Goal: Task Accomplishment & Management: Complete application form

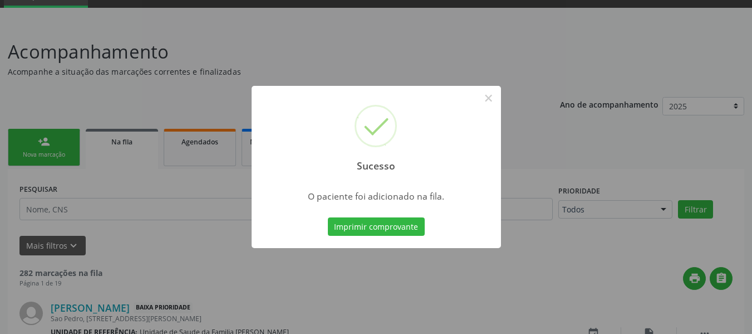
scroll to position [53, 0]
click at [32, 135] on div "Sucesso × O paciente foi adicionado na fila. Imprimir comprovante Cancel" at bounding box center [376, 167] width 752 height 334
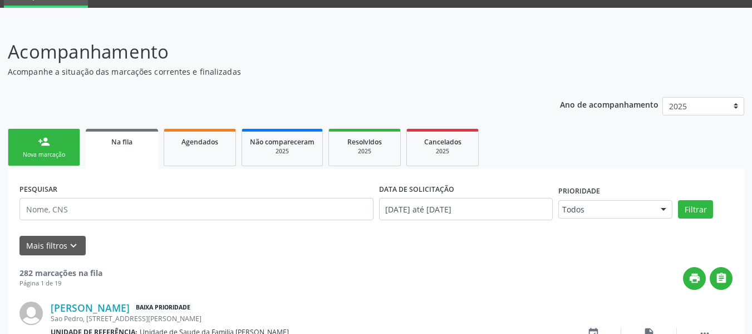
scroll to position [345, 0]
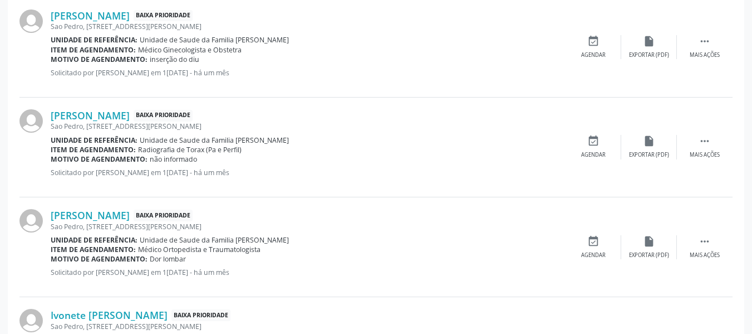
click at [263, 168] on p "Solicitado por [PERSON_NAME] em 1[DATE] - há um mês" at bounding box center [308, 172] width 515 height 9
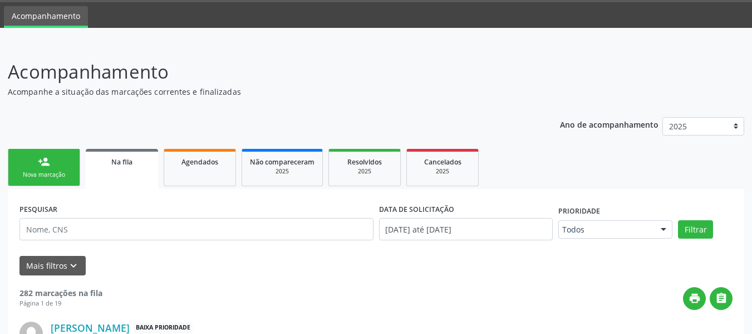
scroll to position [0, 0]
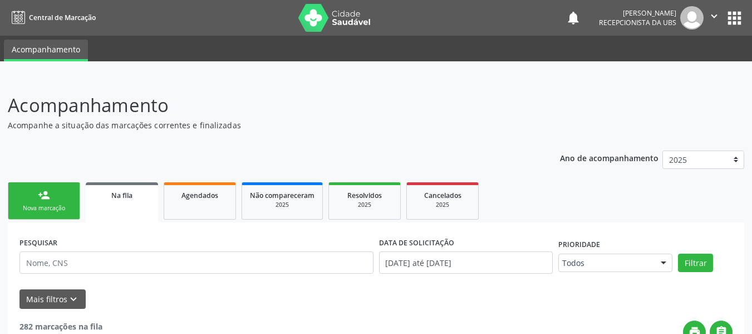
click at [31, 189] on link "person_add Nova marcação" at bounding box center [44, 200] width 72 height 37
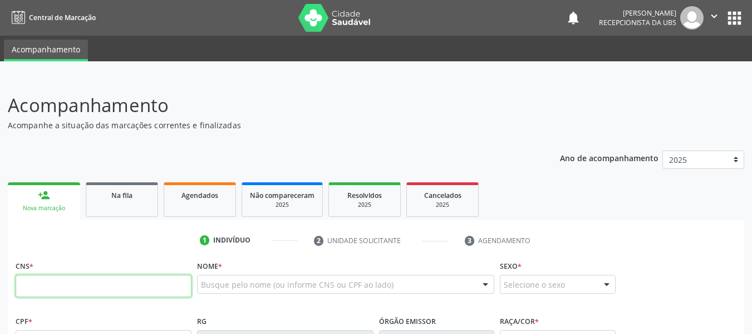
click at [57, 284] on input "text" at bounding box center [104, 286] width 176 height 22
type input "705 8074 5790 6531"
type input "082.051.704-60"
type input "05/09/1996"
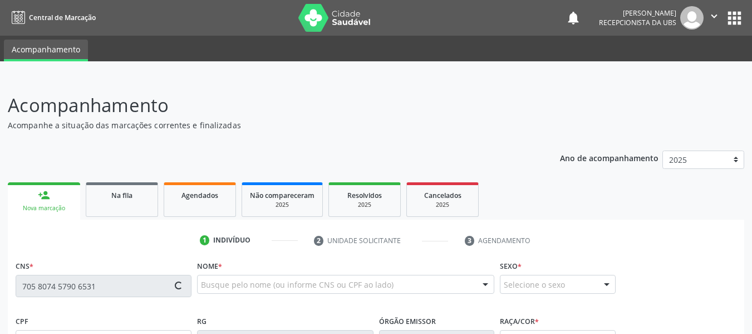
type input "Josineide Maria Nobre"
type input "(82) 99315-5828"
type input "S/N"
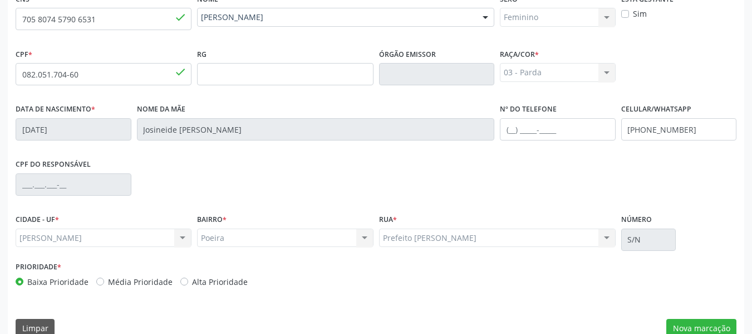
scroll to position [286, 0]
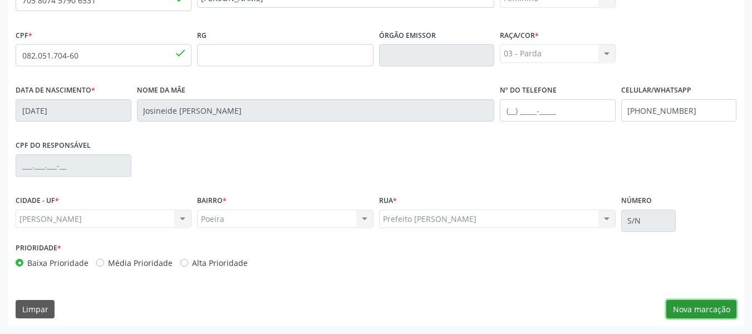
click at [704, 309] on button "Nova marcação" at bounding box center [702, 309] width 70 height 19
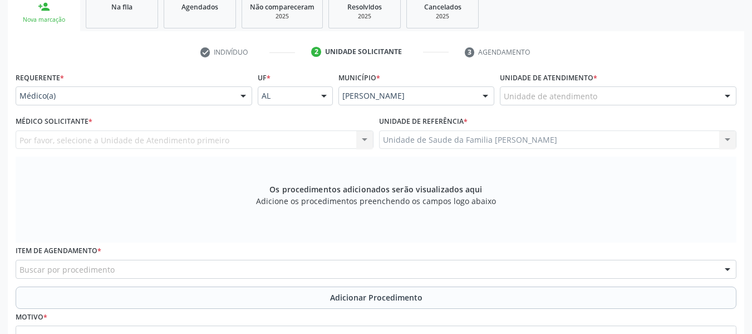
scroll to position [174, 0]
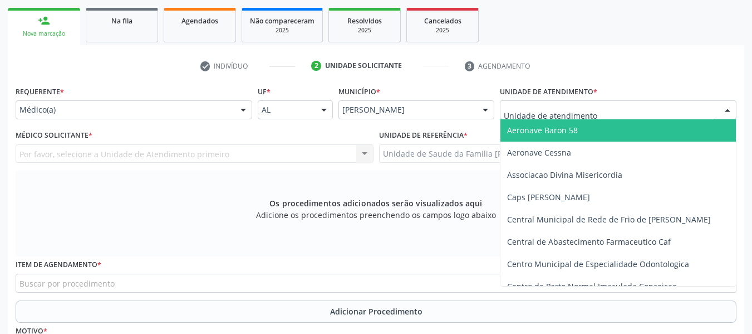
click at [728, 112] on div at bounding box center [727, 110] width 17 height 19
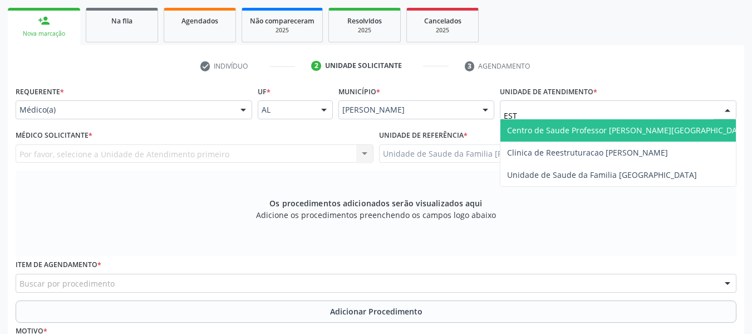
type input "ESTA"
click at [655, 127] on span "Centro de Saude Professor [PERSON_NAME][GEOGRAPHIC_DATA]" at bounding box center [628, 130] width 242 height 11
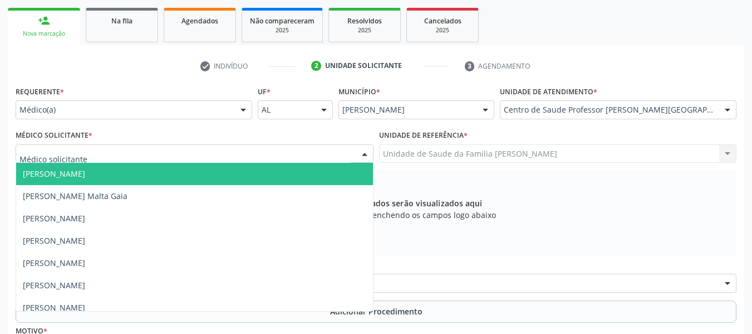
click at [368, 151] on div at bounding box center [364, 154] width 17 height 19
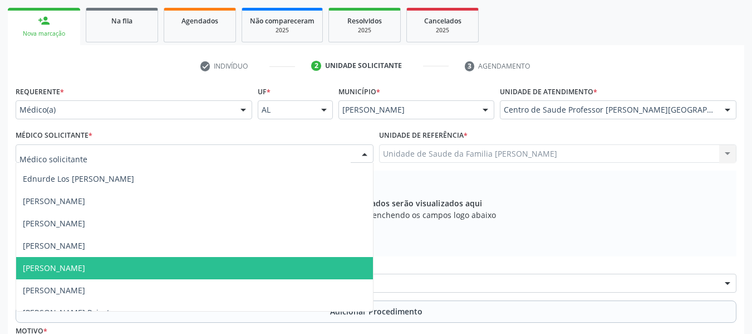
scroll to position [349, 0]
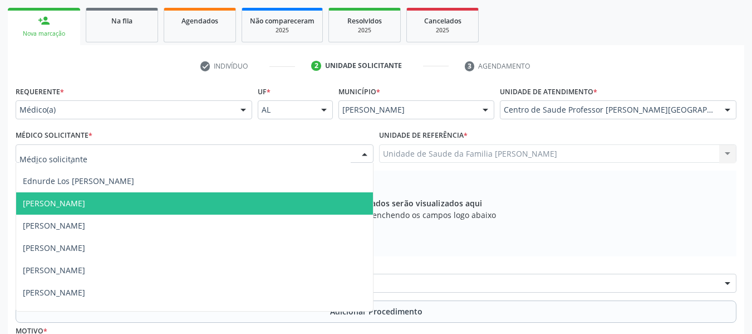
click at [85, 202] on span "[PERSON_NAME]" at bounding box center [54, 203] width 62 height 11
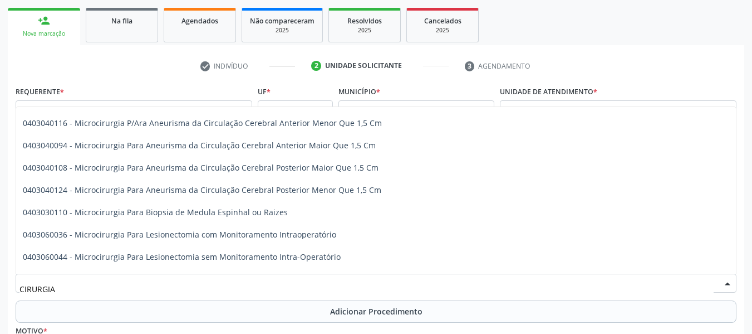
scroll to position [728, 0]
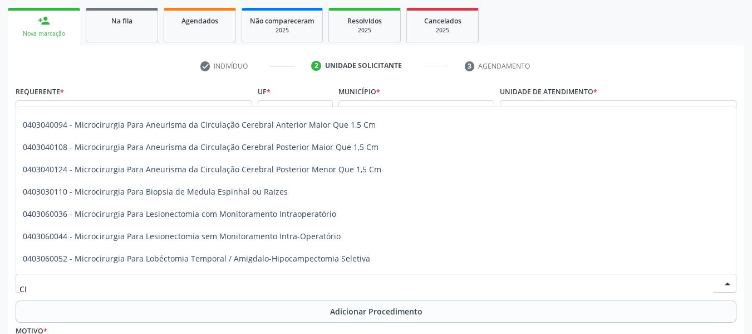
type input "C"
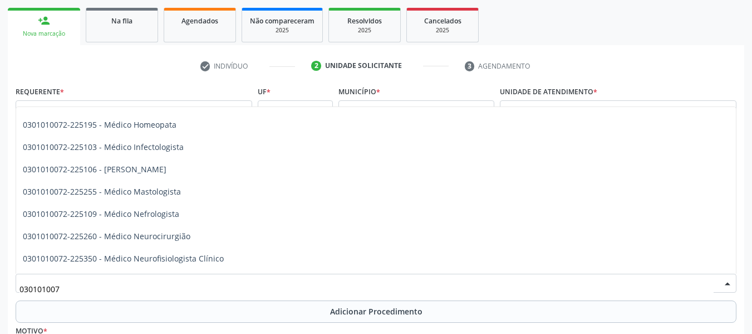
type input "0301010072"
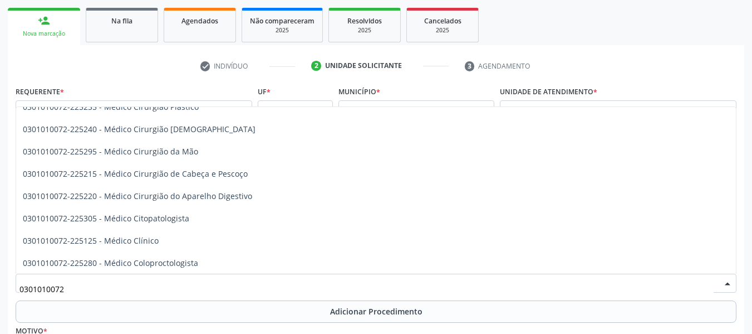
scroll to position [331, 0]
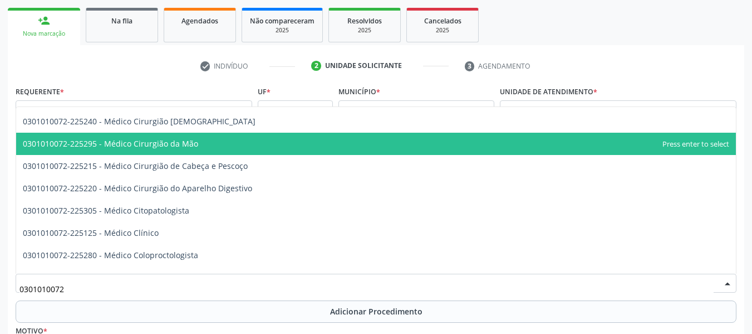
click at [563, 146] on span "0301010072-225295 - Médico Cirurgião da Mão" at bounding box center [376, 144] width 720 height 22
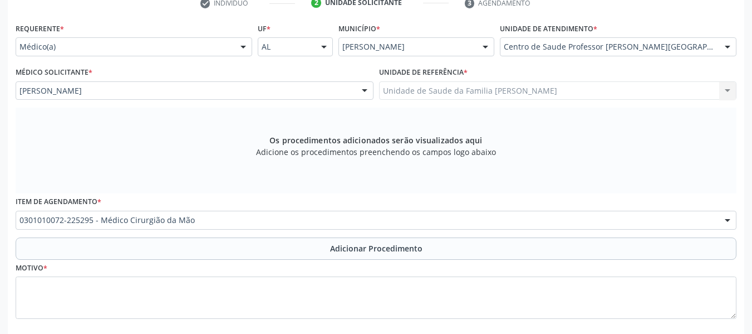
scroll to position [241, 0]
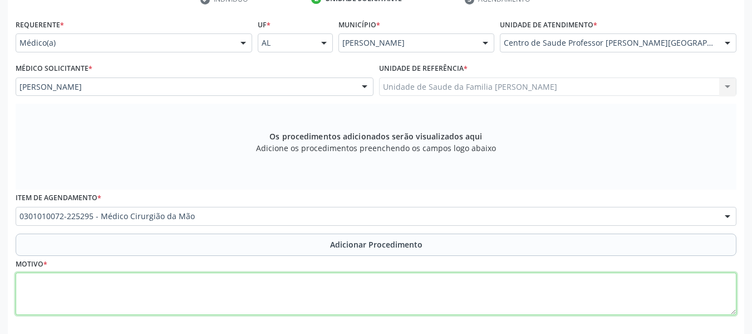
click at [62, 282] on textarea at bounding box center [376, 293] width 721 height 42
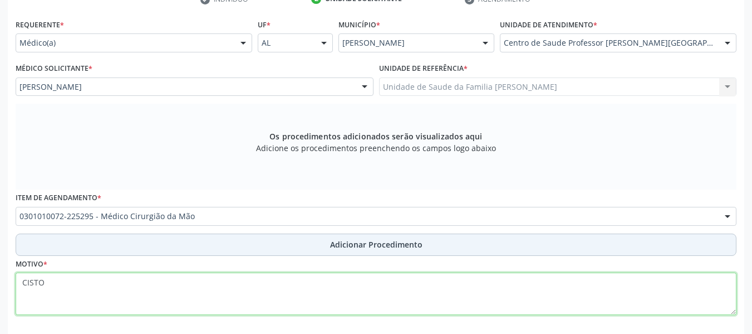
type textarea "CISTO"
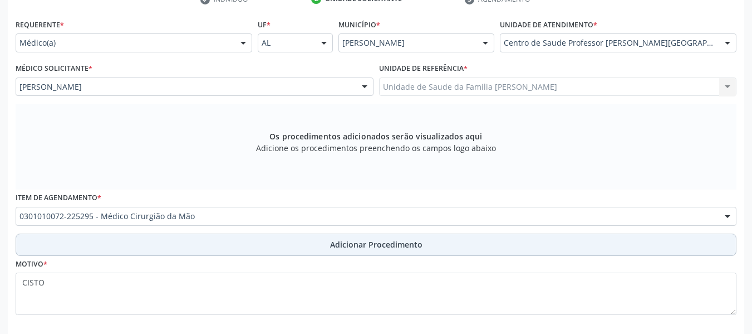
click at [355, 244] on span "Adicionar Procedimento" at bounding box center [376, 244] width 92 height 12
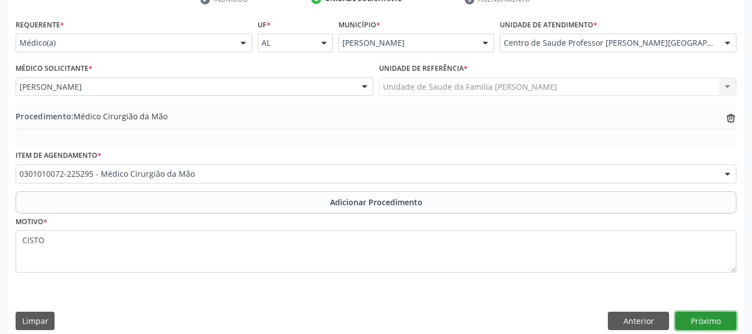
click at [702, 321] on button "Próximo" at bounding box center [705, 320] width 61 height 19
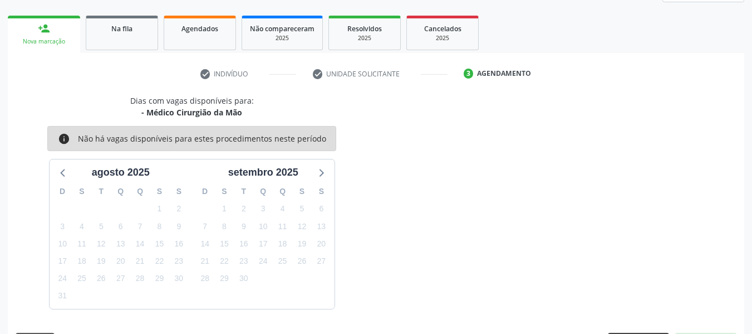
scroll to position [199, 0]
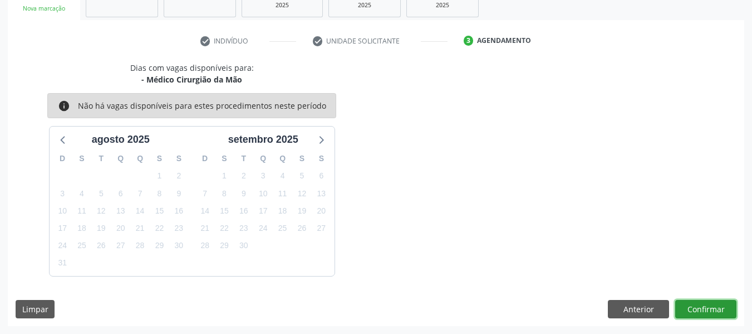
click at [717, 304] on button "Confirmar" at bounding box center [705, 309] width 61 height 19
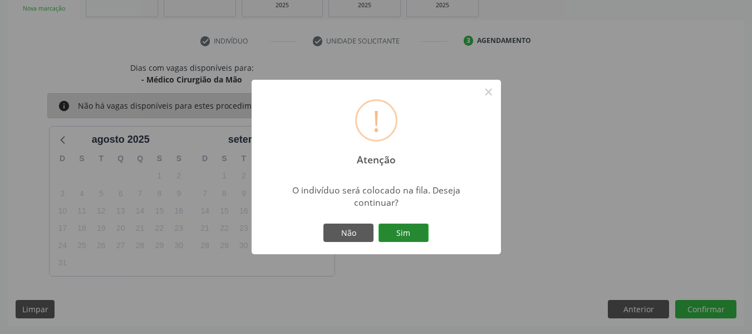
click at [405, 224] on button "Sim" at bounding box center [404, 232] width 50 height 19
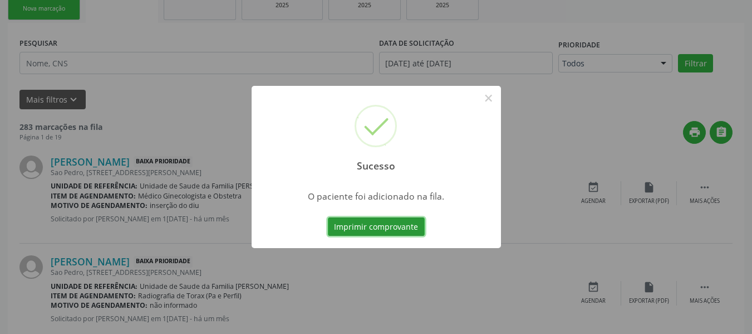
scroll to position [53, 0]
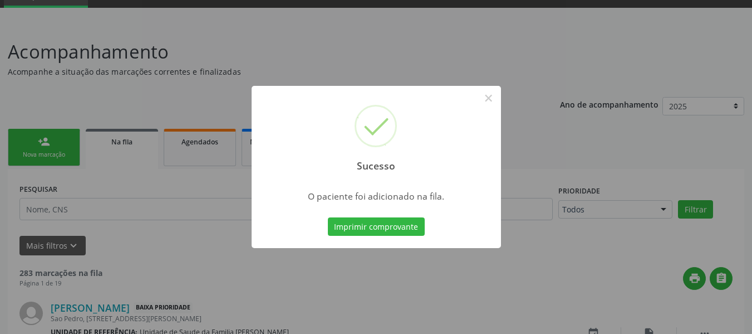
click at [26, 139] on div "Sucesso × O paciente foi adicionado na fila. Imprimir comprovante Cancel" at bounding box center [376, 167] width 752 height 334
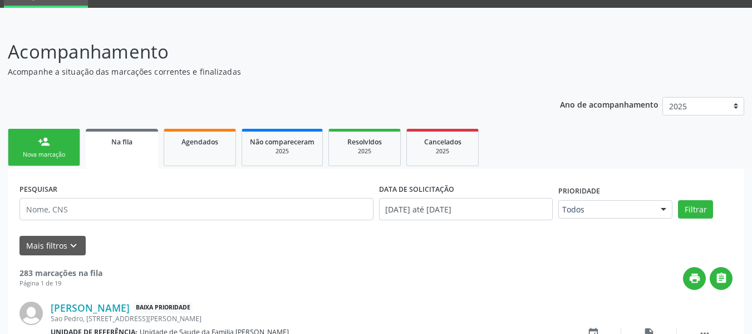
click at [26, 139] on link "person_add Nova marcação" at bounding box center [44, 147] width 72 height 37
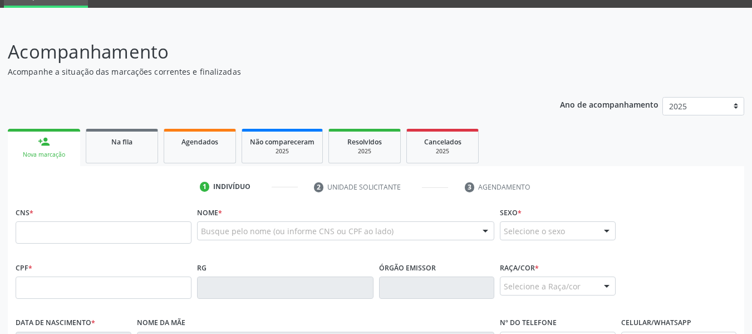
click at [26, 139] on link "person_add Nova marcação" at bounding box center [44, 147] width 72 height 37
click at [47, 233] on input "text" at bounding box center [104, 232] width 176 height 22
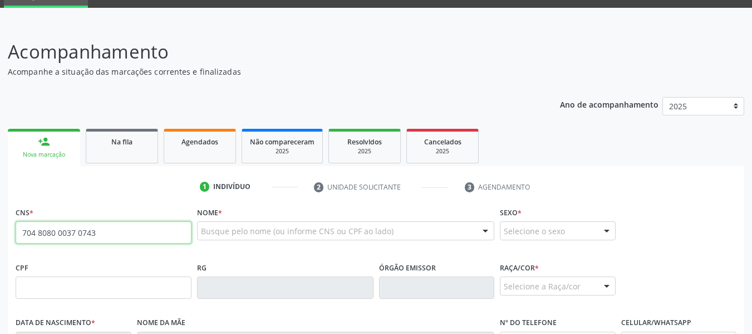
type input "704 8080 0037 0743"
type input "104.002.454-85"
type input "21/11/1991"
type input "Olivania de Oliveira"
type input "(82) 99116-7594"
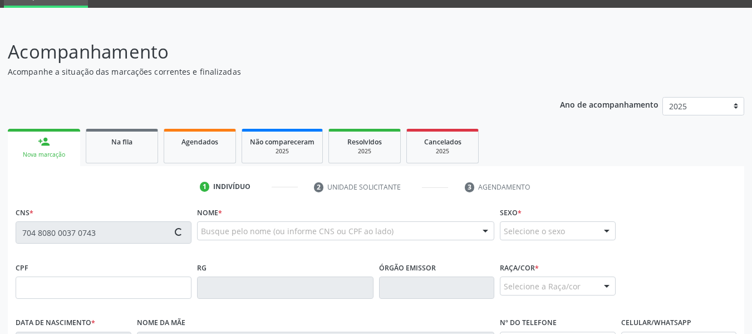
type input "S/N"
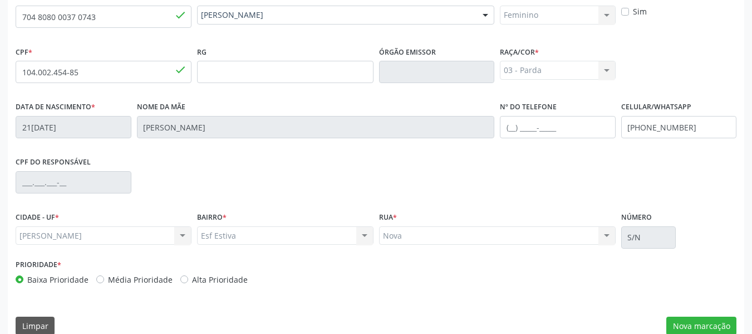
scroll to position [286, 0]
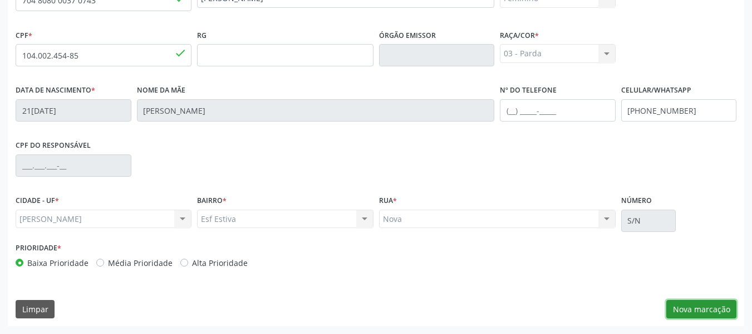
click at [703, 310] on button "Nova marcação" at bounding box center [702, 309] width 70 height 19
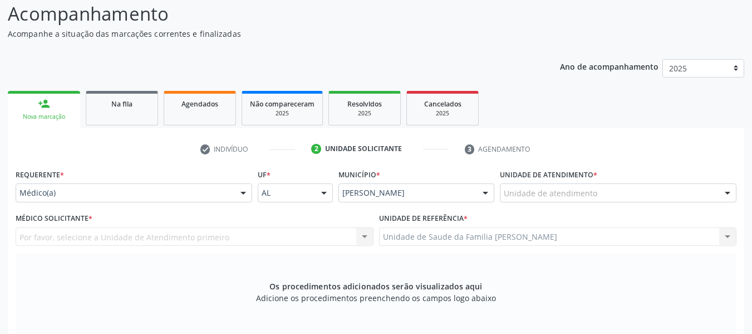
scroll to position [85, 0]
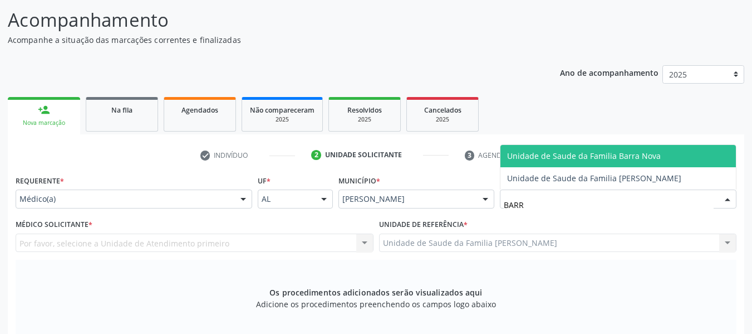
type input "BARRO"
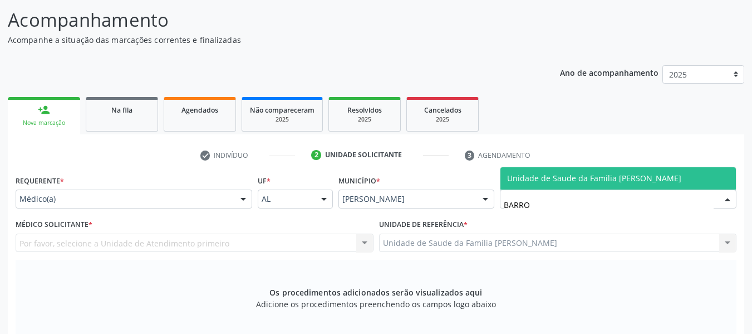
click at [570, 182] on span "Unidade de Saude da Familia [PERSON_NAME]" at bounding box center [594, 178] width 174 height 11
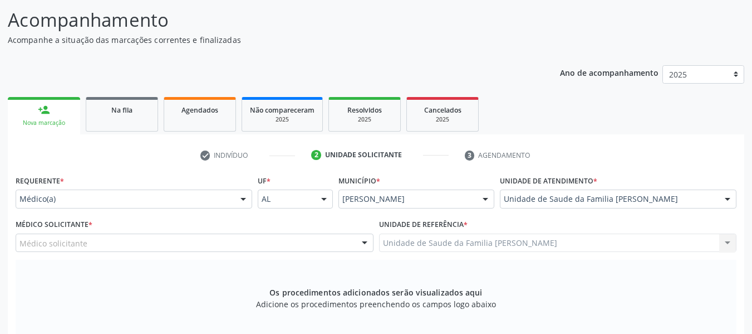
click at [364, 242] on div at bounding box center [364, 243] width 17 height 19
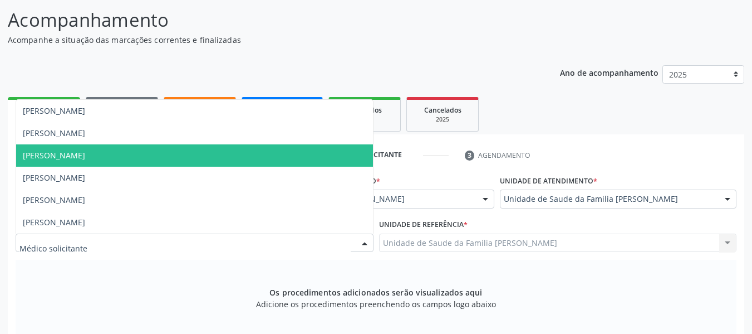
click at [85, 153] on span "[PERSON_NAME]" at bounding box center [54, 155] width 62 height 11
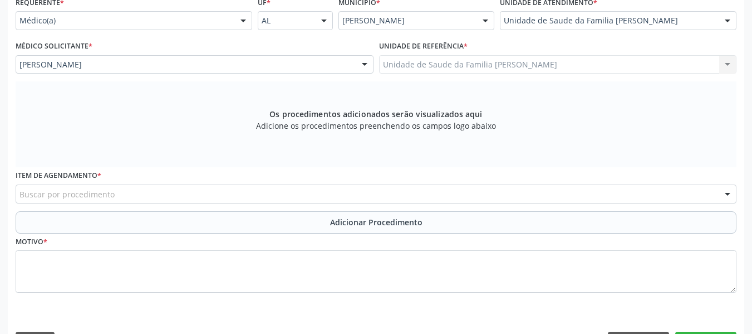
scroll to position [295, 0]
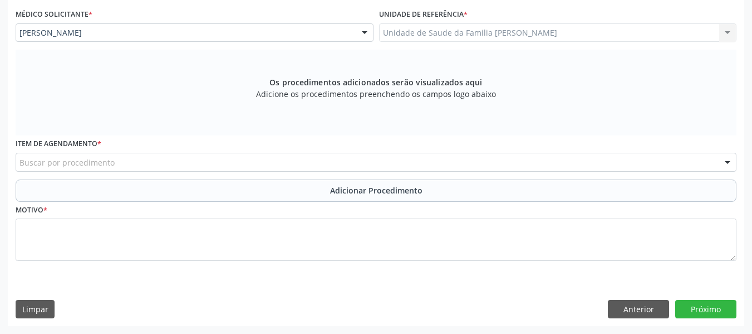
click at [112, 163] on div "Buscar por procedimento" at bounding box center [376, 162] width 721 height 19
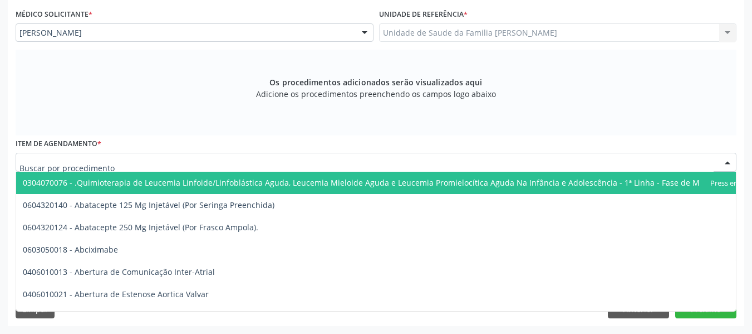
click at [115, 161] on input "text" at bounding box center [366, 167] width 694 height 22
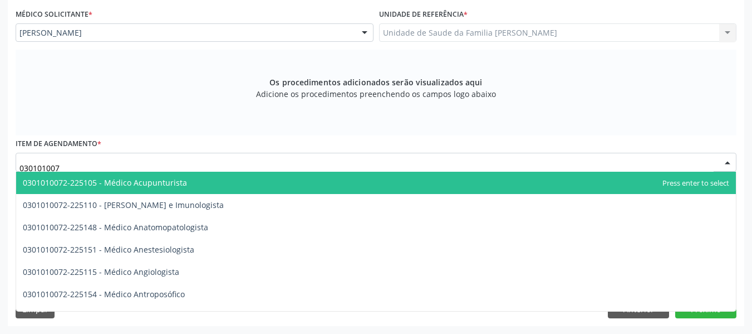
type input "0301010072"
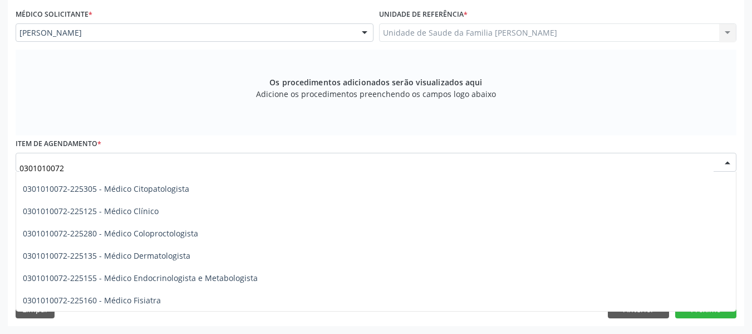
scroll to position [423, 0]
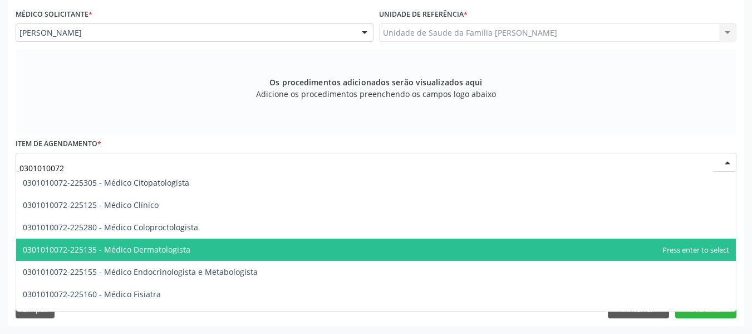
click at [198, 246] on span "0301010072-225135 - Médico Dermatologista" at bounding box center [376, 249] width 720 height 22
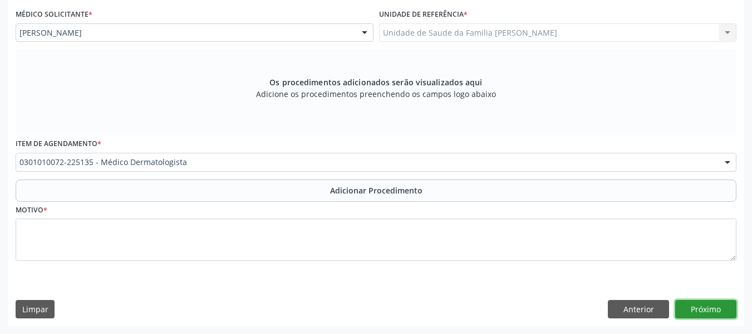
click at [697, 306] on button "Próximo" at bounding box center [705, 309] width 61 height 19
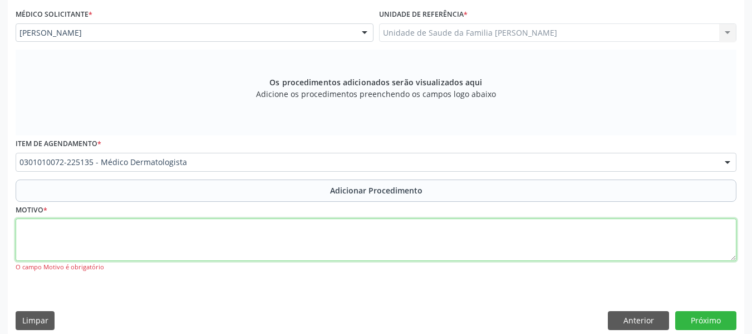
click at [64, 236] on textarea at bounding box center [376, 239] width 721 height 42
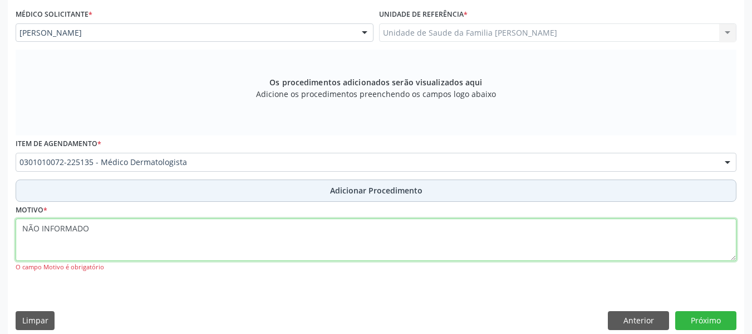
type textarea "NÃO INFORMADO"
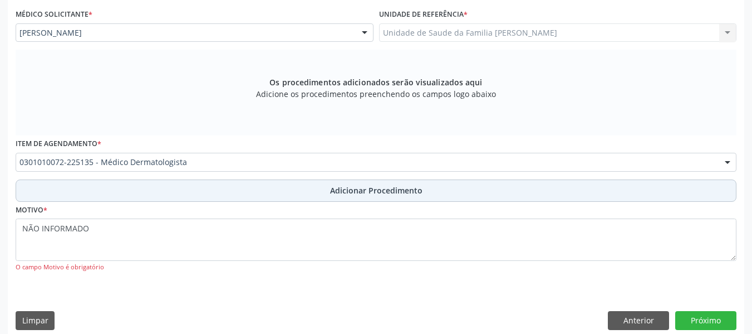
click at [361, 193] on span "Adicionar Procedimento" at bounding box center [376, 190] width 92 height 12
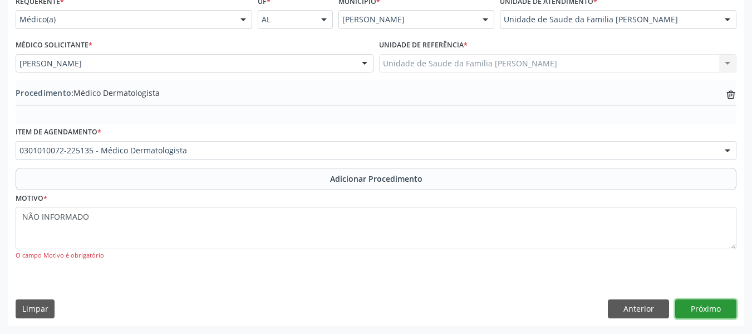
click at [707, 310] on button "Próximo" at bounding box center [705, 308] width 61 height 19
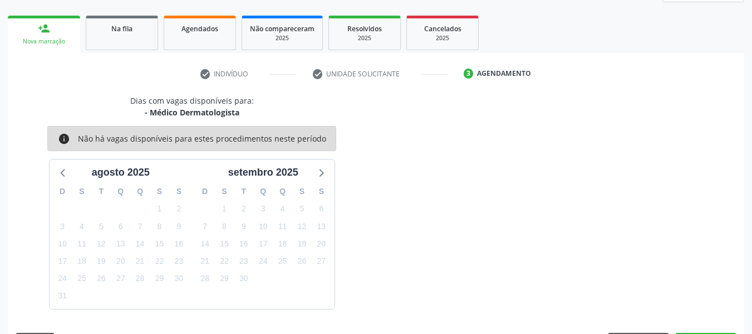
scroll to position [199, 0]
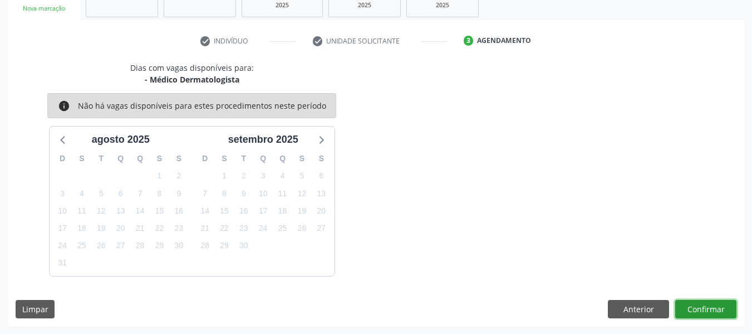
click at [707, 310] on button "Confirmar" at bounding box center [705, 309] width 61 height 19
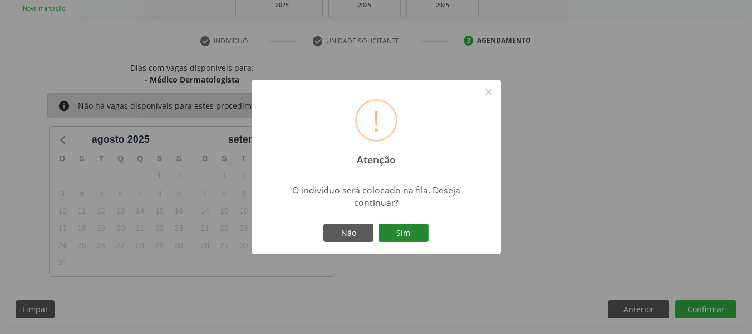
click at [405, 229] on button "Sim" at bounding box center [404, 232] width 50 height 19
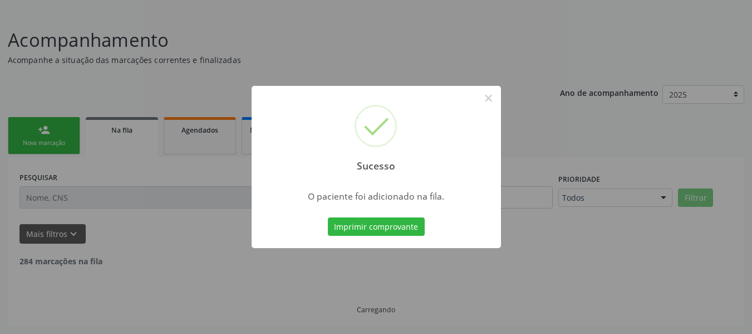
scroll to position [53, 0]
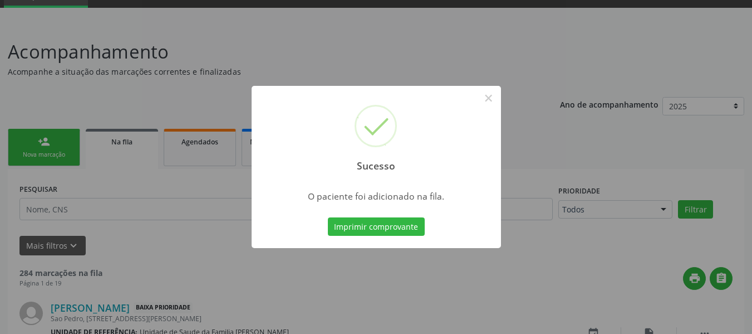
click at [24, 136] on div "Sucesso × O paciente foi adicionado na fila. Imprimir comprovante Cancel" at bounding box center [376, 167] width 752 height 334
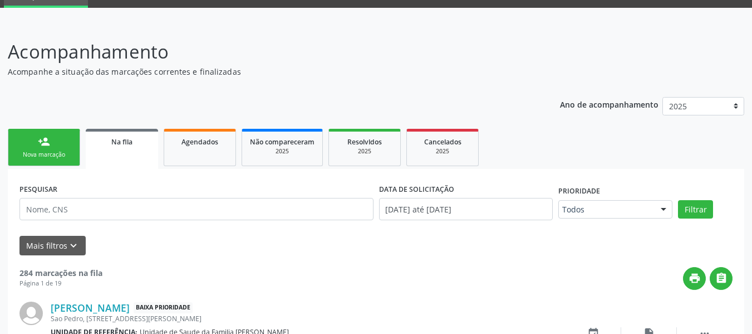
click at [24, 136] on link "person_add Nova marcação" at bounding box center [44, 147] width 72 height 37
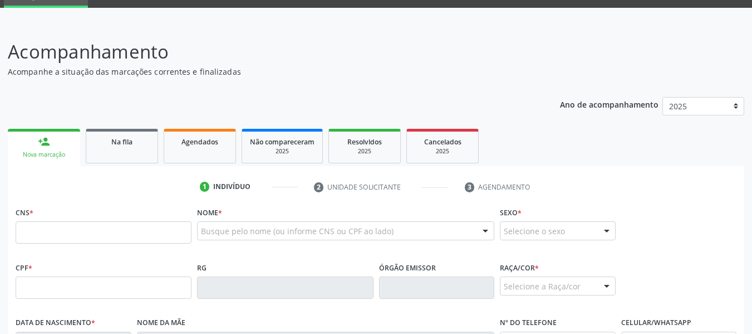
click at [24, 136] on link "person_add Nova marcação" at bounding box center [44, 147] width 72 height 37
click at [37, 229] on input "text" at bounding box center [104, 232] width 176 height 22
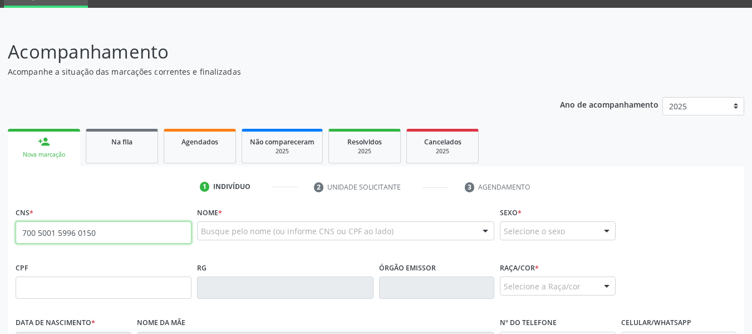
type input "700 5001 5996 0150"
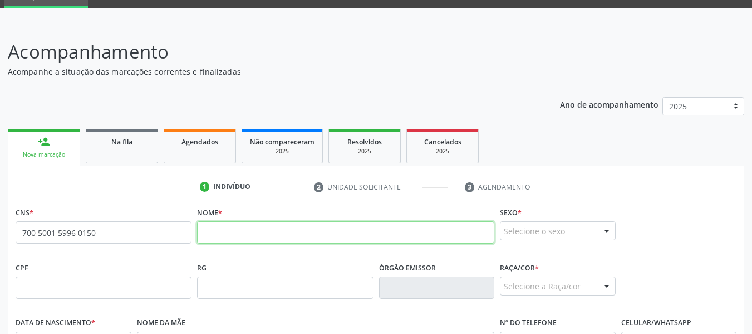
click at [214, 233] on input "text" at bounding box center [345, 232] width 297 height 22
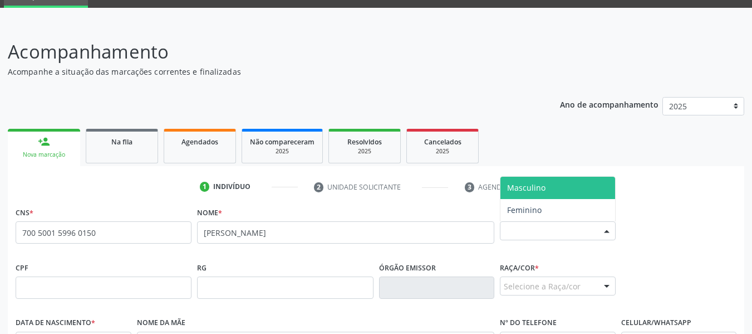
click at [606, 227] on div at bounding box center [607, 231] width 17 height 19
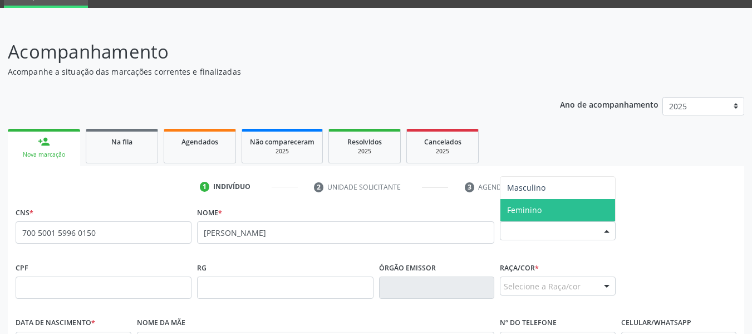
click at [545, 205] on span "Feminino" at bounding box center [558, 210] width 115 height 22
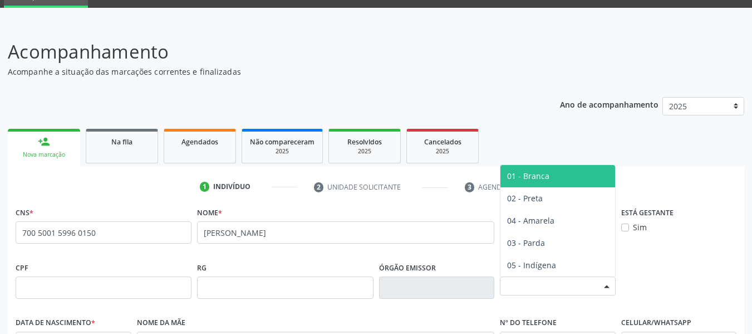
click at [607, 282] on div at bounding box center [607, 286] width 17 height 19
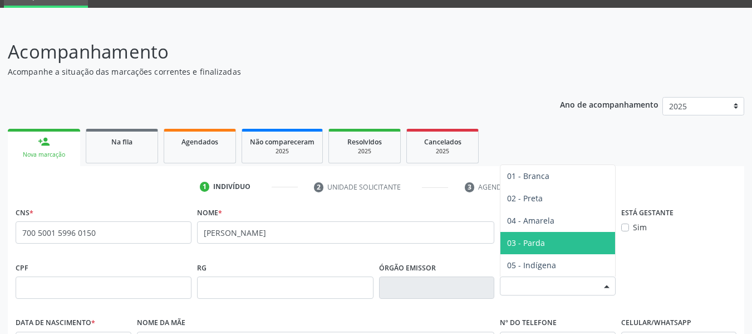
click at [529, 244] on span "03 - Parda" at bounding box center [526, 242] width 38 height 11
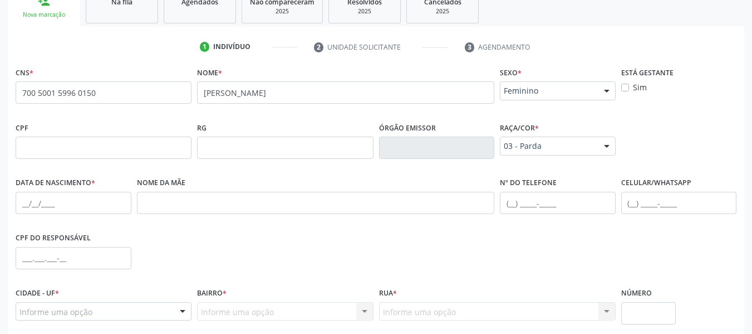
scroll to position [209, 0]
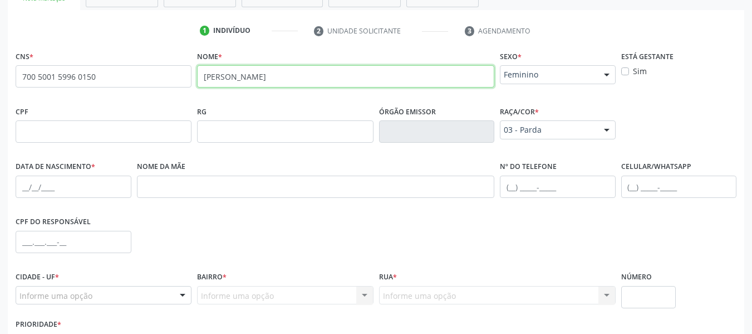
click at [379, 78] on input "[PERSON_NAME]" at bounding box center [345, 76] width 297 height 22
type input "A"
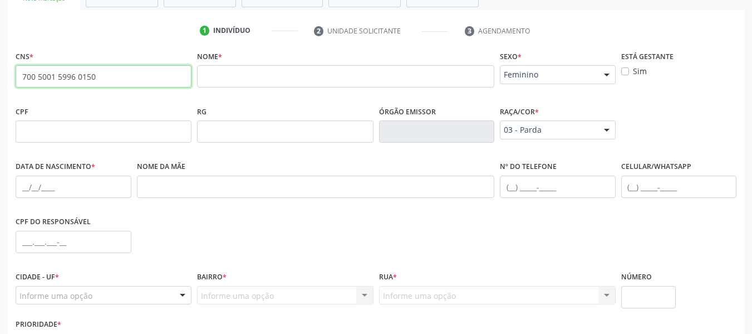
click at [105, 76] on input "700 5001 5996 0150" at bounding box center [104, 76] width 176 height 22
type input "7"
type input "706 4021 6864 4780"
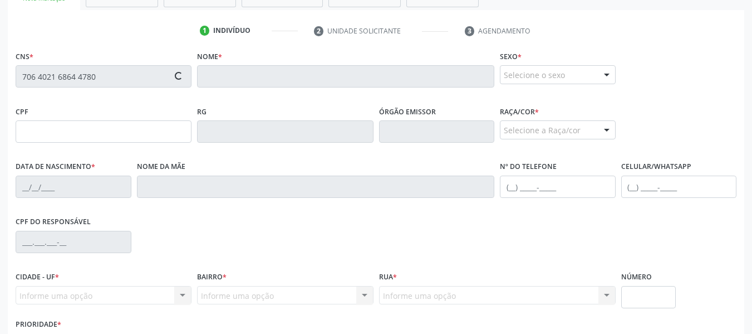
type input "508.650.724-34"
type input "18/10/1966"
type input "Cremilda Peixoto Pinto"
type input "(82) 99122-3505"
type input "S/N"
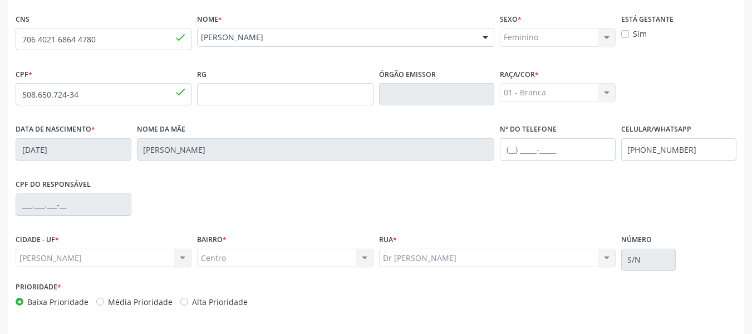
scroll to position [286, 0]
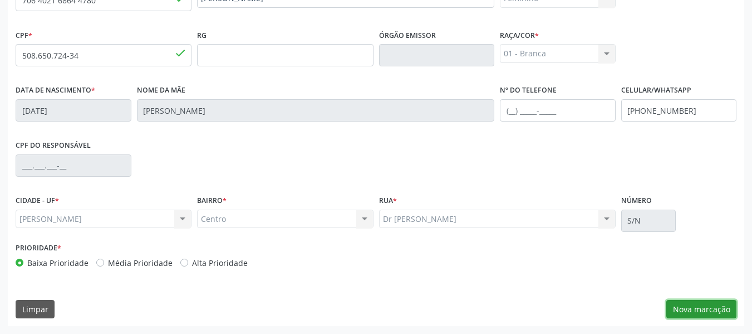
click at [701, 311] on button "Nova marcação" at bounding box center [702, 309] width 70 height 19
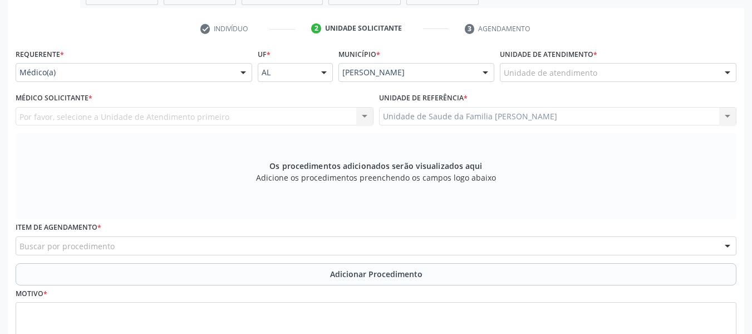
scroll to position [204, 0]
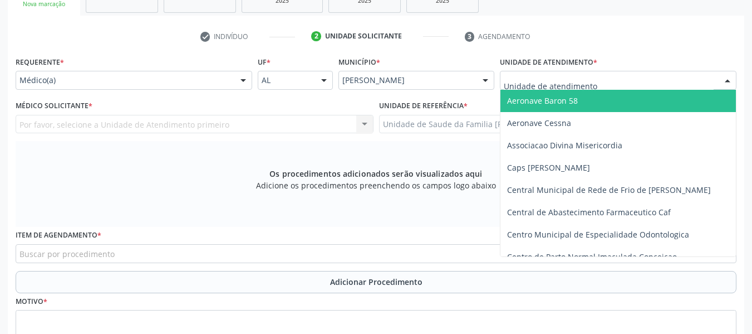
click at [609, 80] on div at bounding box center [618, 80] width 237 height 19
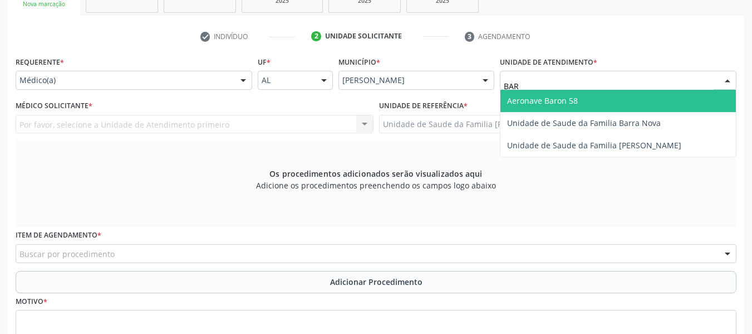
type input "BARR"
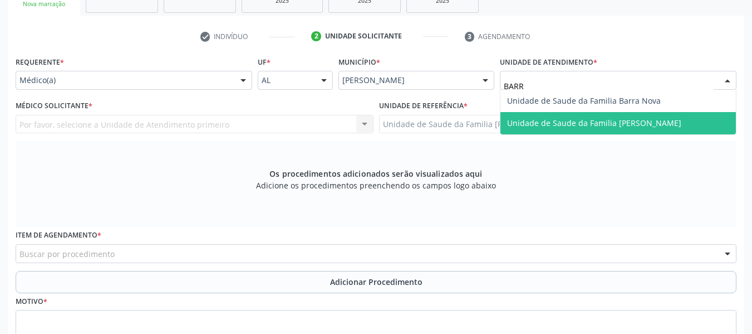
click at [582, 121] on span "Unidade de Saude da Familia [PERSON_NAME]" at bounding box center [594, 122] width 174 height 11
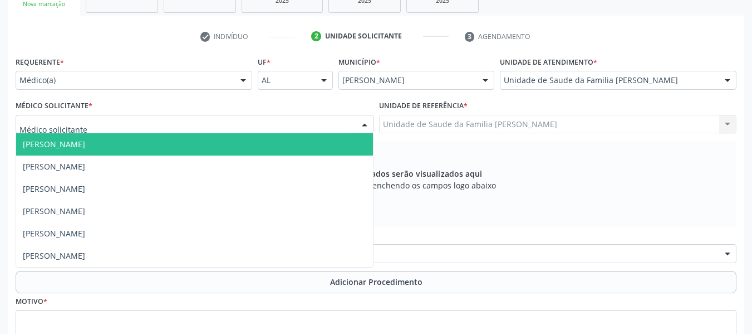
click at [366, 123] on div at bounding box center [364, 124] width 17 height 19
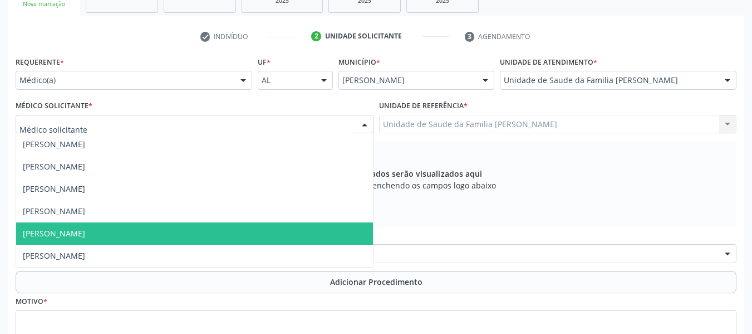
click at [85, 230] on span "[PERSON_NAME]" at bounding box center [54, 233] width 62 height 11
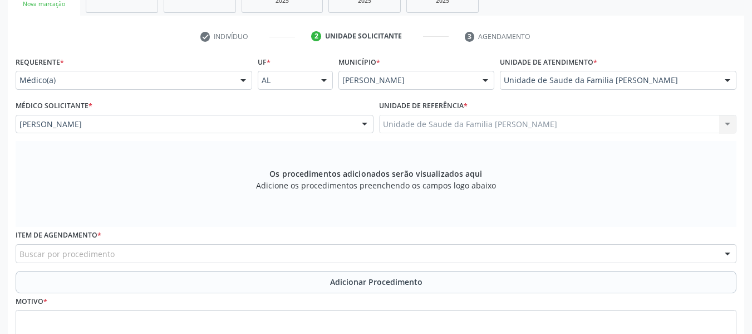
click at [61, 260] on div "Buscar por procedimento" at bounding box center [376, 253] width 721 height 19
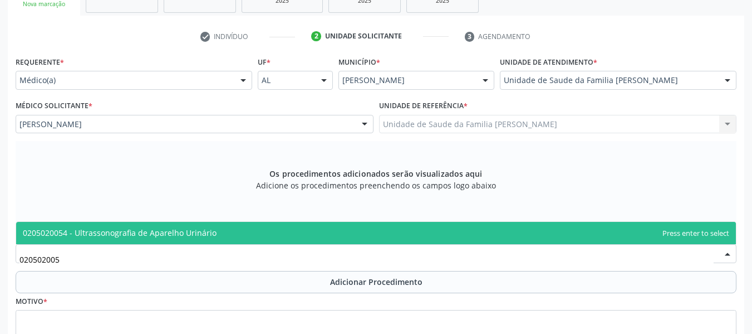
type input "0205020054"
click at [97, 232] on span "0205020054 - Ultrassonografia de Aparelho Urinário" at bounding box center [120, 232] width 194 height 11
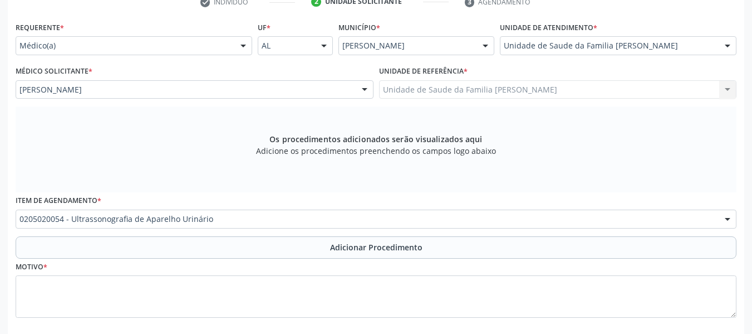
scroll to position [248, 0]
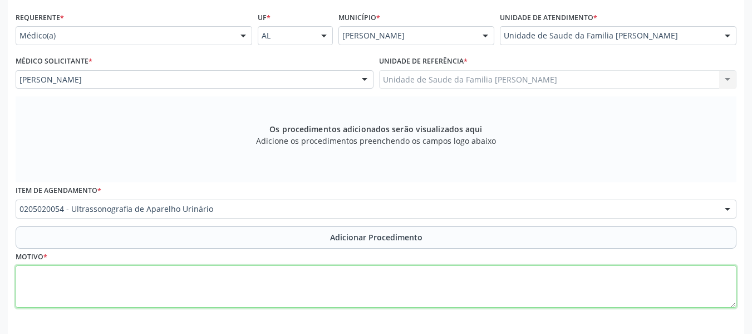
click at [55, 279] on textarea at bounding box center [376, 286] width 721 height 42
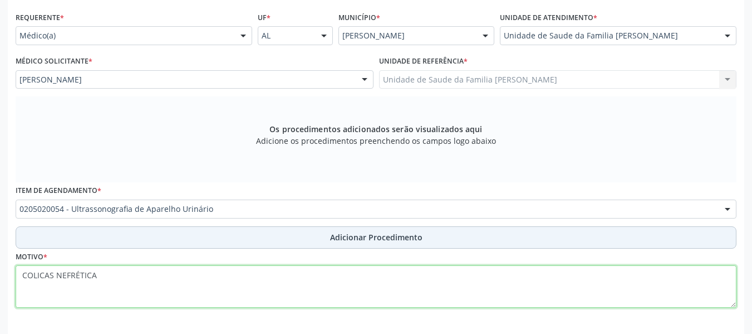
type textarea "COLICAS NEFRÉTICA"
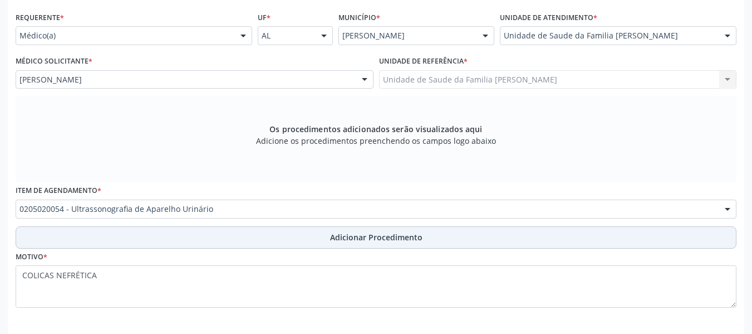
click at [390, 238] on span "Adicionar Procedimento" at bounding box center [376, 237] width 92 height 12
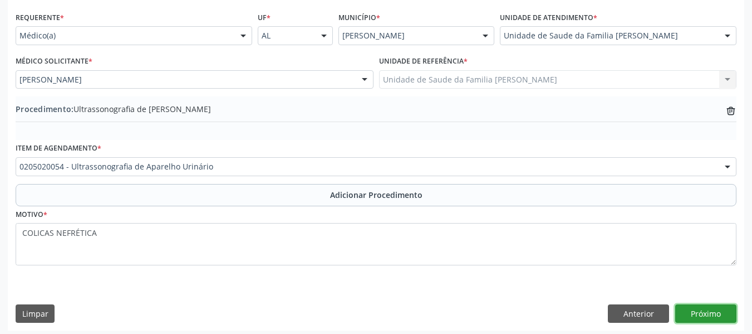
click at [697, 313] on button "Próximo" at bounding box center [705, 313] width 61 height 19
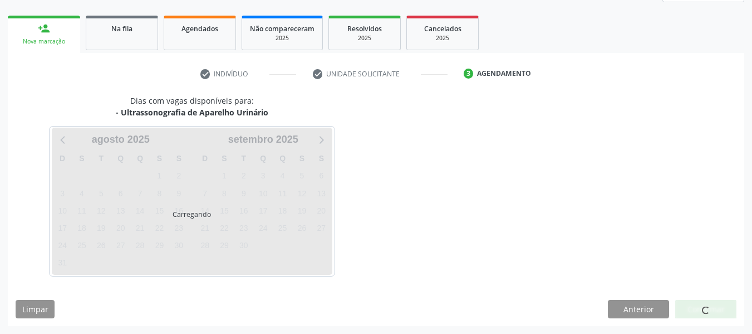
scroll to position [199, 0]
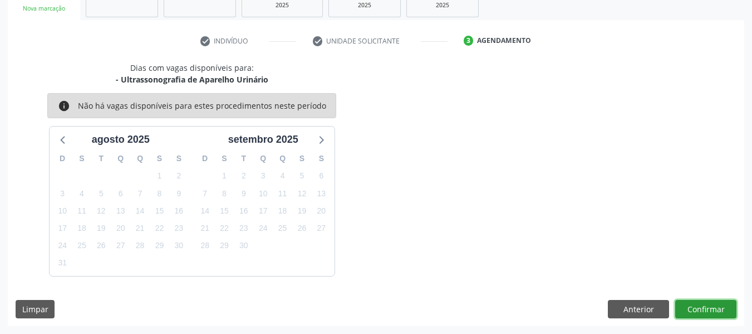
click at [712, 305] on button "Confirmar" at bounding box center [705, 309] width 61 height 19
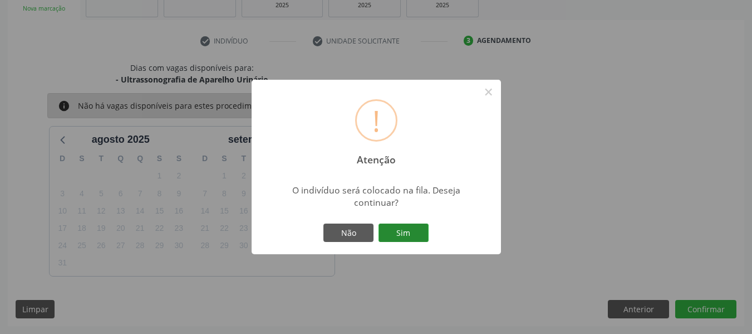
click at [406, 233] on button "Sim" at bounding box center [404, 232] width 50 height 19
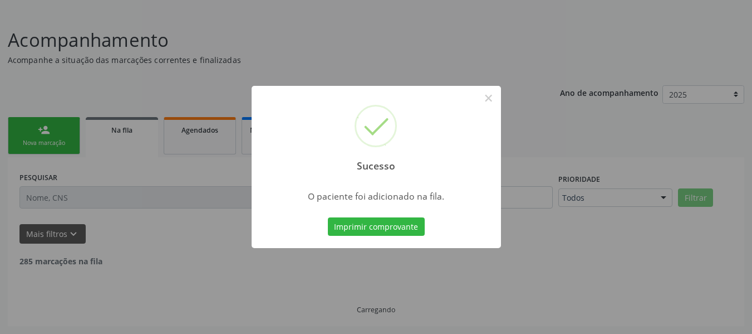
scroll to position [53, 0]
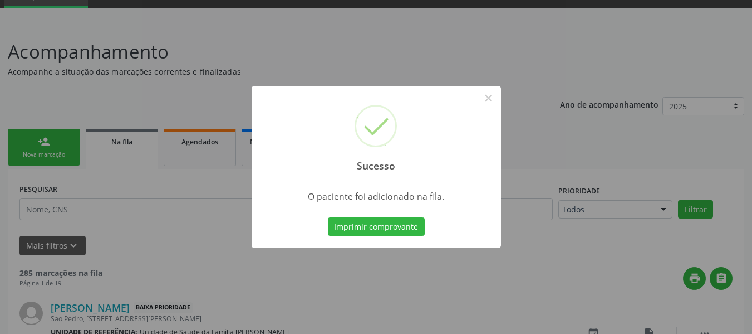
click at [22, 138] on div "Sucesso × O paciente foi adicionado na fila. Imprimir comprovante Cancel" at bounding box center [376, 167] width 752 height 334
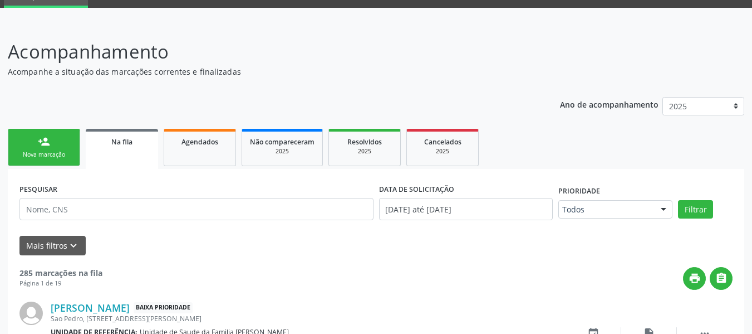
click at [22, 138] on link "person_add Nova marcação" at bounding box center [44, 147] width 72 height 37
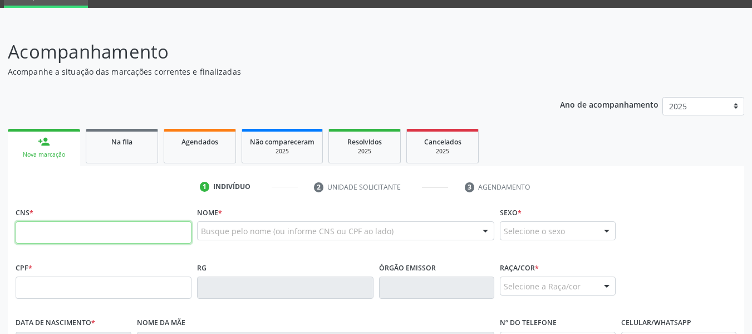
click at [69, 238] on input "text" at bounding box center [104, 232] width 176 height 22
type input "706 7065 6331 5116"
type input "059.292.654-02"
type input "13/05/1974"
type input "Maria Salete Faustino da Silva"
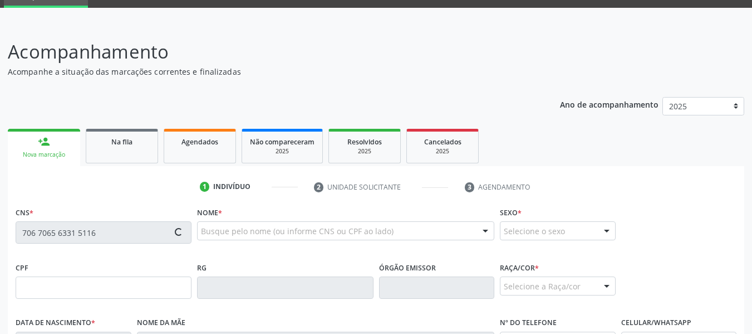
type input "(82) 98871-2145"
type input "181"
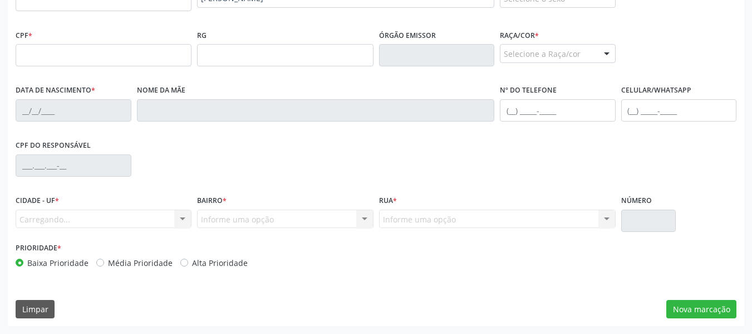
scroll to position [0, 0]
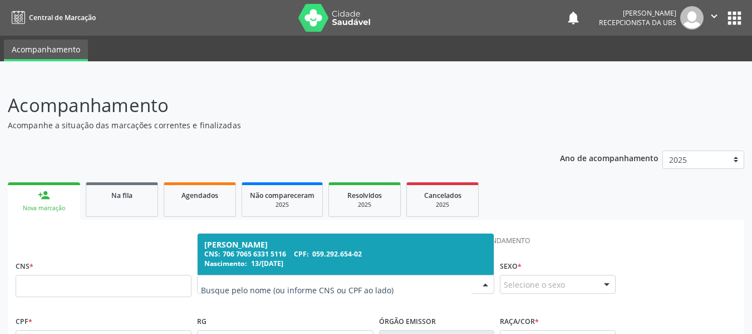
click at [282, 279] on input "text" at bounding box center [336, 289] width 271 height 22
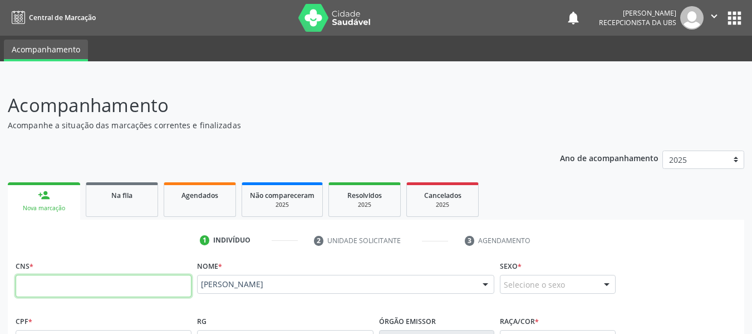
click at [42, 281] on input "text" at bounding box center [104, 286] width 176 height 22
click at [29, 192] on link "person_add Nova marcação" at bounding box center [44, 200] width 72 height 37
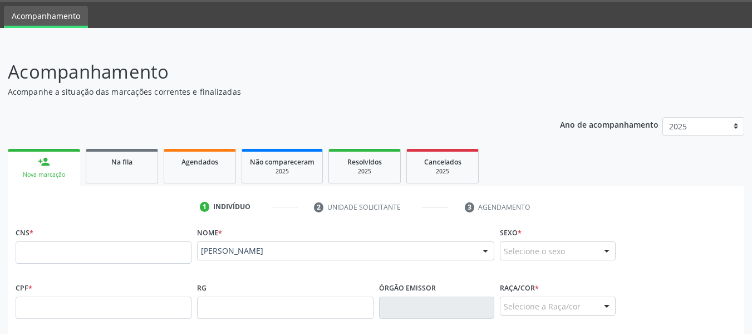
scroll to position [4, 0]
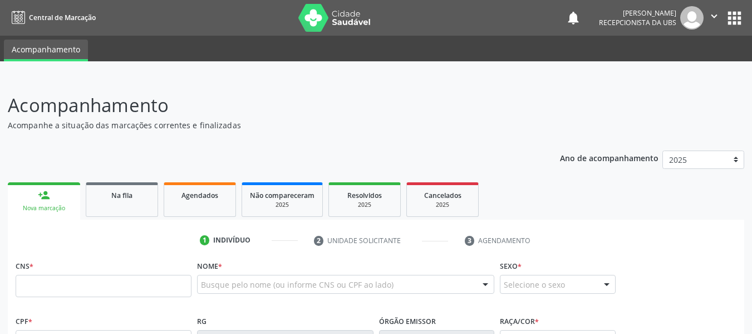
click at [66, 290] on input "text" at bounding box center [104, 286] width 176 height 22
type input "701 0028 5738 2394"
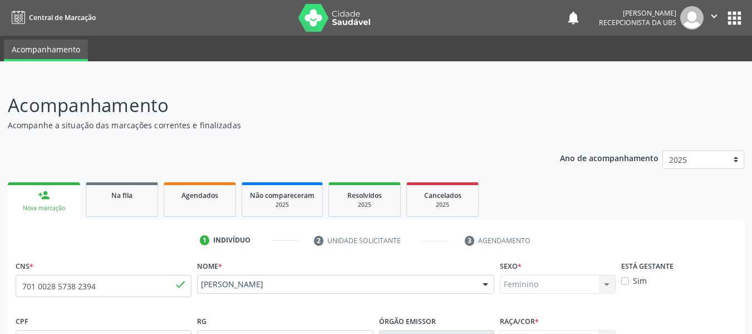
type input "[DATE]"
type input "[PERSON_NAME]"
type input "[PHONE_NUMBER]"
type input "124"
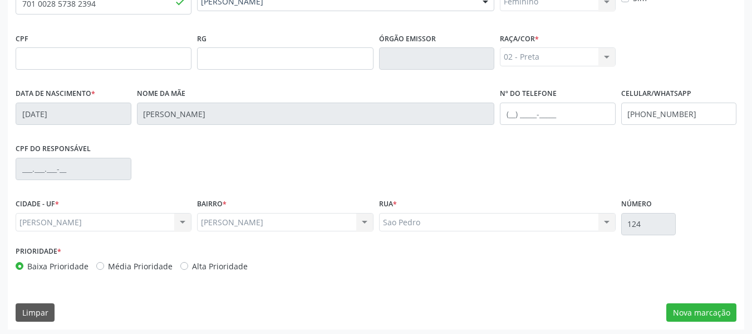
scroll to position [286, 0]
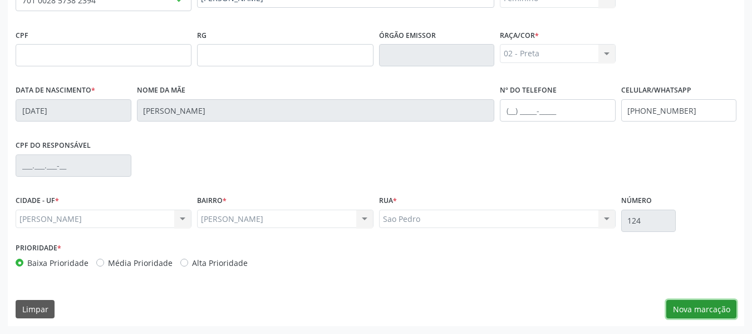
click at [699, 311] on button "Nova marcação" at bounding box center [702, 309] width 70 height 19
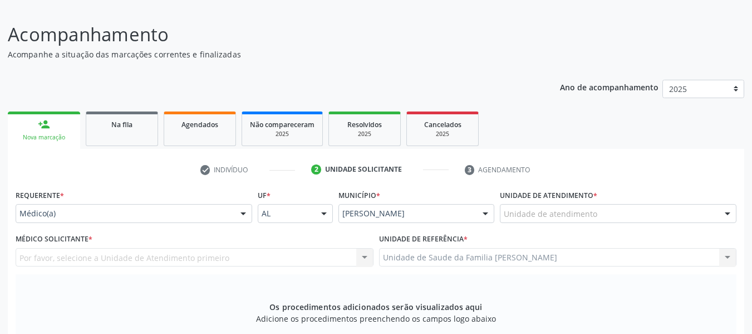
scroll to position [18, 0]
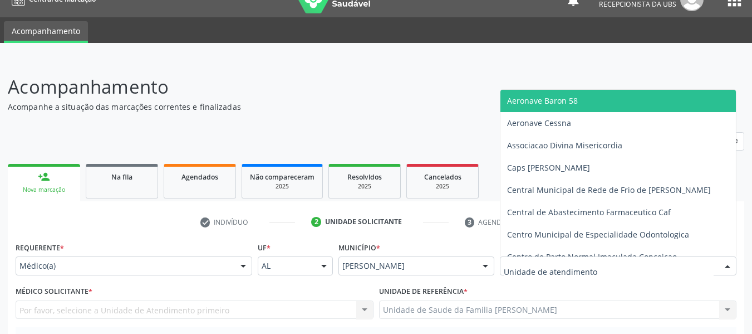
click at [727, 264] on div at bounding box center [727, 266] width 17 height 19
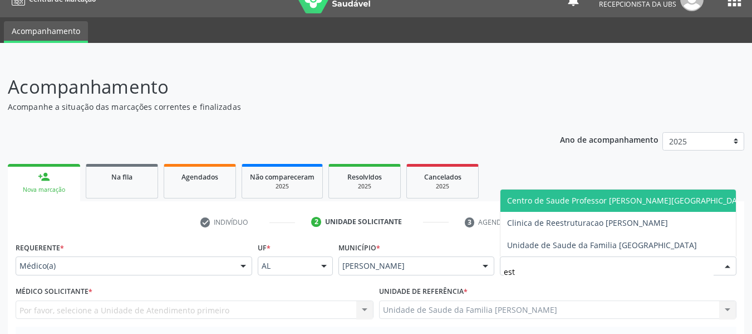
type input "esta"
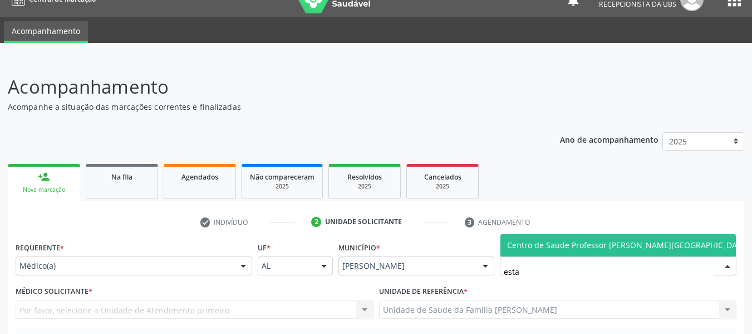
click at [661, 243] on span "Centro de Saude Professor [PERSON_NAME][GEOGRAPHIC_DATA]" at bounding box center [628, 244] width 242 height 11
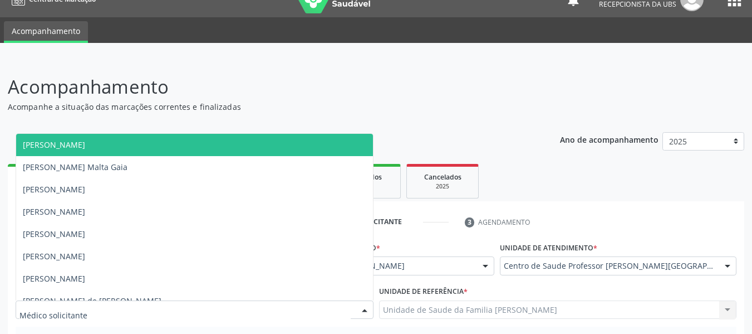
click at [364, 306] on div at bounding box center [364, 310] width 17 height 19
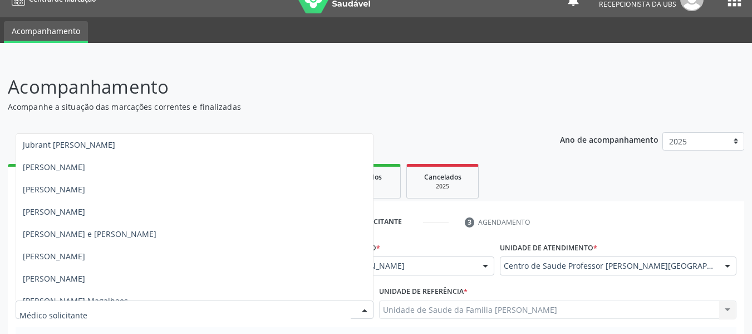
scroll to position [646, 0]
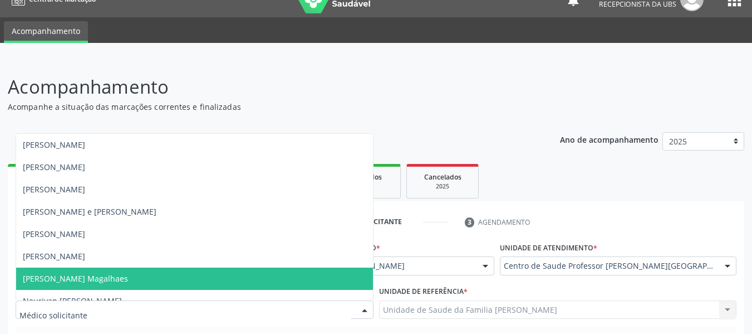
click at [128, 280] on span "[PERSON_NAME] Magalhaes" at bounding box center [75, 278] width 105 height 11
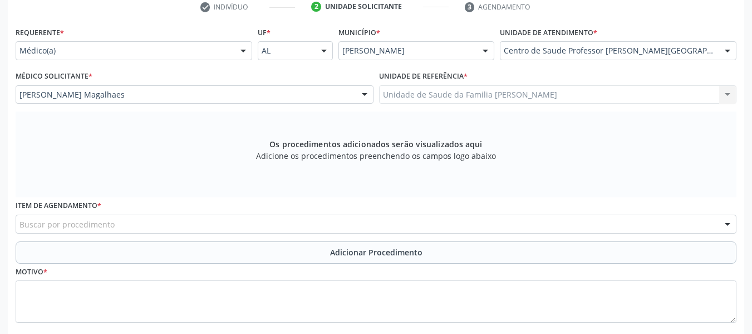
scroll to position [263, 0]
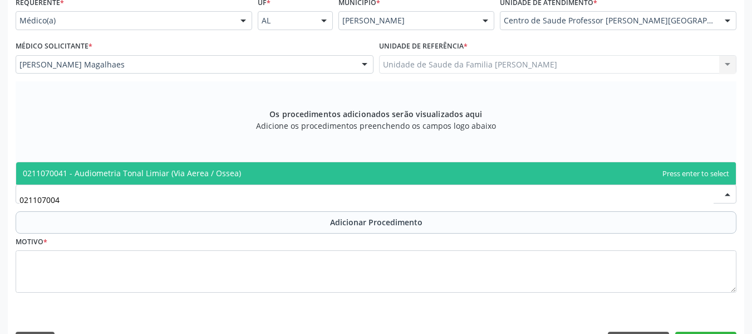
type input "0211070041"
click at [114, 174] on span "0211070041 - Audiometria Tonal Limiar (Via Aerea / Ossea)" at bounding box center [132, 173] width 218 height 11
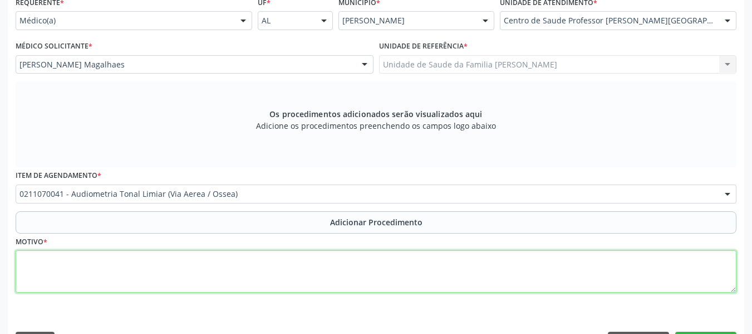
click at [50, 272] on textarea at bounding box center [376, 271] width 721 height 42
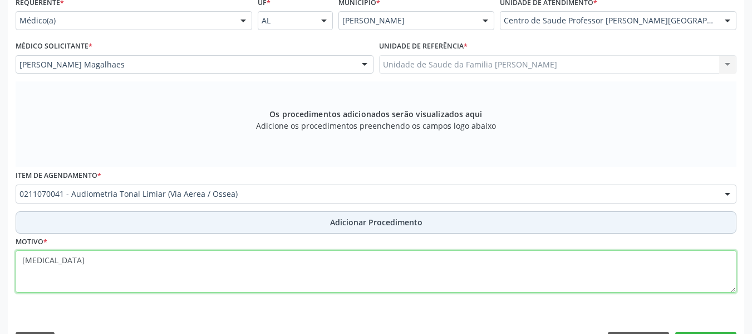
type textarea "[MEDICAL_DATA]"
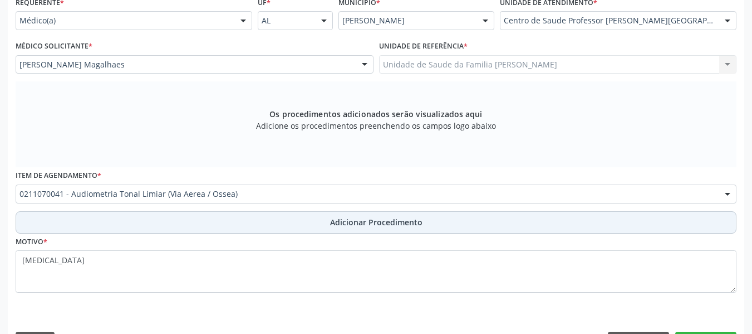
click at [394, 221] on span "Adicionar Procedimento" at bounding box center [376, 222] width 92 height 12
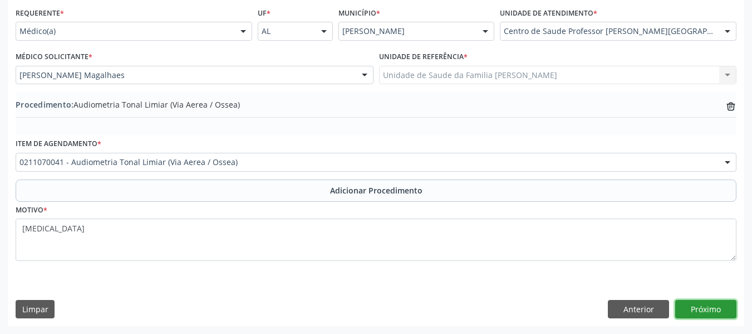
click at [699, 307] on button "Próximo" at bounding box center [705, 309] width 61 height 19
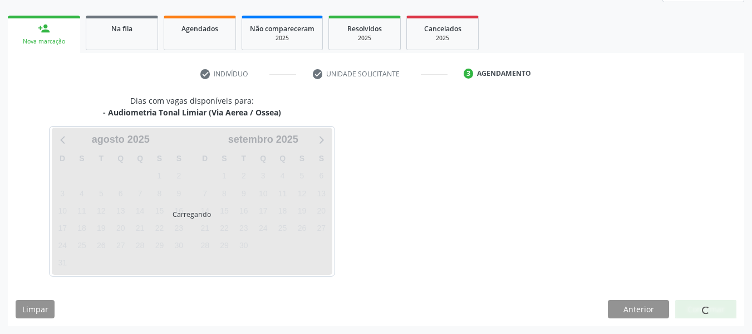
scroll to position [199, 0]
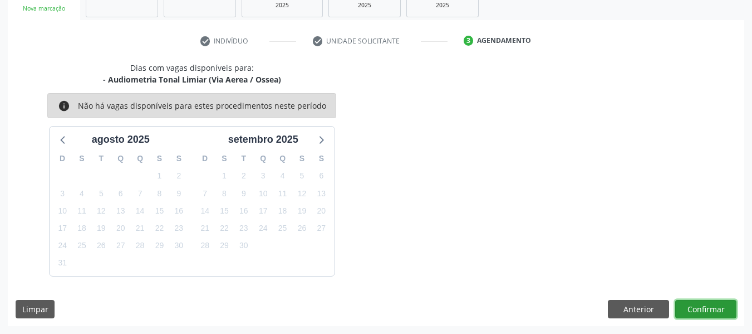
click at [699, 307] on button "Confirmar" at bounding box center [705, 309] width 61 height 19
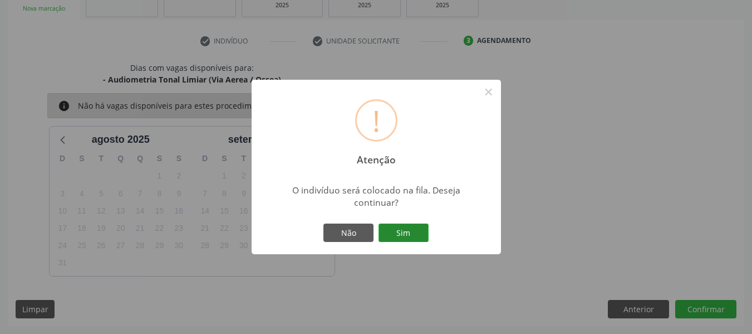
click at [399, 229] on button "Sim" at bounding box center [404, 232] width 50 height 19
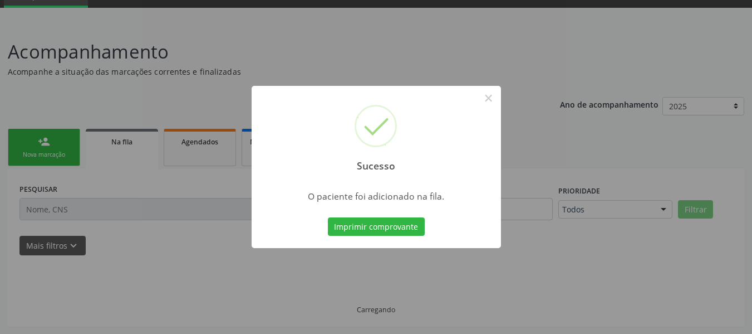
scroll to position [53, 0]
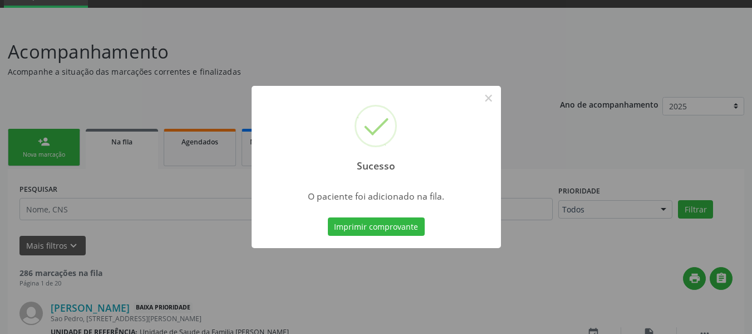
click at [31, 139] on div "Sucesso × O paciente foi adicionado na fila. Imprimir comprovante Cancel" at bounding box center [376, 167] width 752 height 334
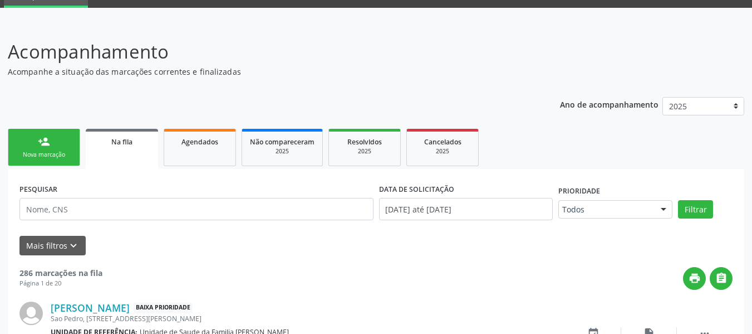
click at [31, 139] on link "person_add Nova marcação" at bounding box center [44, 147] width 72 height 37
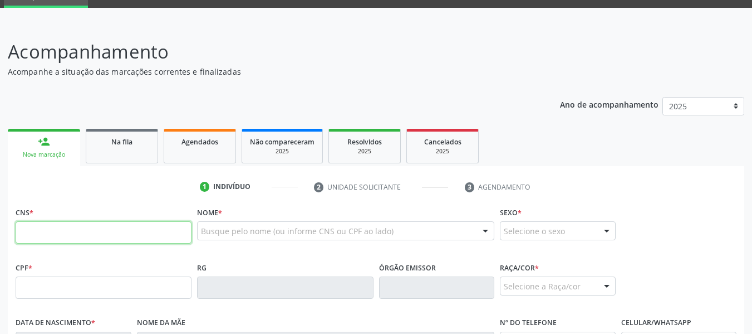
click at [52, 234] on input "text" at bounding box center [104, 232] width 176 height 22
type input "701 0028 5738 2394"
type input "[DATE]"
type input "[PERSON_NAME]"
type input "[PHONE_NUMBER]"
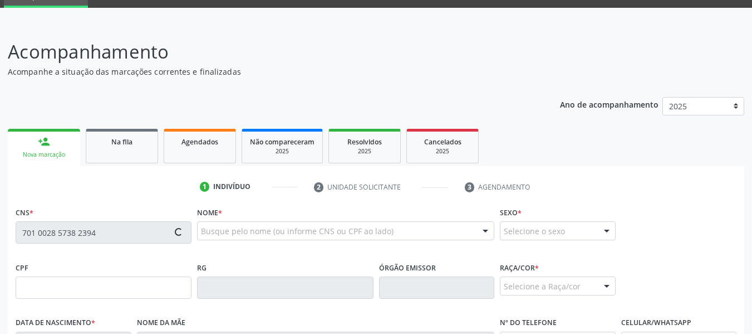
type input "124"
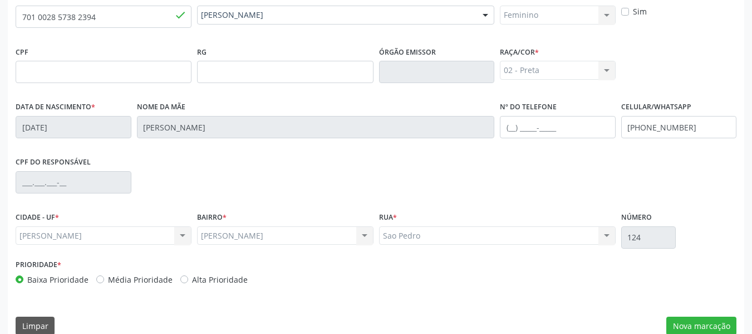
scroll to position [286, 0]
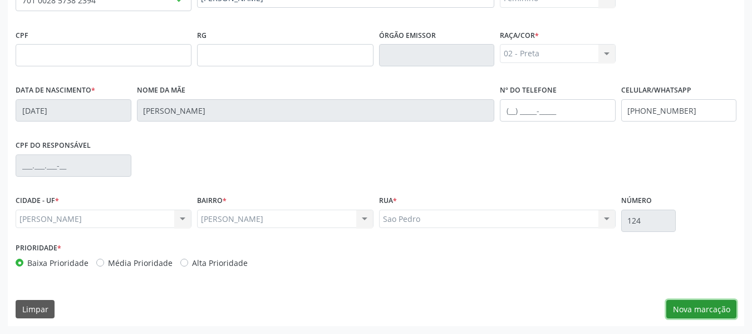
click at [704, 307] on button "Nova marcação" at bounding box center [702, 309] width 70 height 19
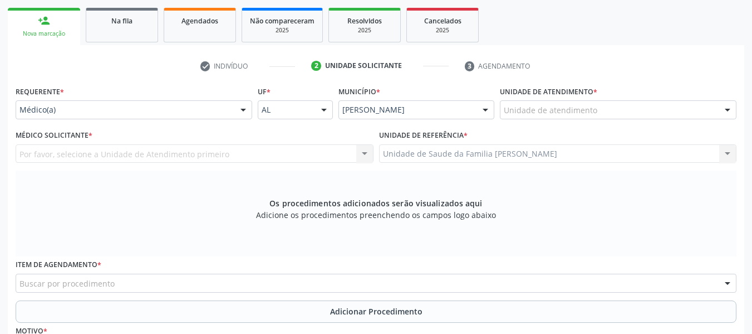
scroll to position [123, 0]
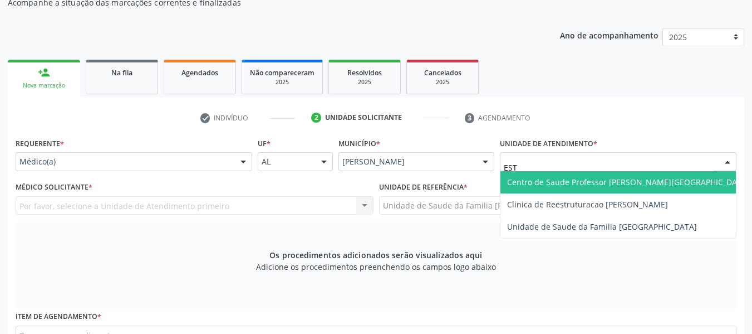
type input "ESTA"
click at [579, 178] on span "Centro de Saude Professor [PERSON_NAME][GEOGRAPHIC_DATA]" at bounding box center [628, 182] width 242 height 11
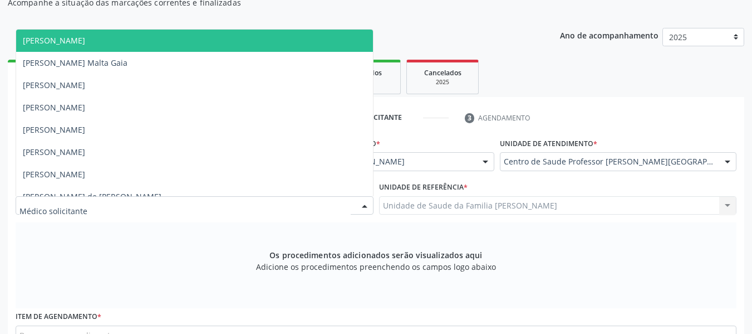
click at [361, 203] on div at bounding box center [364, 206] width 17 height 19
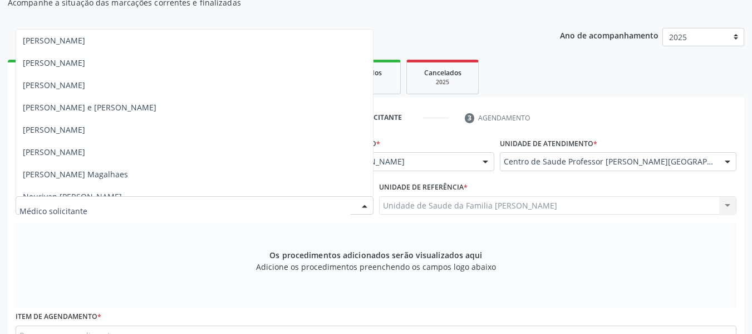
scroll to position [668, 0]
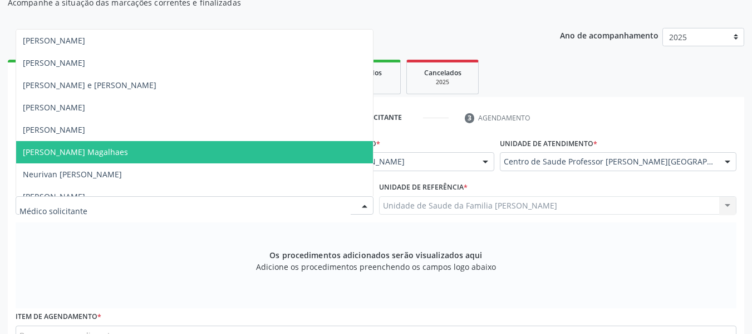
click at [128, 149] on span "[PERSON_NAME] Magalhaes" at bounding box center [75, 151] width 105 height 11
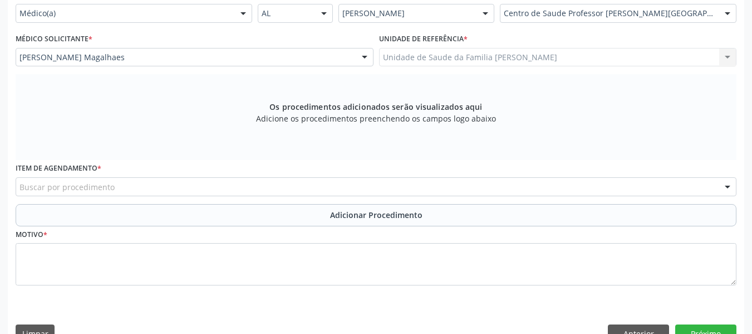
scroll to position [286, 0]
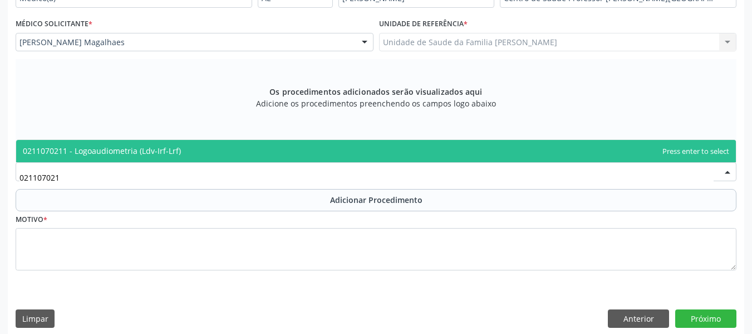
type input "0211070211"
click at [111, 147] on span "0211070211 - Logoaudiometria (Ldv-Irf-Lrf)" at bounding box center [102, 150] width 158 height 11
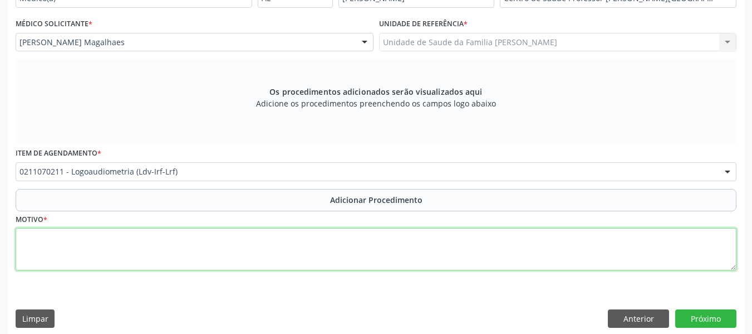
click at [52, 247] on textarea at bounding box center [376, 249] width 721 height 42
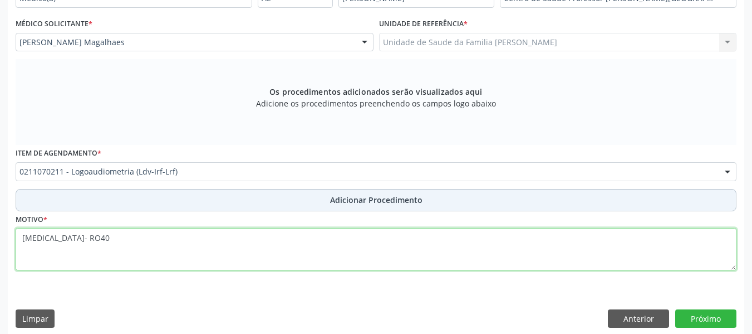
type textarea "[MEDICAL_DATA]- RO40"
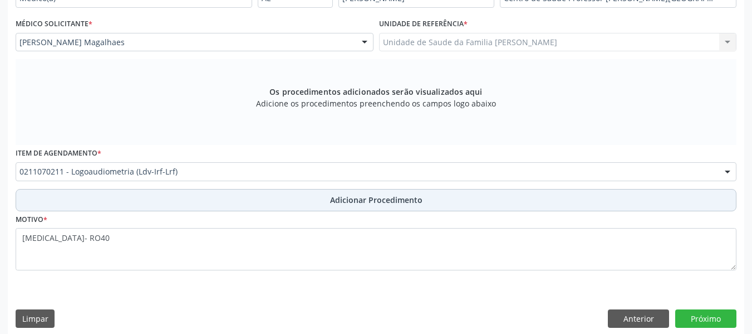
click at [373, 199] on span "Adicionar Procedimento" at bounding box center [376, 200] width 92 height 12
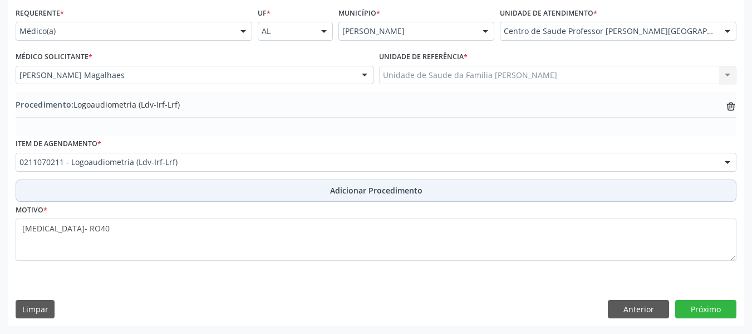
scroll to position [253, 0]
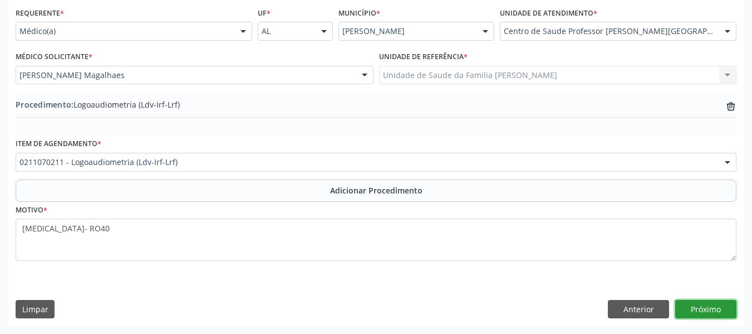
click at [707, 308] on button "Próximo" at bounding box center [705, 309] width 61 height 19
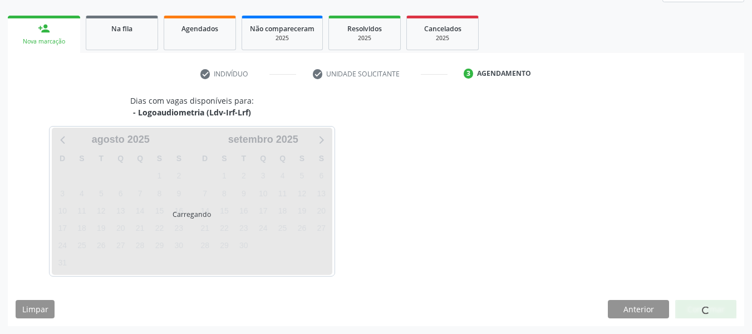
scroll to position [199, 0]
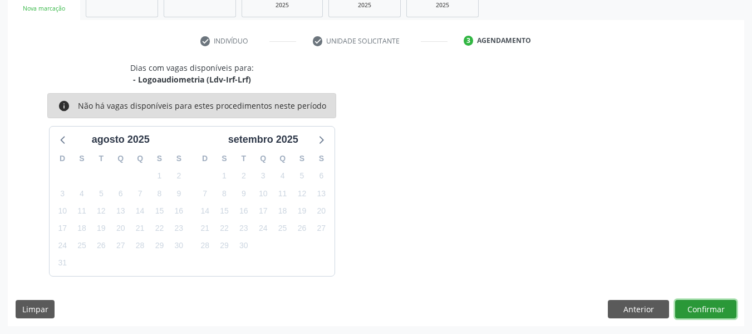
click at [707, 308] on button "Confirmar" at bounding box center [705, 309] width 61 height 19
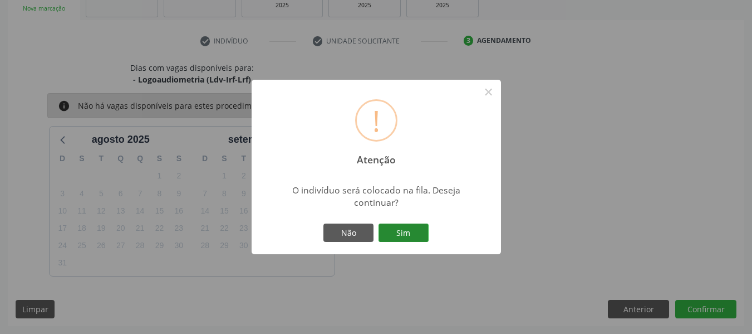
click at [410, 228] on button "Sim" at bounding box center [404, 232] width 50 height 19
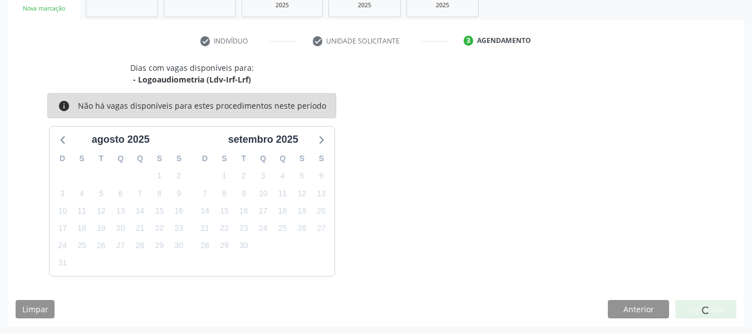
scroll to position [53, 0]
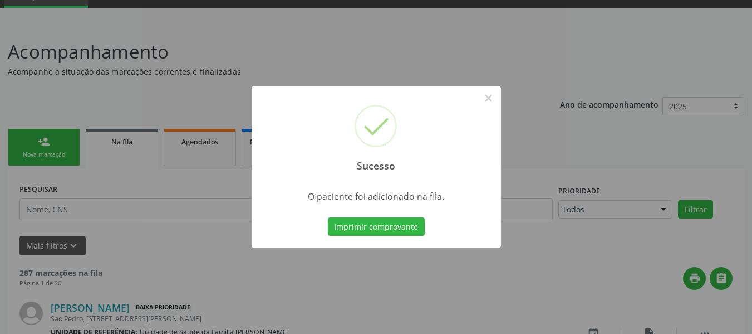
click at [28, 140] on div "Sucesso × O paciente foi adicionado na fila. Imprimir comprovante Cancel" at bounding box center [376, 167] width 752 height 334
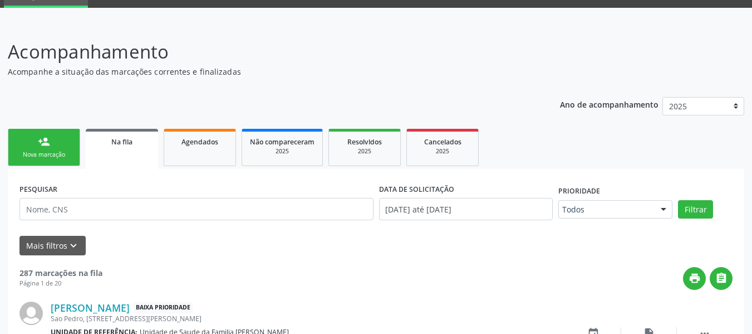
click at [23, 147] on link "person_add Nova marcação" at bounding box center [44, 147] width 72 height 37
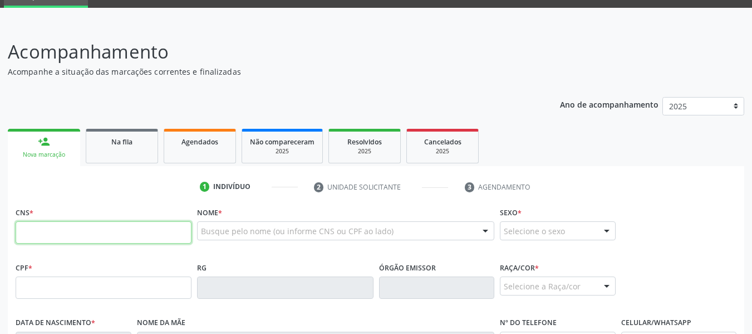
click at [37, 232] on input "text" at bounding box center [104, 232] width 176 height 22
type input "701 0028 5738 2394"
type input "[DATE]"
type input "[PERSON_NAME]"
type input "[PHONE_NUMBER]"
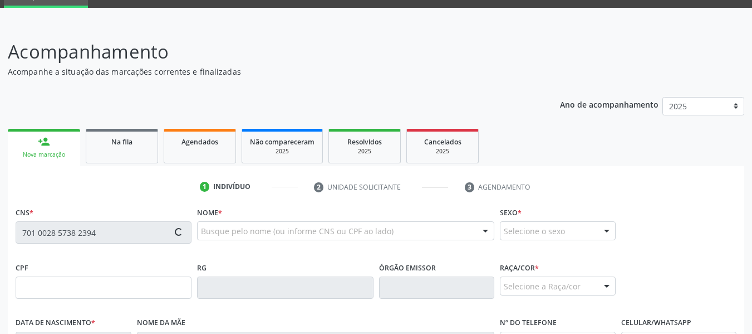
type input "124"
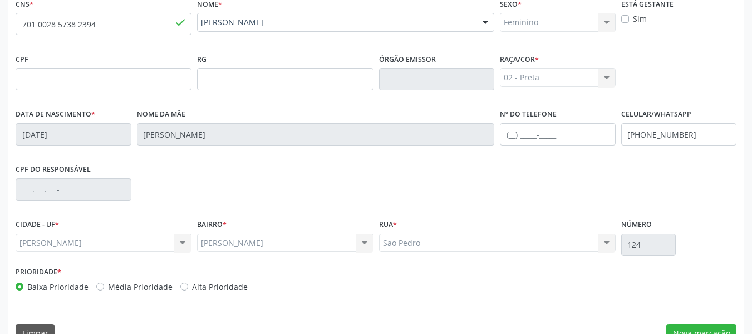
scroll to position [286, 0]
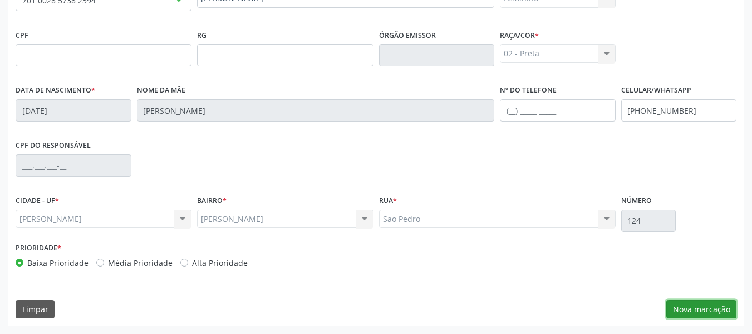
click at [698, 309] on button "Nova marcação" at bounding box center [702, 309] width 70 height 19
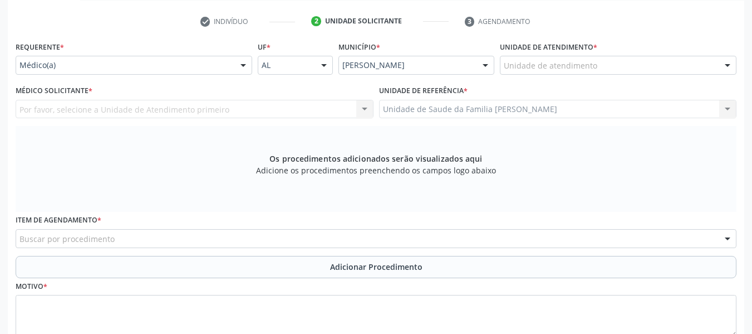
scroll to position [197, 0]
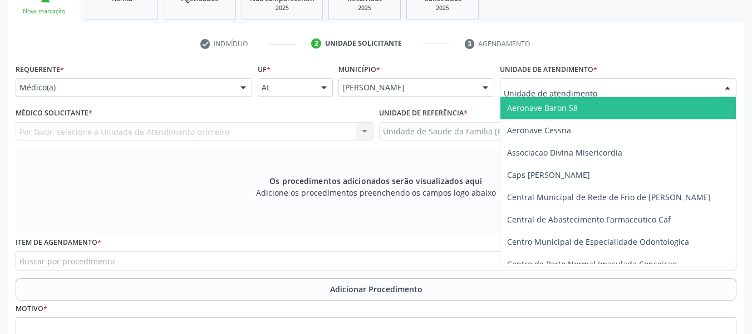
click at [729, 85] on div at bounding box center [727, 88] width 17 height 19
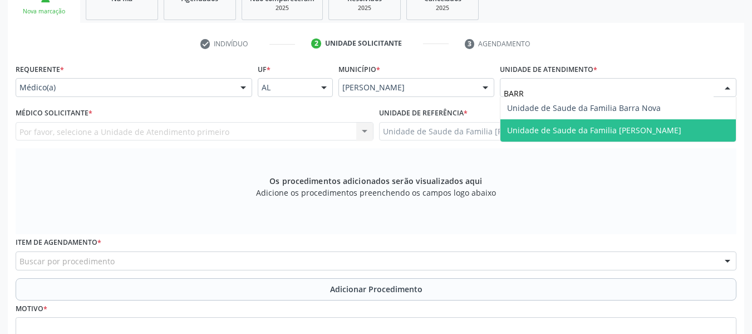
click at [604, 134] on span "Unidade de Saude da Familia [PERSON_NAME]" at bounding box center [594, 130] width 174 height 11
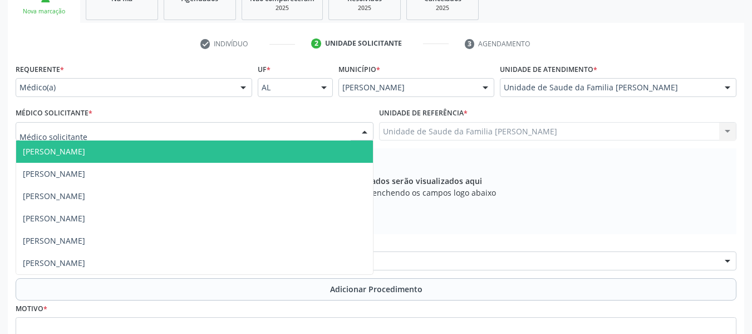
click at [364, 130] on div at bounding box center [364, 132] width 17 height 19
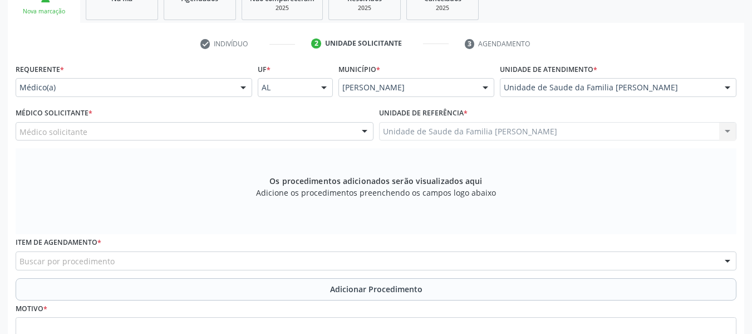
click at [364, 130] on div at bounding box center [364, 132] width 17 height 19
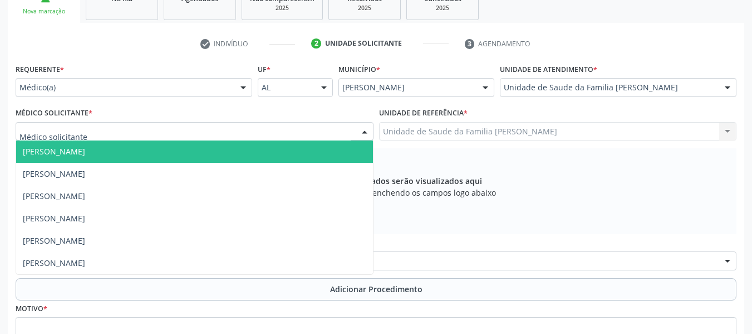
click at [365, 131] on div at bounding box center [364, 132] width 17 height 19
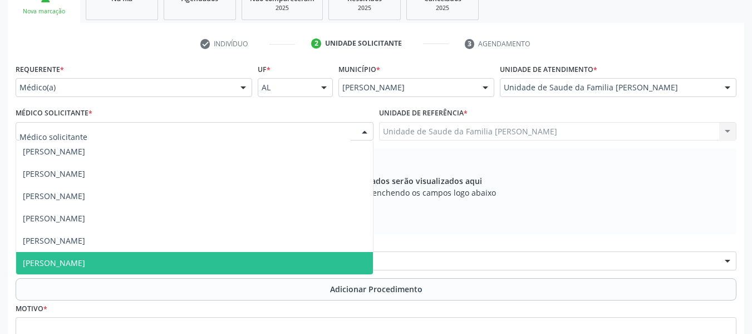
click at [368, 272] on span "[PERSON_NAME]" at bounding box center [194, 263] width 357 height 22
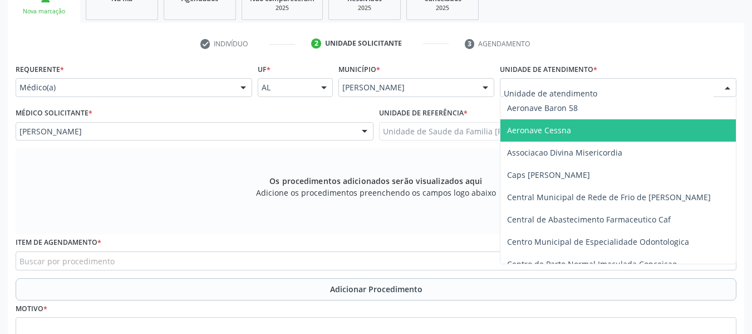
click at [728, 85] on div at bounding box center [727, 88] width 17 height 19
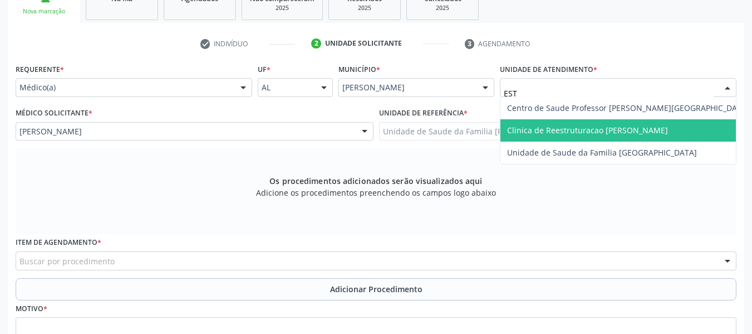
type input "ESTA"
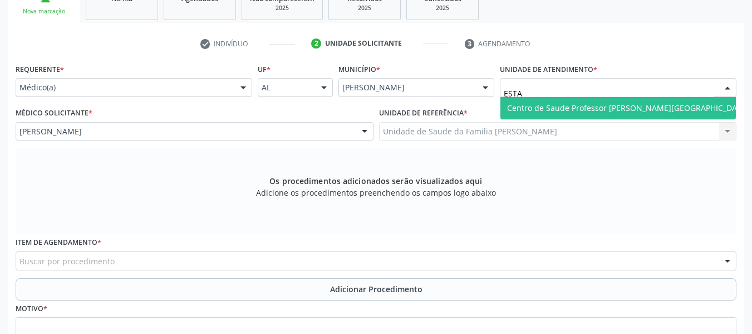
click at [569, 104] on span "Centro de Saude Professor [PERSON_NAME][GEOGRAPHIC_DATA]" at bounding box center [628, 107] width 242 height 11
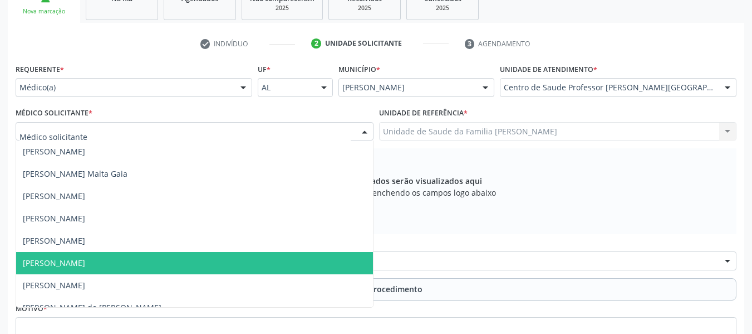
click at [365, 132] on div at bounding box center [364, 132] width 17 height 19
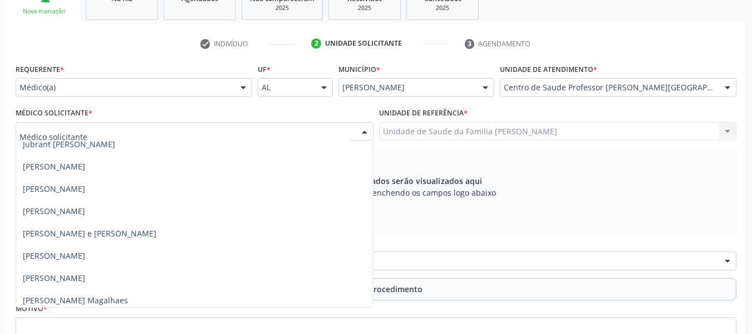
scroll to position [653, 0]
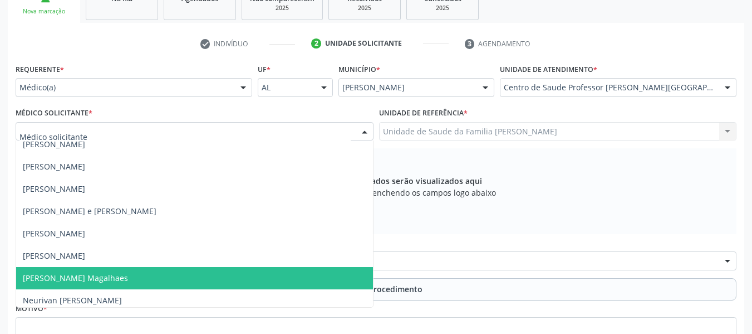
click at [128, 277] on span "[PERSON_NAME] Magalhaes" at bounding box center [75, 277] width 105 height 11
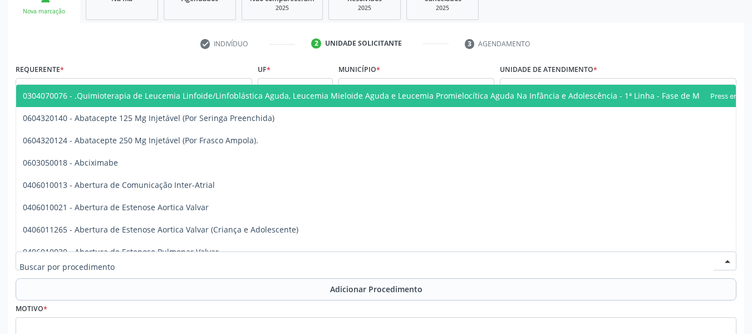
click at [119, 261] on div at bounding box center [376, 260] width 721 height 19
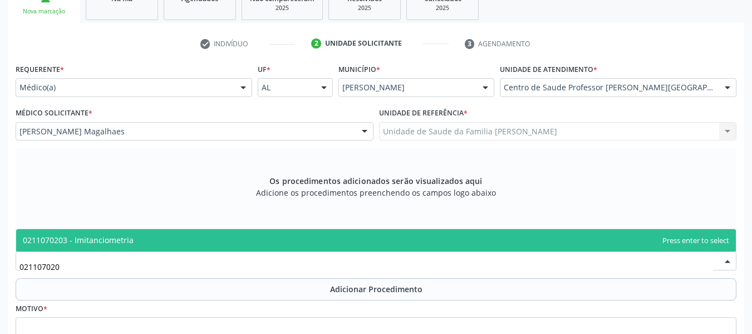
type input "0211070203"
click at [153, 245] on span "0211070203 - Imitanciometria" at bounding box center [376, 240] width 720 height 22
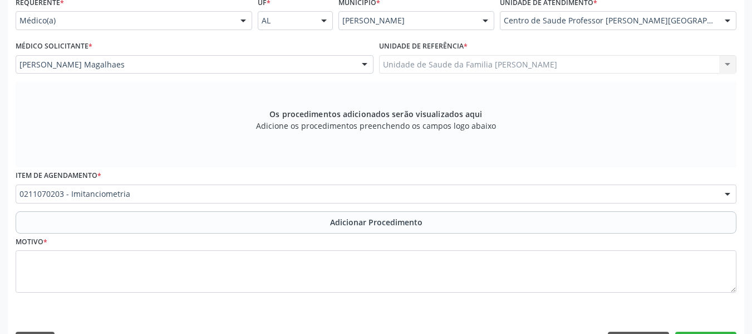
scroll to position [295, 0]
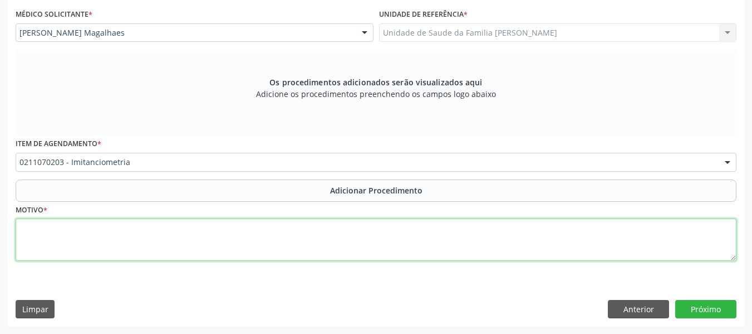
click at [54, 239] on textarea at bounding box center [376, 239] width 721 height 42
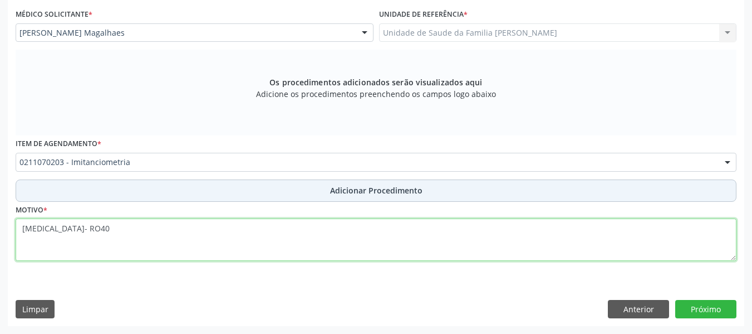
type textarea "[MEDICAL_DATA]- RO40"
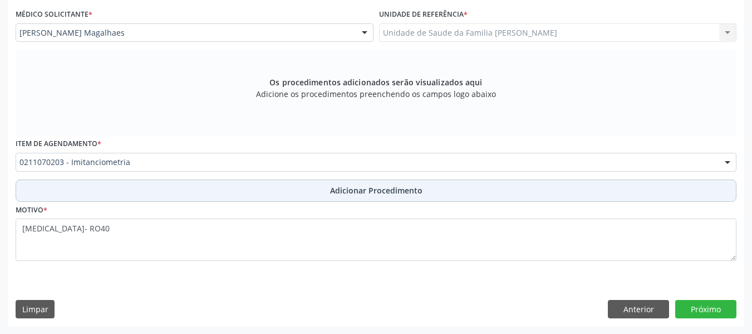
click at [430, 191] on button "Adicionar Procedimento" at bounding box center [376, 190] width 721 height 22
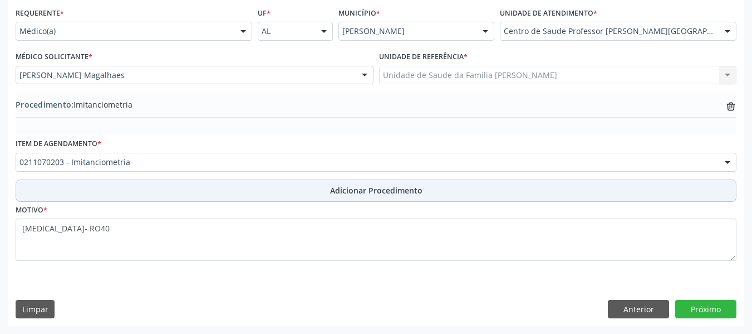
scroll to position [253, 0]
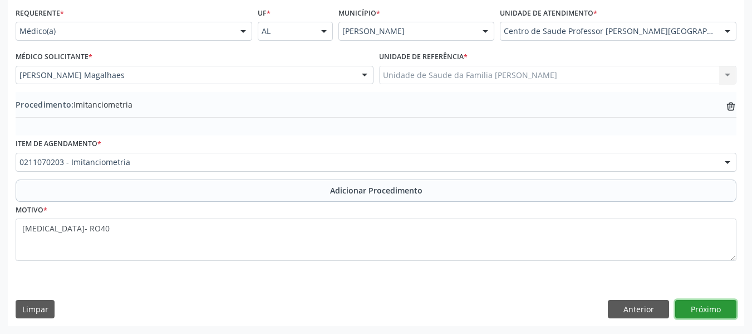
click at [708, 310] on button "Próximo" at bounding box center [705, 309] width 61 height 19
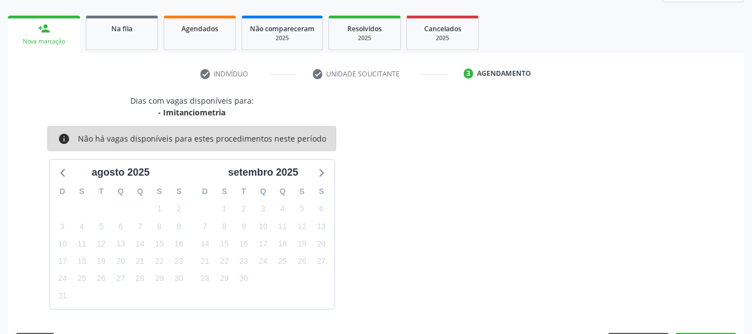
scroll to position [199, 0]
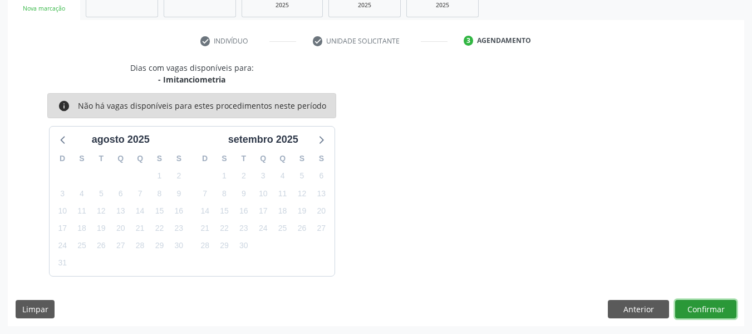
click at [708, 310] on button "Confirmar" at bounding box center [705, 309] width 61 height 19
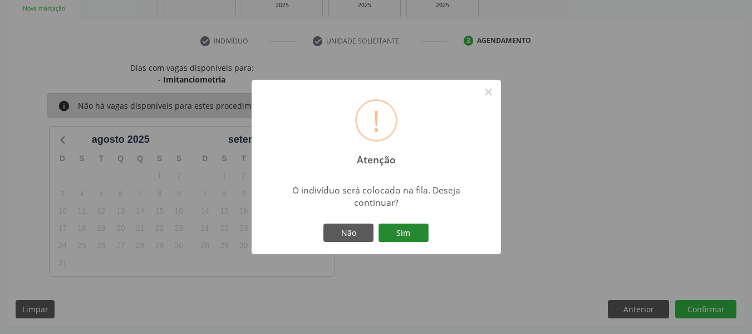
click at [410, 233] on button "Sim" at bounding box center [404, 232] width 50 height 19
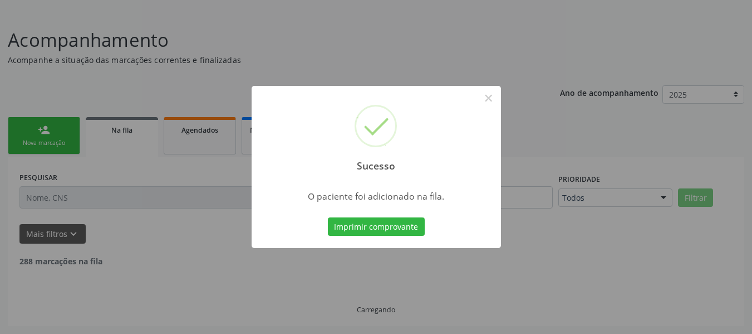
scroll to position [53, 0]
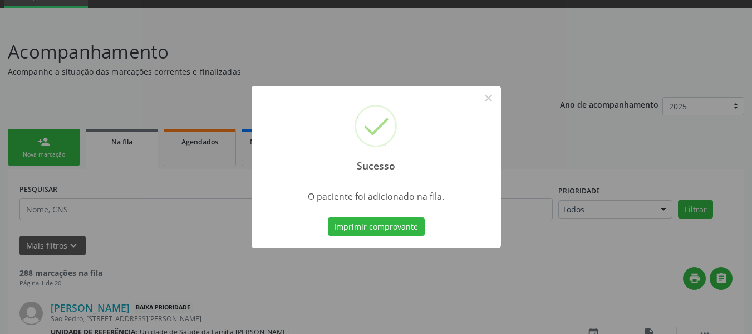
click at [29, 136] on div "Sucesso × O paciente foi adicionado na fila. Imprimir comprovante Cancel" at bounding box center [376, 167] width 752 height 334
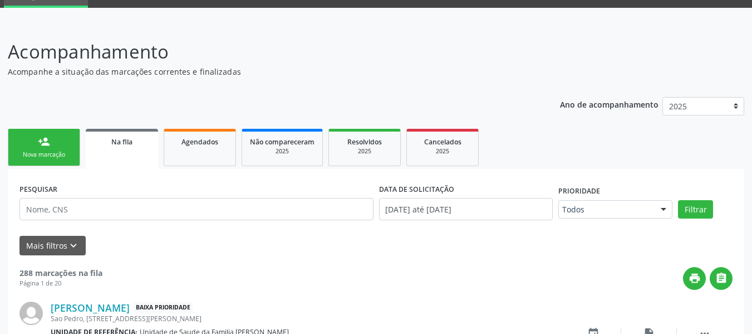
click at [28, 137] on link "person_add Nova marcação" at bounding box center [44, 147] width 72 height 37
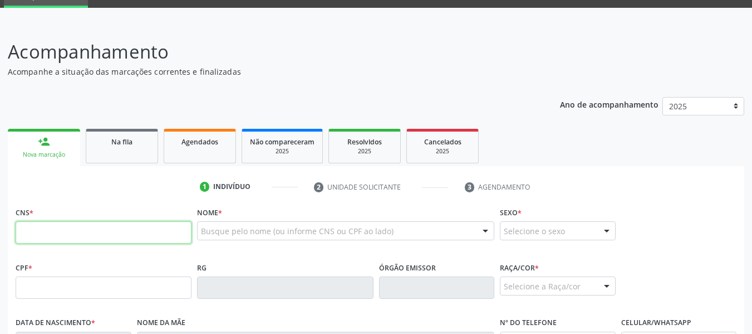
click at [60, 236] on input "text" at bounding box center [104, 232] width 176 height 22
type input "701 0028 5738 2394"
type input "[DATE]"
type input "[PERSON_NAME]"
type input "[PHONE_NUMBER]"
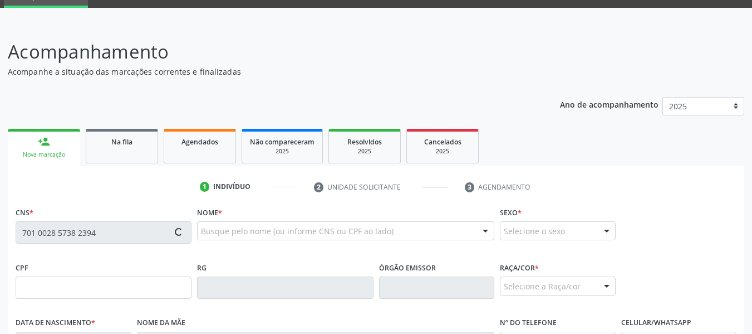
type input "124"
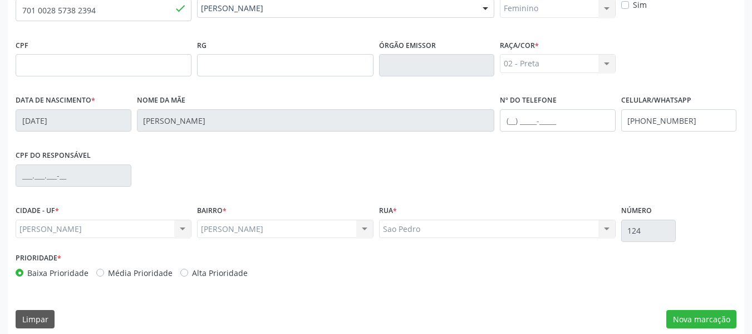
scroll to position [286, 0]
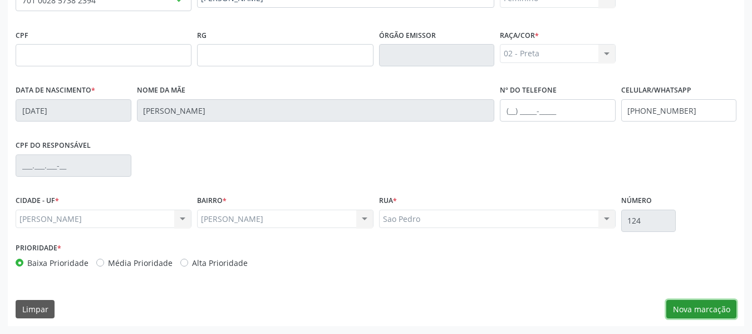
click at [711, 310] on button "Nova marcação" at bounding box center [702, 309] width 70 height 19
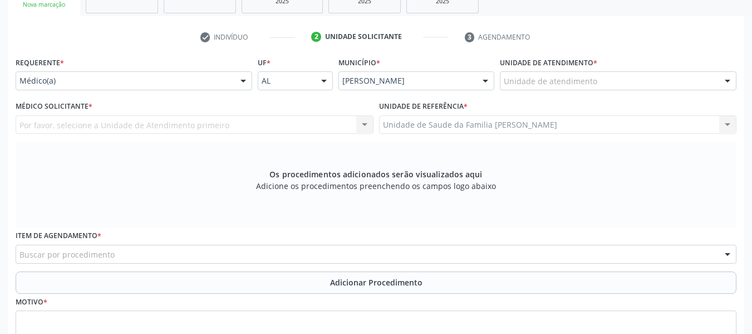
scroll to position [197, 0]
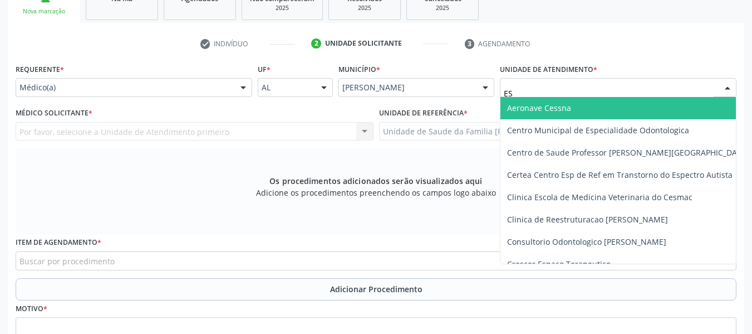
type input "EST"
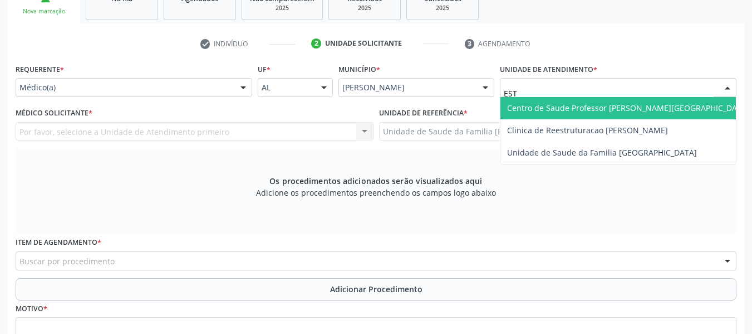
click at [574, 105] on span "Centro de Saude Professor [PERSON_NAME][GEOGRAPHIC_DATA]" at bounding box center [628, 107] width 242 height 11
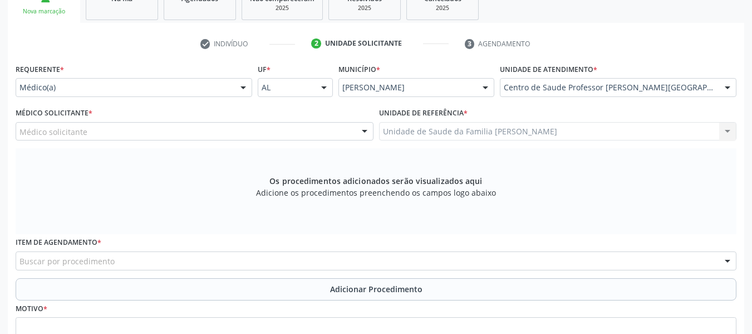
click at [363, 130] on div at bounding box center [364, 132] width 17 height 19
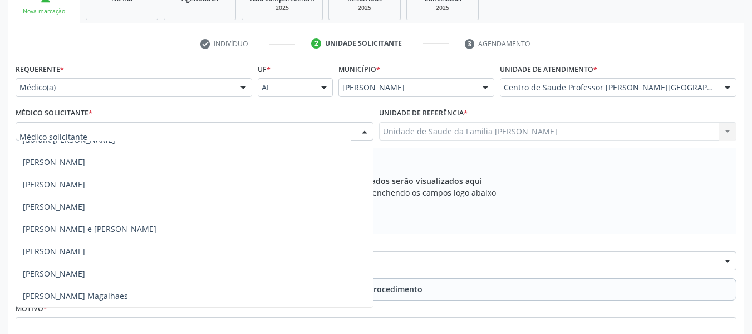
scroll to position [639, 0]
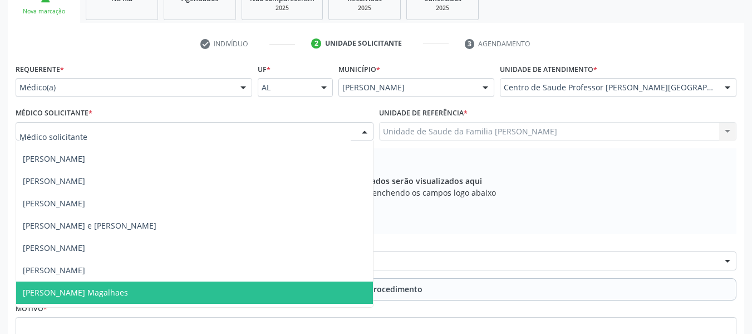
click at [128, 291] on span "[PERSON_NAME] Magalhaes" at bounding box center [75, 292] width 105 height 11
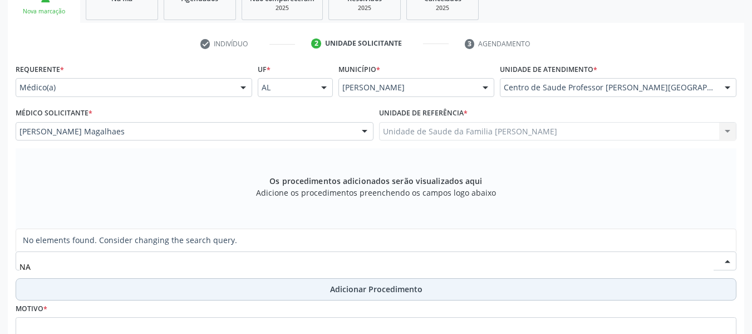
type input "N"
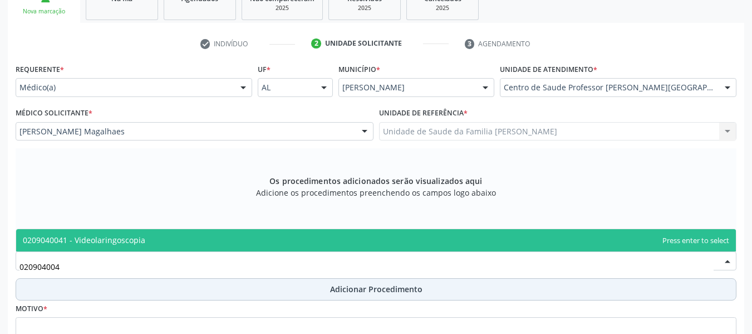
type input "0209040041"
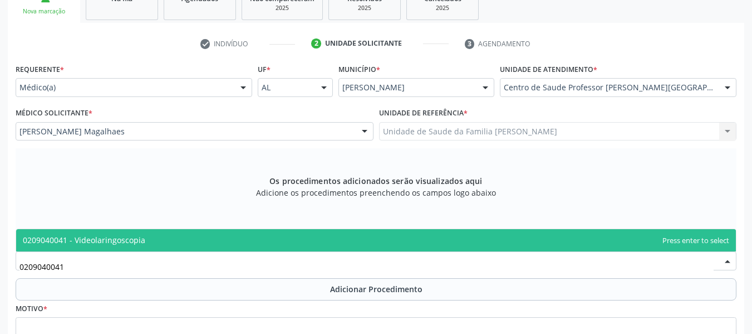
click at [110, 243] on span "0209040041 - Videolaringoscopia" at bounding box center [84, 239] width 123 height 11
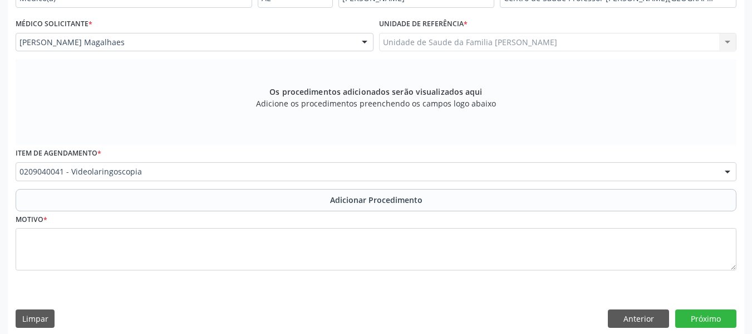
scroll to position [295, 0]
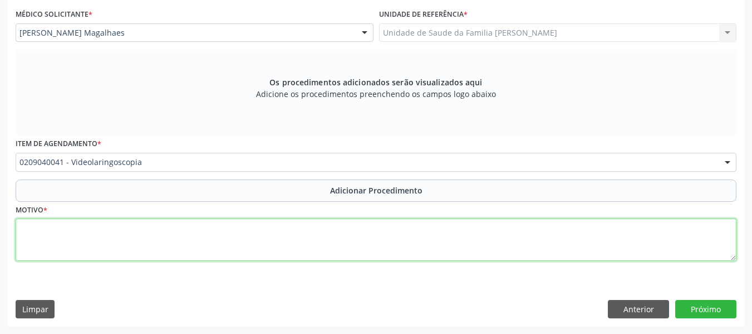
click at [85, 238] on textarea at bounding box center [376, 239] width 721 height 42
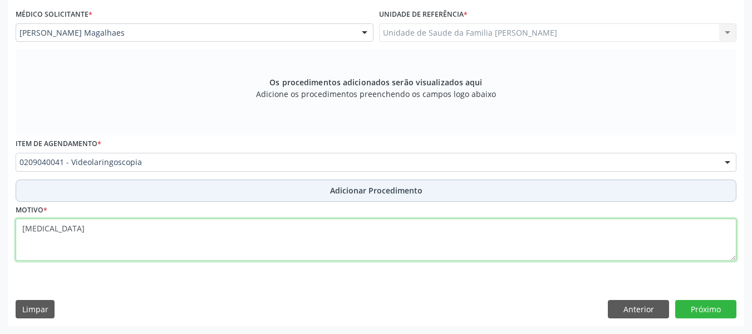
type textarea "[MEDICAL_DATA]"
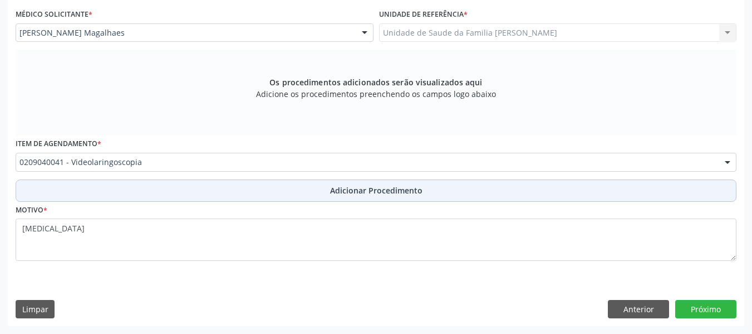
click at [376, 187] on span "Adicionar Procedimento" at bounding box center [376, 190] width 92 height 12
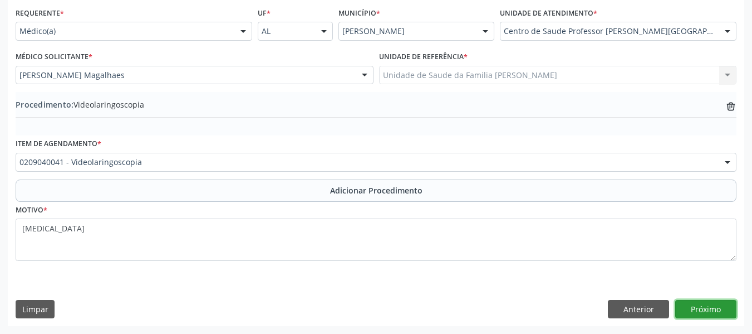
click at [711, 311] on button "Próximo" at bounding box center [705, 309] width 61 height 19
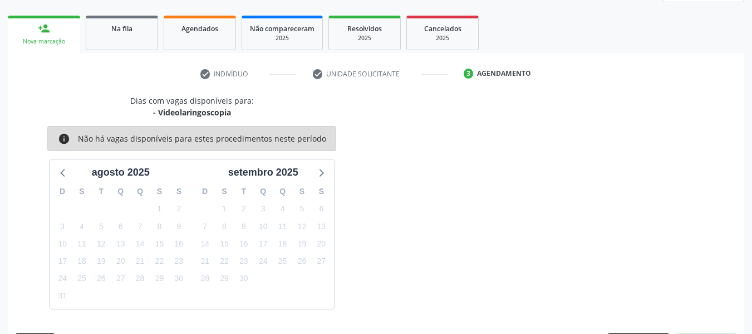
scroll to position [199, 0]
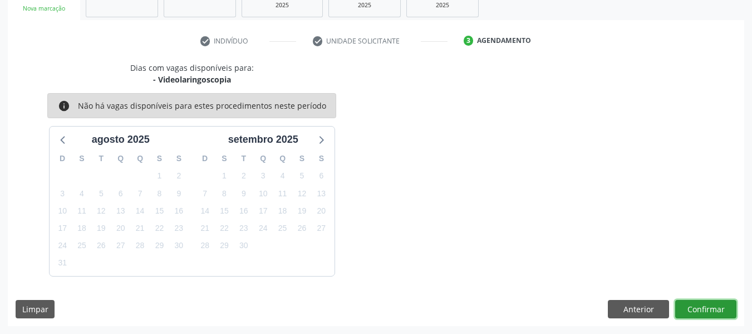
click at [707, 309] on button "Confirmar" at bounding box center [705, 309] width 61 height 19
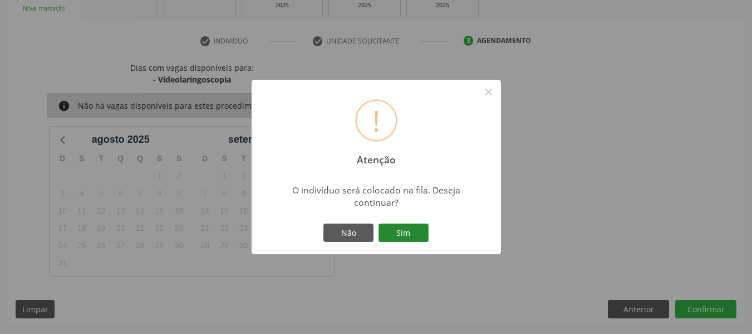
click at [404, 231] on button "Sim" at bounding box center [404, 232] width 50 height 19
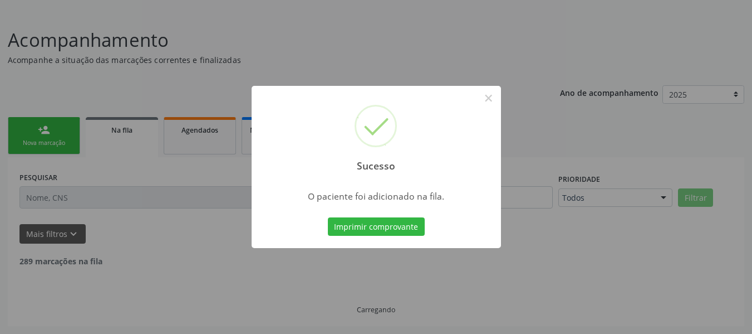
scroll to position [53, 0]
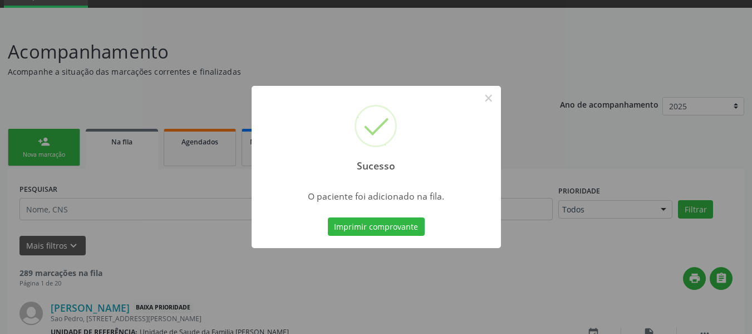
click at [32, 140] on div "Sucesso × O paciente foi adicionado na fila. Imprimir comprovante Cancel" at bounding box center [376, 167] width 752 height 334
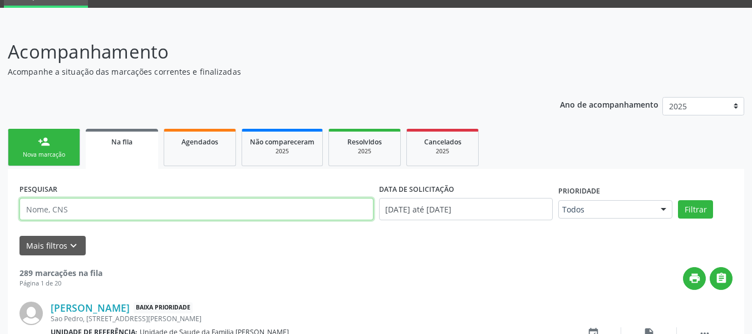
click at [72, 204] on input "text" at bounding box center [196, 209] width 354 height 22
type input "7"
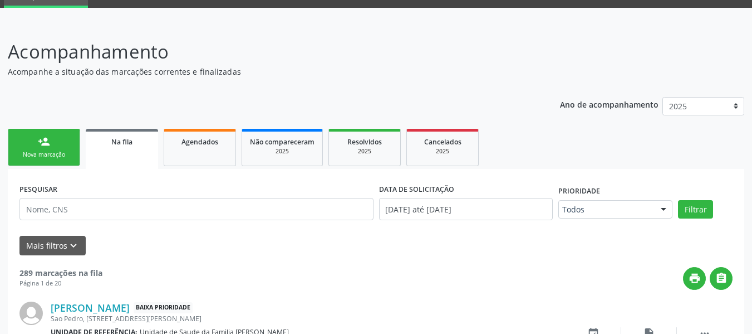
click at [21, 136] on link "person_add Nova marcação" at bounding box center [44, 147] width 72 height 37
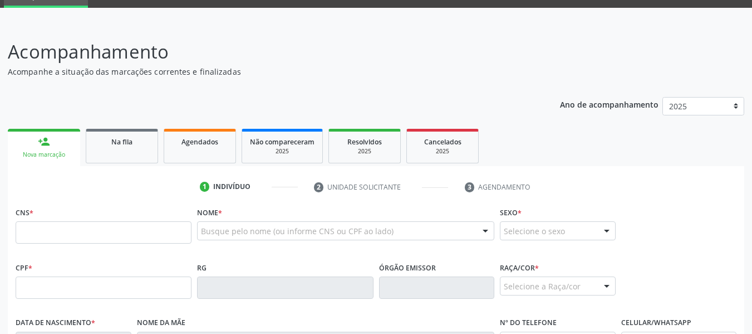
click at [21, 136] on link "person_add Nova marcação" at bounding box center [44, 147] width 72 height 37
click at [27, 230] on input "text" at bounding box center [104, 232] width 176 height 22
type input "4"
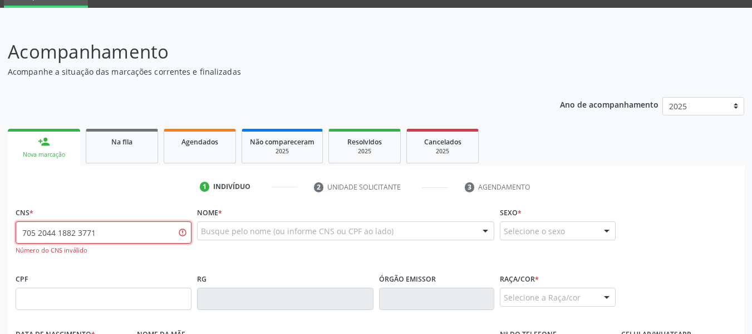
type input "705 2044 1882 3771"
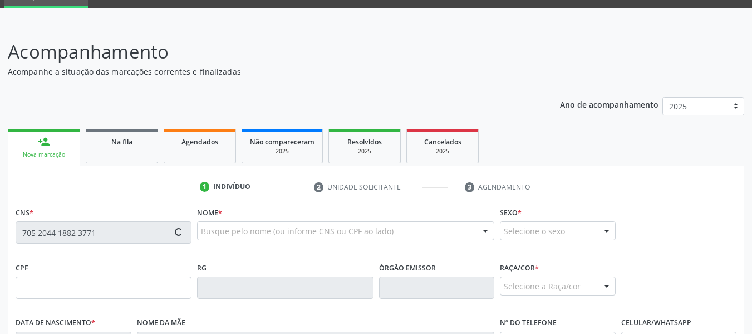
type input "483.014.004-63"
type input "26[DATE]"
type input "[PERSON_NAME]"
type input "[PHONE_NUMBER]"
type input "50"
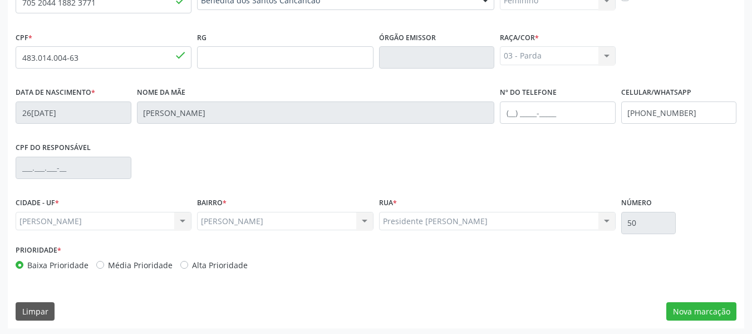
scroll to position [286, 0]
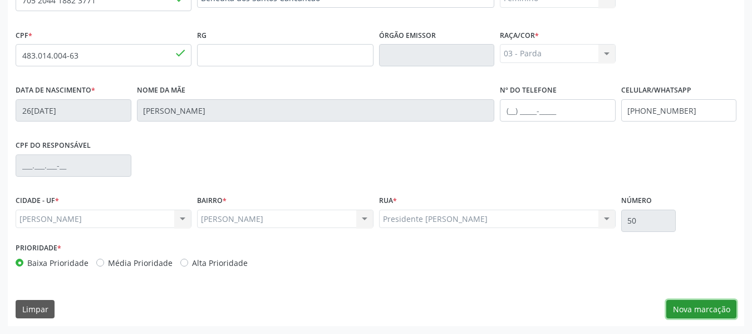
click at [697, 305] on button "Nova marcação" at bounding box center [702, 309] width 70 height 19
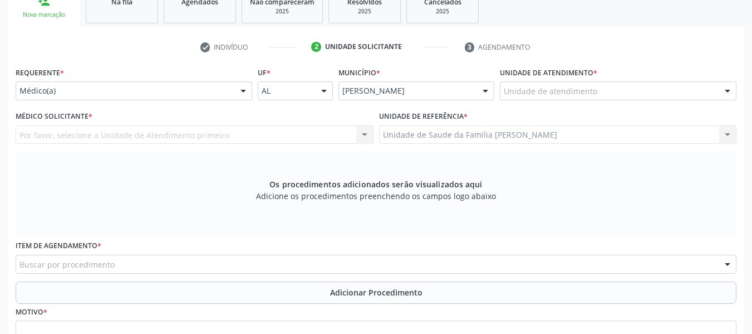
scroll to position [174, 0]
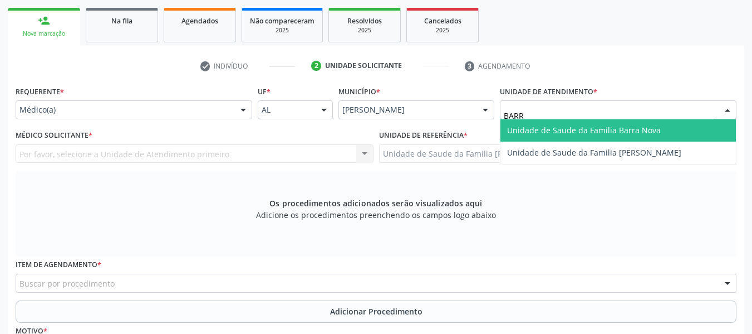
type input "BARRO"
click at [582, 130] on span "Unidade de Saude da Familia [PERSON_NAME]" at bounding box center [594, 130] width 174 height 11
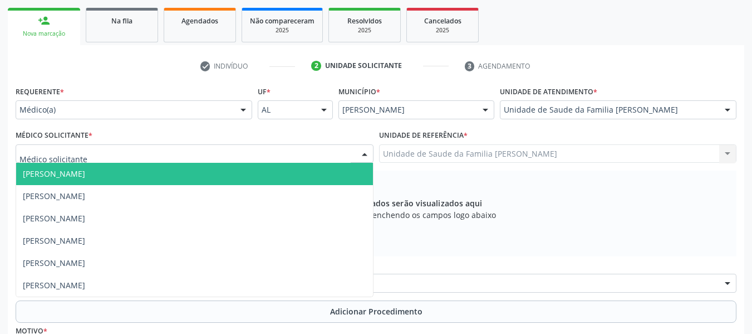
click at [363, 152] on div at bounding box center [364, 154] width 17 height 19
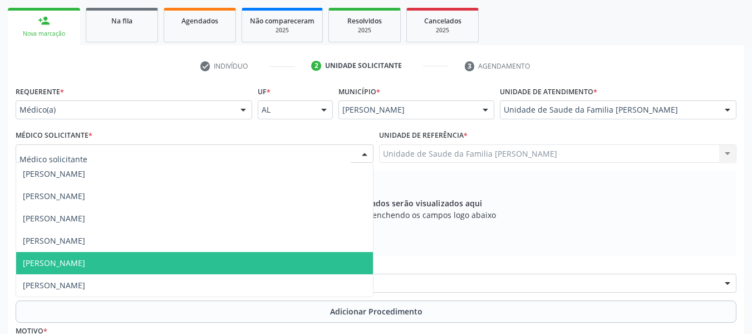
click at [56, 261] on span "[PERSON_NAME]" at bounding box center [54, 262] width 62 height 11
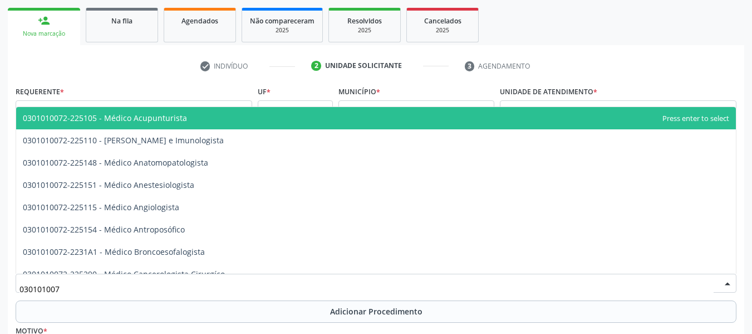
type input "0301010072"
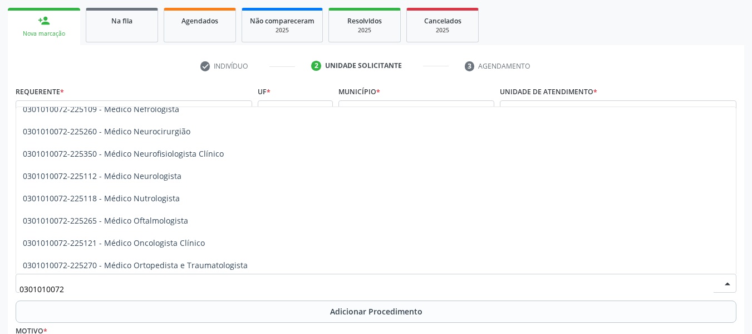
scroll to position [839, 0]
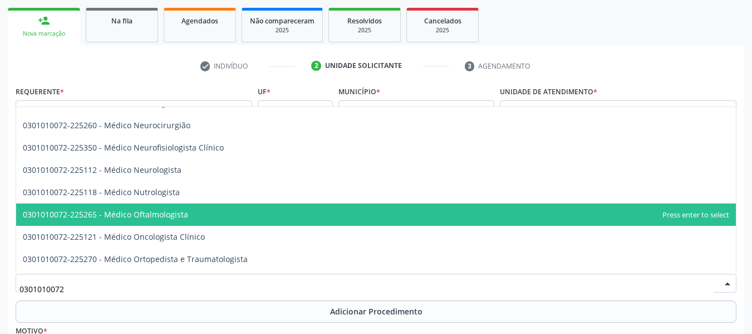
click at [194, 214] on span "0301010072-225265 - Médico Oftalmologista" at bounding box center [376, 214] width 720 height 22
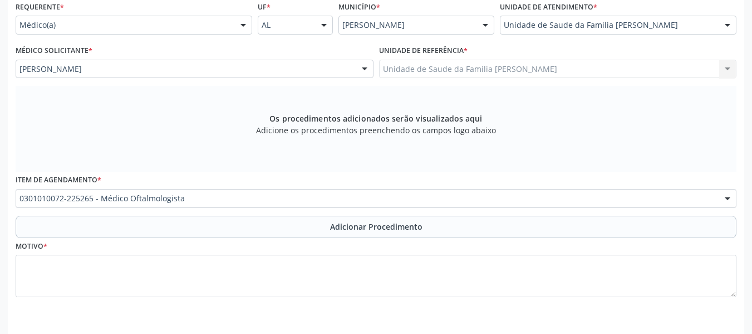
scroll to position [263, 0]
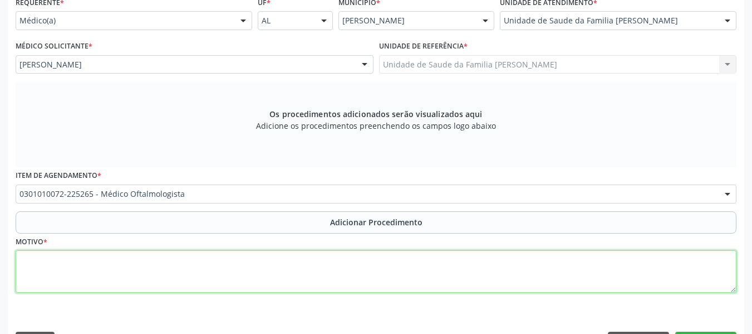
click at [70, 266] on textarea at bounding box center [376, 271] width 721 height 42
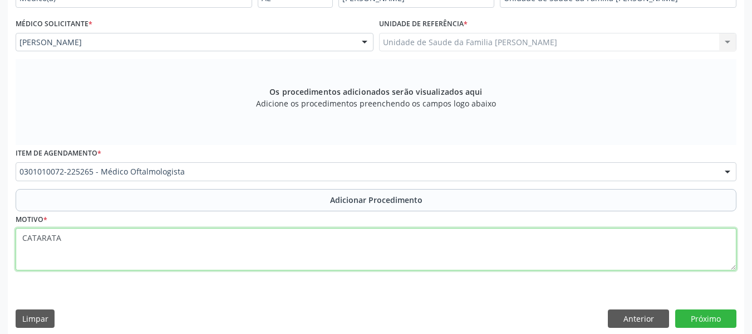
scroll to position [295, 0]
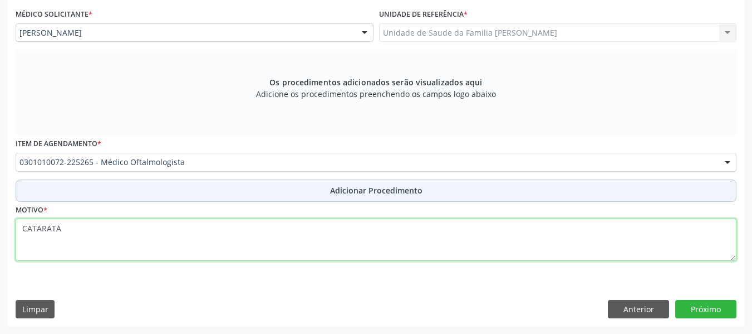
type textarea "CATARATA"
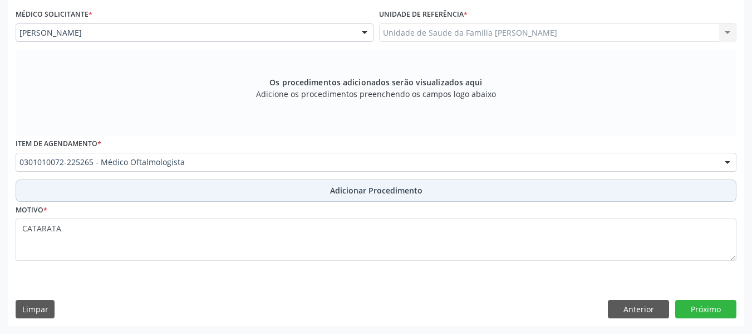
click at [375, 190] on span "Adicionar Procedimento" at bounding box center [376, 190] width 92 height 12
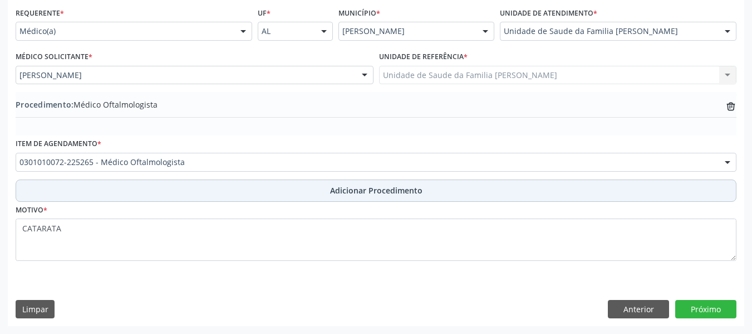
scroll to position [253, 0]
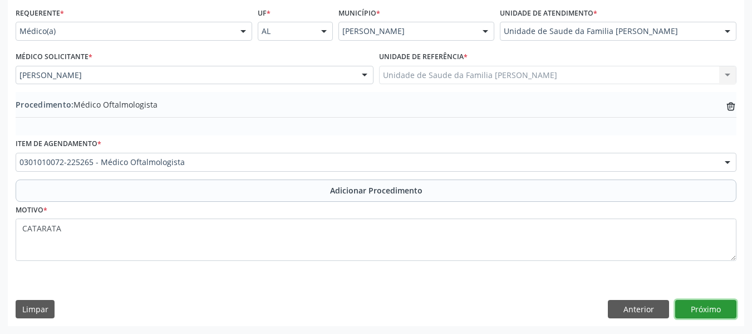
click at [719, 307] on button "Próximo" at bounding box center [705, 309] width 61 height 19
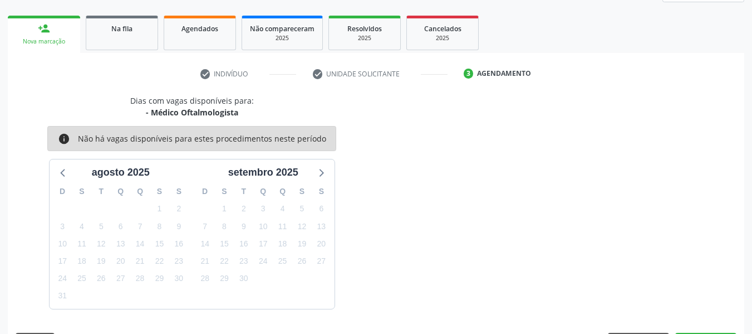
scroll to position [199, 0]
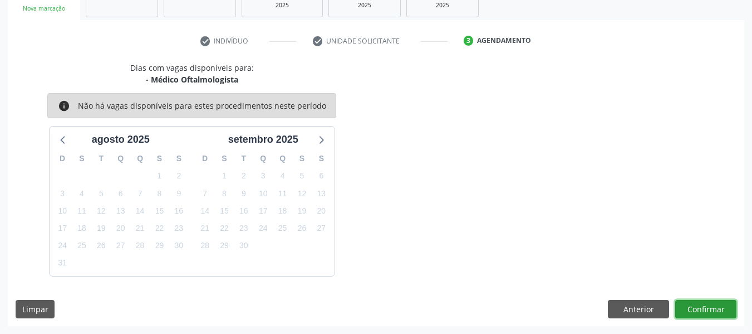
click at [705, 306] on button "Confirmar" at bounding box center [705, 309] width 61 height 19
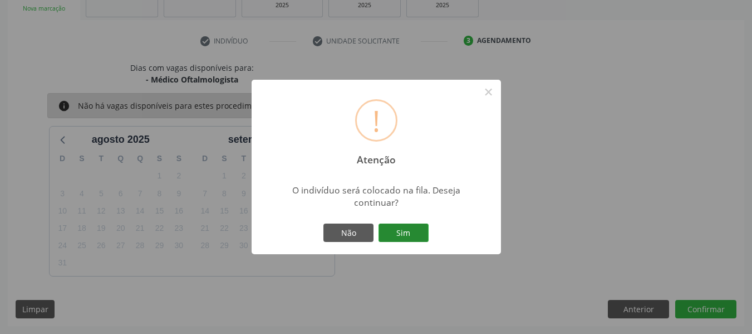
click at [407, 237] on button "Sim" at bounding box center [404, 232] width 50 height 19
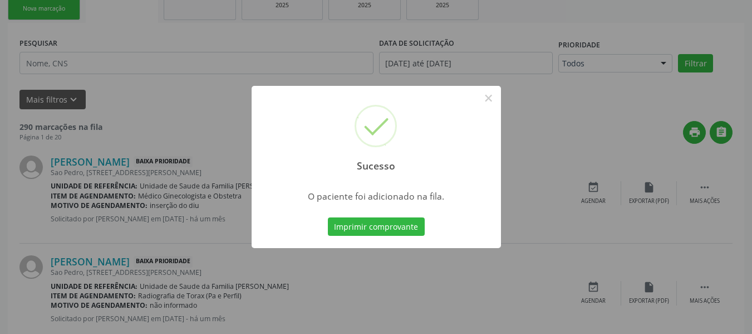
scroll to position [53, 0]
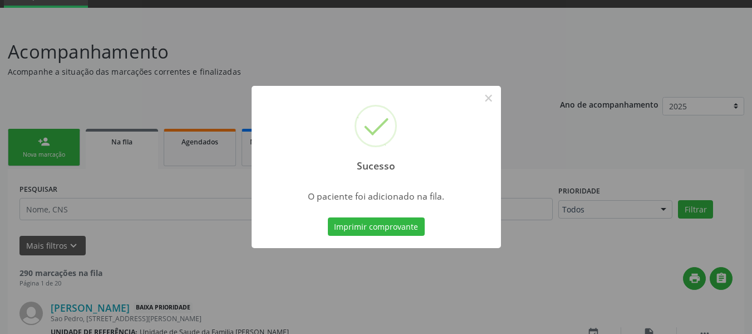
click at [27, 140] on div "Sucesso × O paciente foi adicionado na fila. Imprimir comprovante Cancel" at bounding box center [376, 167] width 752 height 334
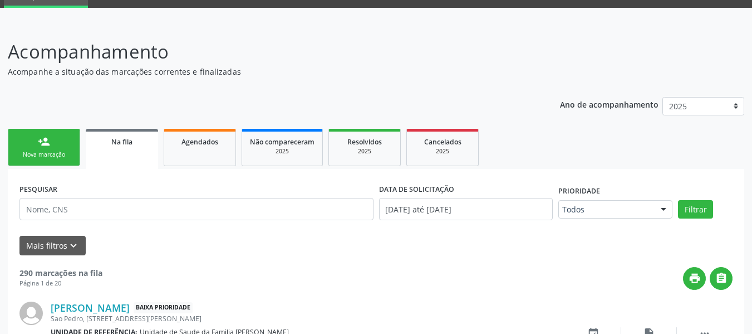
click at [32, 139] on link "person_add Nova marcação" at bounding box center [44, 147] width 72 height 37
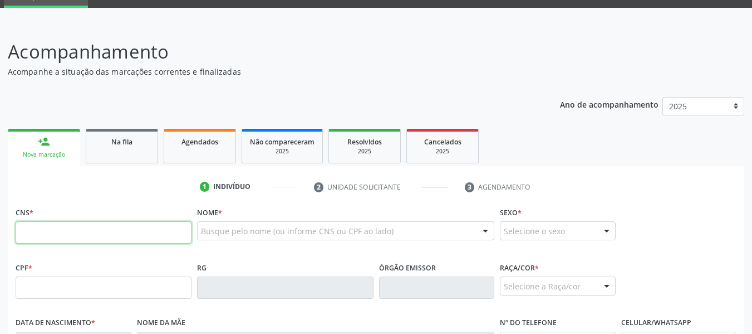
click at [41, 231] on input "text" at bounding box center [104, 232] width 176 height 22
type input "700 6054 5481 1563"
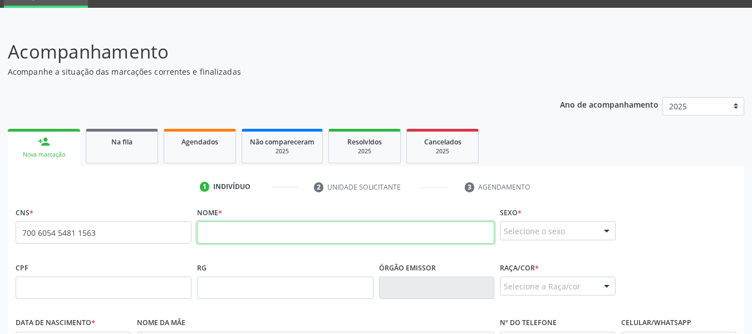
click at [226, 230] on input "text" at bounding box center [345, 232] width 297 height 22
type input "[PERSON_NAME]"
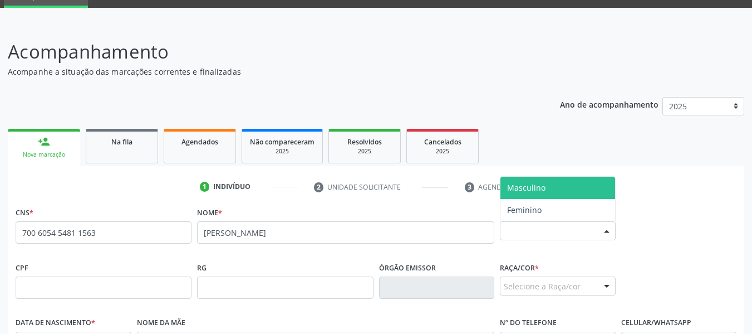
click at [609, 228] on div at bounding box center [607, 231] width 17 height 19
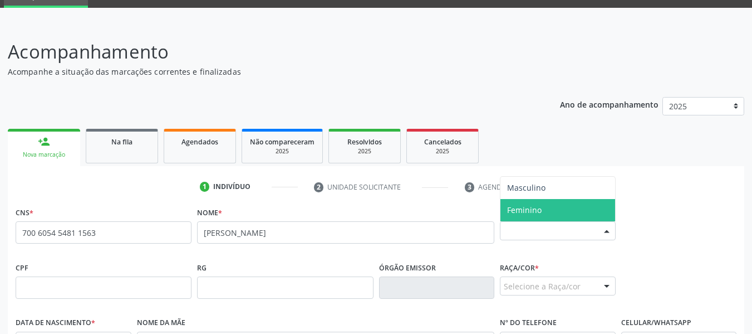
click at [556, 211] on span "Feminino" at bounding box center [558, 210] width 115 height 22
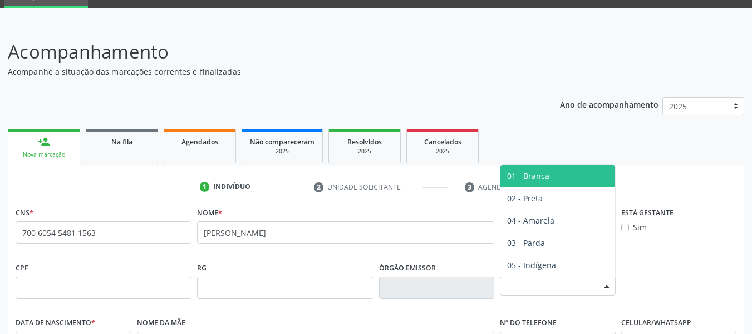
click at [609, 283] on div at bounding box center [607, 286] width 17 height 19
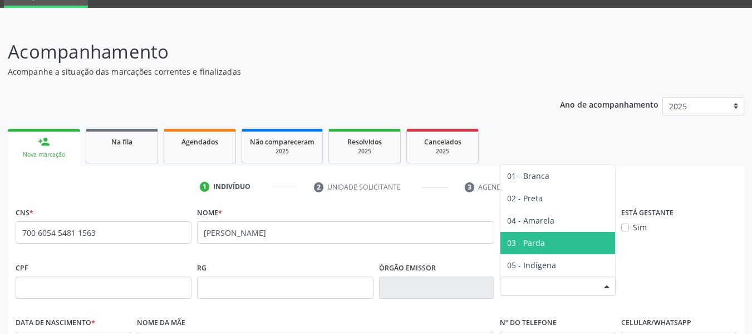
click at [541, 243] on span "03 - Parda" at bounding box center [526, 242] width 38 height 11
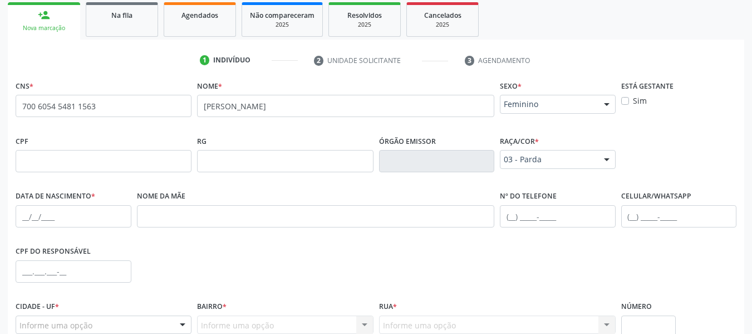
scroll to position [246, 0]
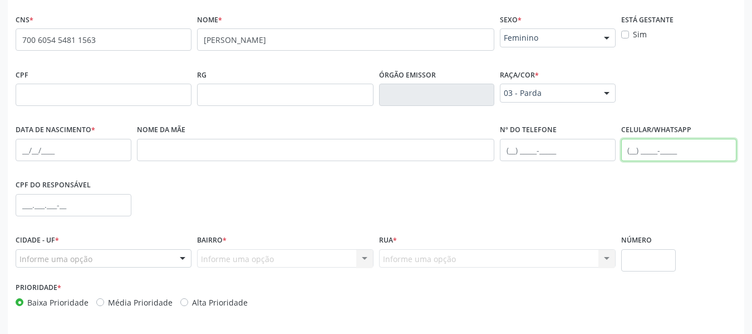
click at [636, 150] on input "text" at bounding box center [679, 150] width 116 height 22
type input "[PHONE_NUMBER]"
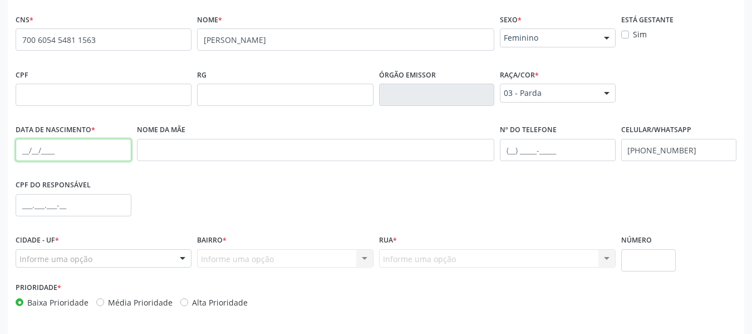
click at [30, 150] on input "text" at bounding box center [74, 150] width 116 height 22
type input "25[DATE]"
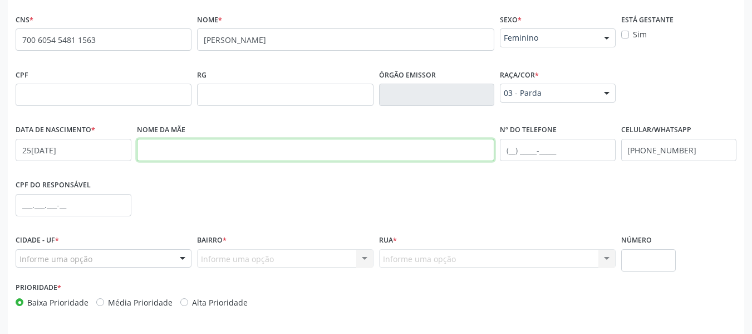
click at [173, 149] on input "text" at bounding box center [316, 150] width 358 height 22
type input "[PERSON_NAME]"
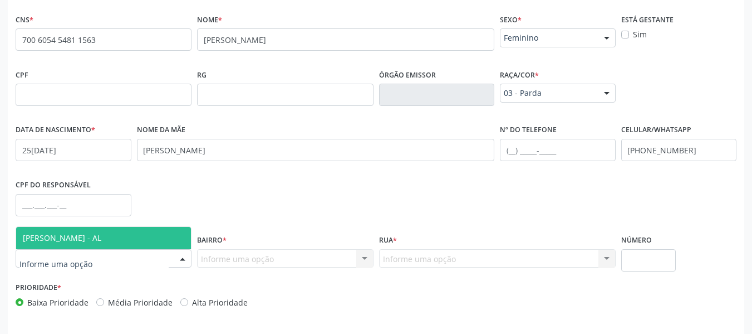
click at [184, 254] on div at bounding box center [182, 258] width 17 height 19
click at [141, 236] on span "[PERSON_NAME] - AL" at bounding box center [103, 238] width 175 height 22
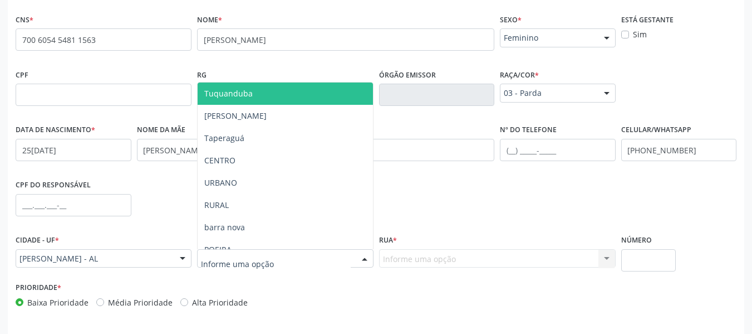
click at [366, 256] on div at bounding box center [364, 258] width 17 height 19
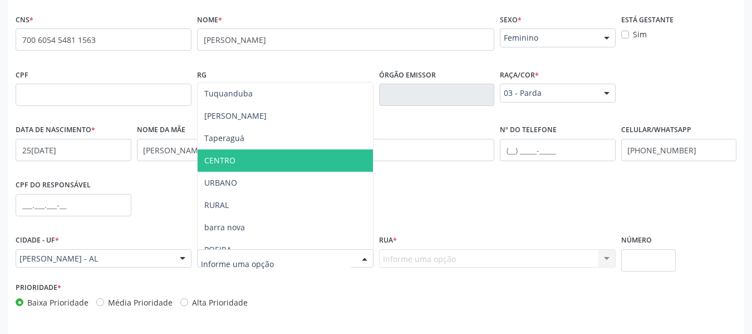
click at [263, 158] on span "CENTRO" at bounding box center [285, 160] width 175 height 22
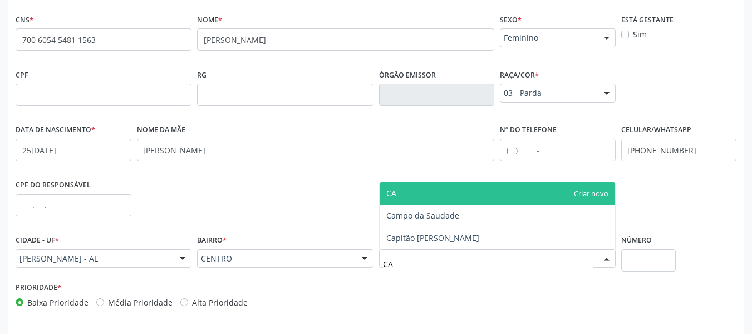
type input "CAP"
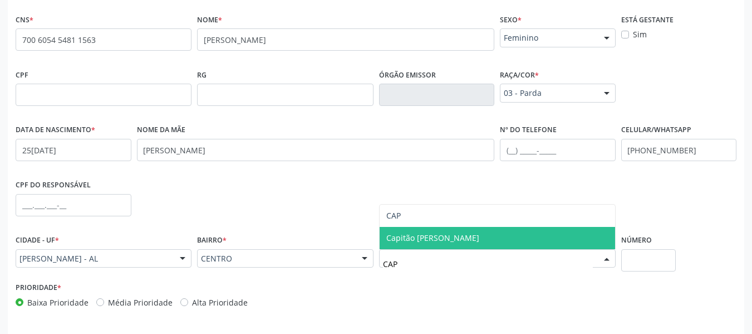
click at [466, 238] on span "Capitão [PERSON_NAME]" at bounding box center [432, 237] width 93 height 11
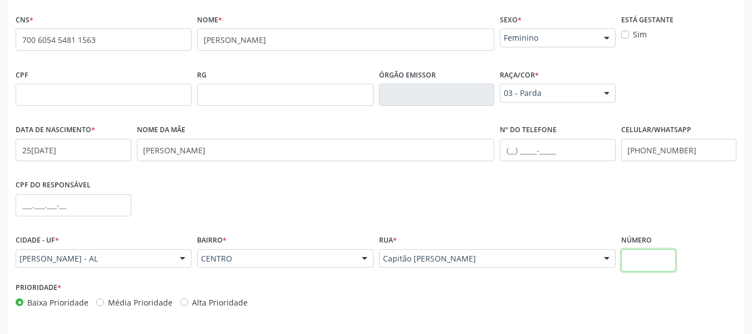
click at [639, 257] on input "text" at bounding box center [648, 260] width 55 height 22
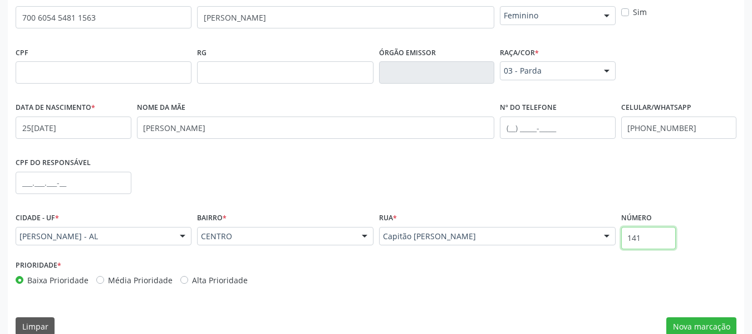
scroll to position [286, 0]
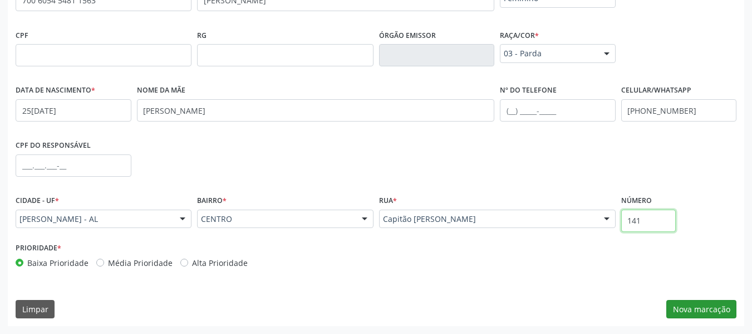
type input "141"
click at [705, 306] on button "Nova marcação" at bounding box center [702, 309] width 70 height 19
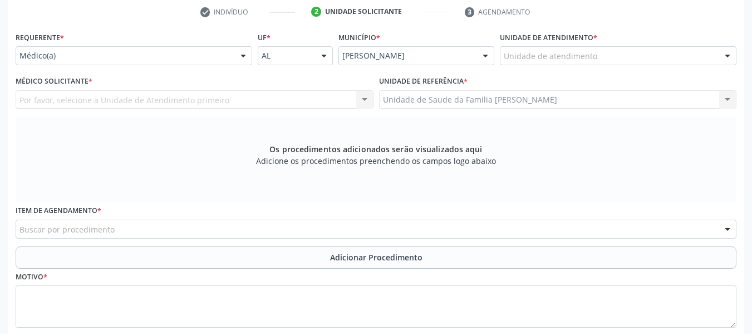
scroll to position [219, 0]
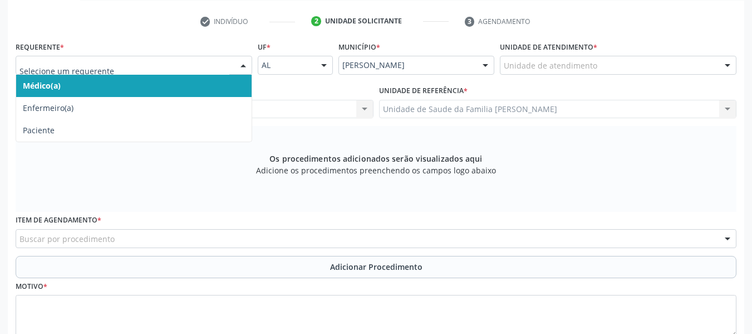
click at [245, 63] on div at bounding box center [243, 65] width 17 height 19
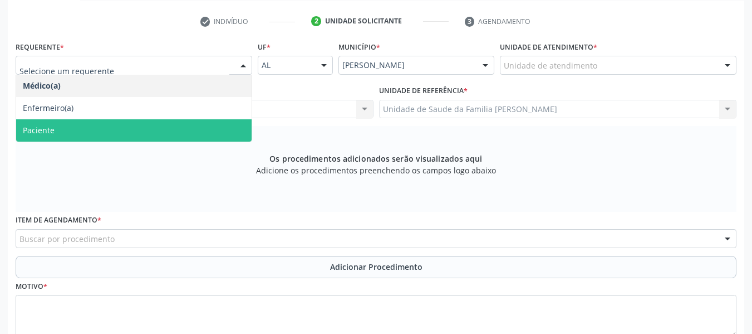
click at [41, 130] on span "Paciente" at bounding box center [39, 130] width 32 height 11
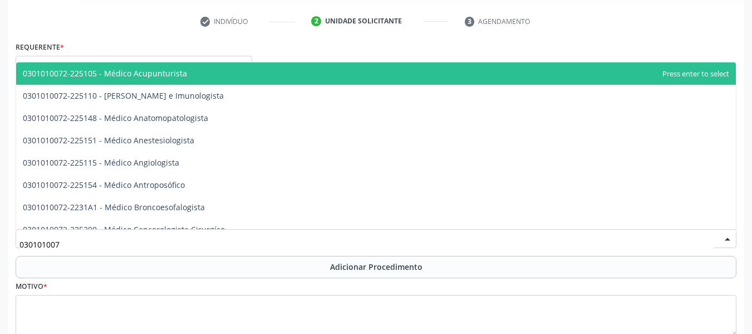
type input "0301010072"
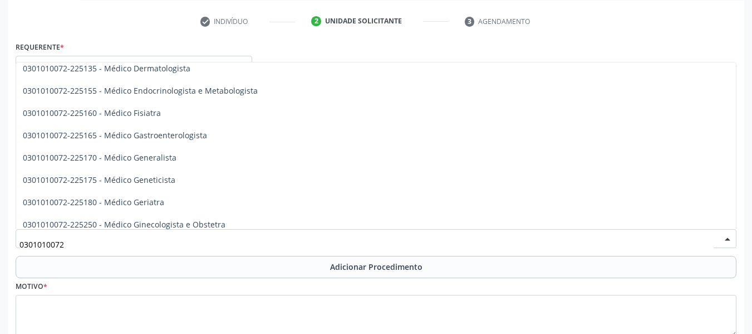
scroll to position [498, 0]
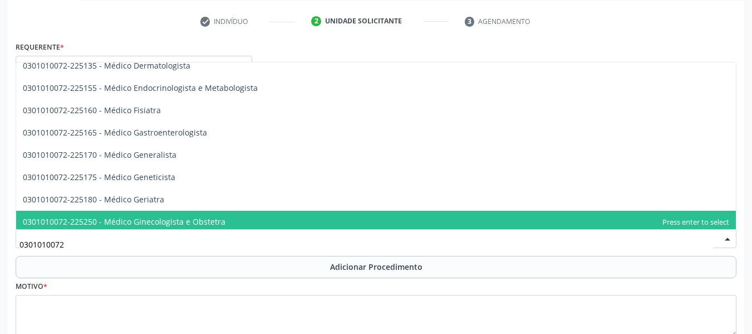
click at [203, 223] on span "0301010072-225250 - Médico Ginecologista e Obstetra" at bounding box center [124, 221] width 203 height 11
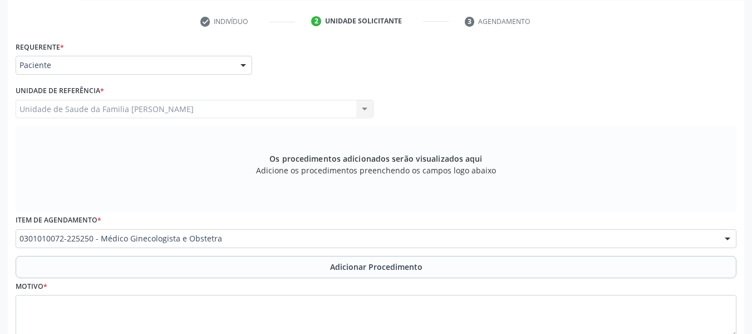
scroll to position [295, 0]
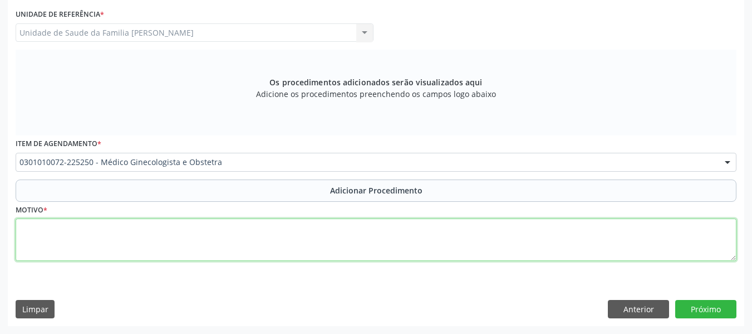
click at [46, 242] on textarea at bounding box center [376, 239] width 721 height 42
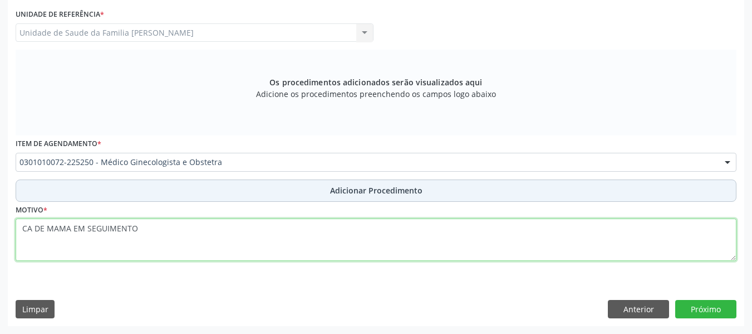
type textarea "CA DE MAMA EM SEGUIMENTO"
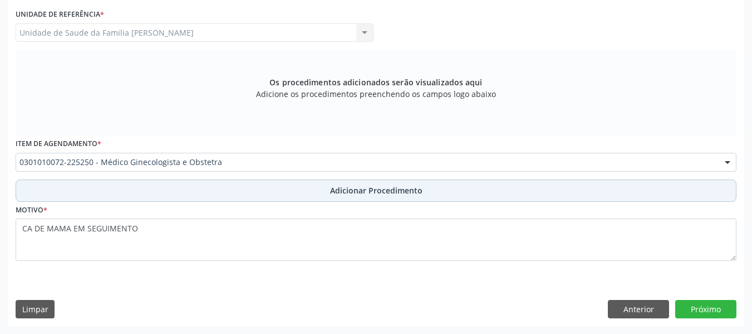
click at [381, 189] on span "Adicionar Procedimento" at bounding box center [376, 190] width 92 height 12
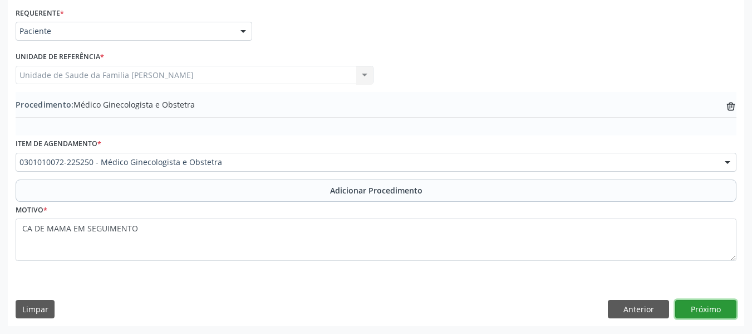
click at [701, 309] on button "Próximo" at bounding box center [705, 309] width 61 height 19
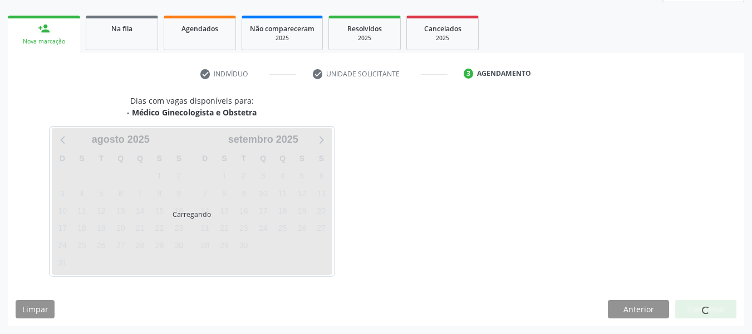
scroll to position [199, 0]
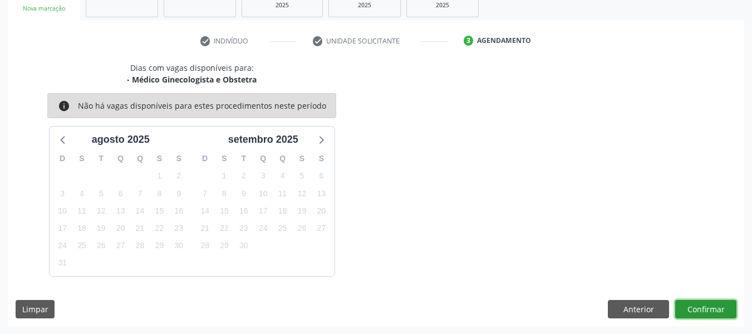
click at [701, 309] on button "Confirmar" at bounding box center [705, 309] width 61 height 19
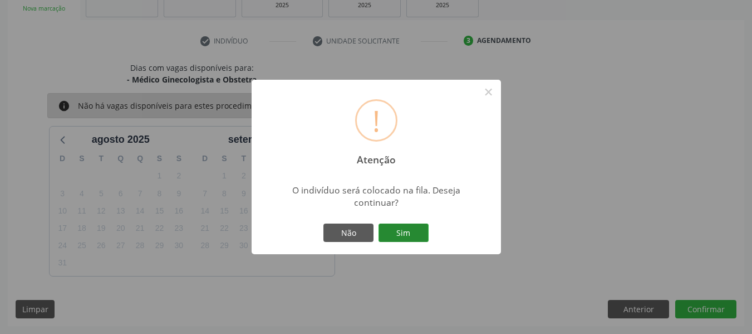
click at [411, 232] on button "Sim" at bounding box center [404, 232] width 50 height 19
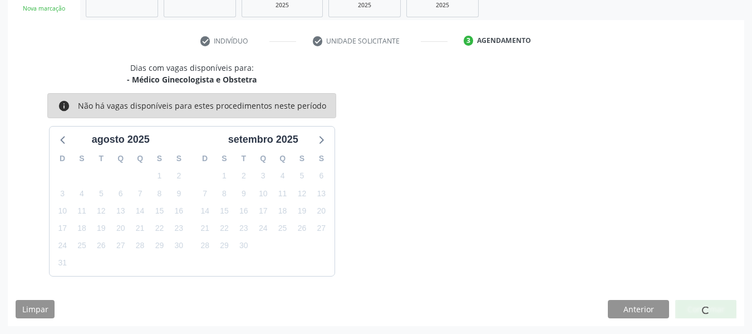
scroll to position [53, 0]
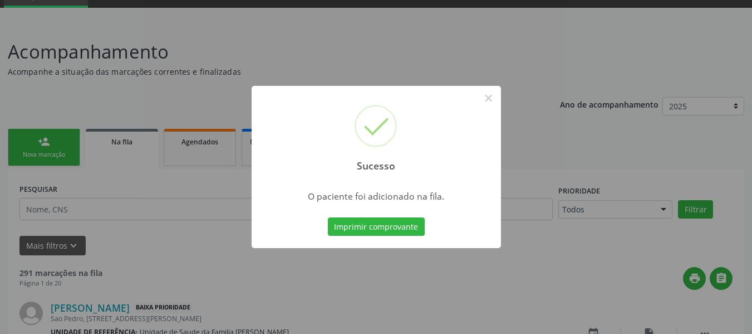
click at [34, 139] on div "Sucesso × O paciente foi adicionado na fila. Imprimir comprovante Cancel" at bounding box center [376, 167] width 752 height 334
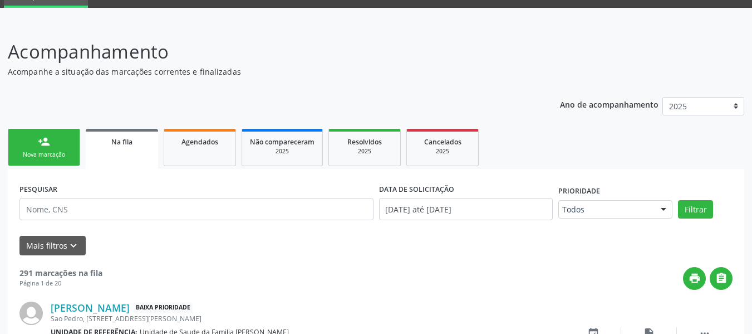
click at [33, 135] on link "person_add Nova marcação" at bounding box center [44, 147] width 72 height 37
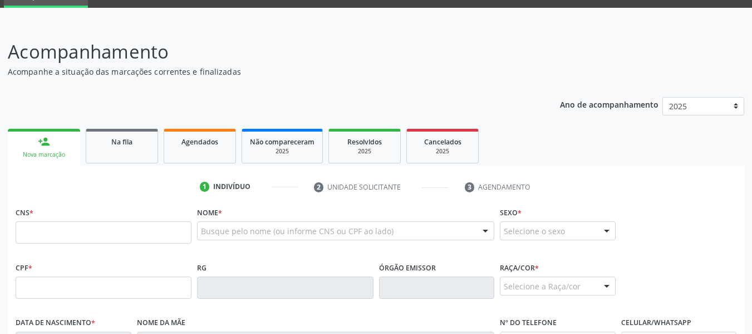
click at [33, 135] on link "person_add Nova marcação" at bounding box center [44, 147] width 72 height 37
click at [42, 234] on input "text" at bounding box center [104, 232] width 176 height 22
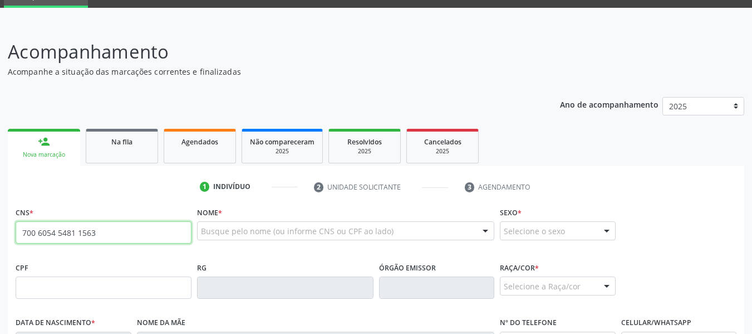
type input "700 6054 5481 1563"
type input "25[DATE]"
type input "[PERSON_NAME]"
type input "[PHONE_NUMBER]"
type input "141"
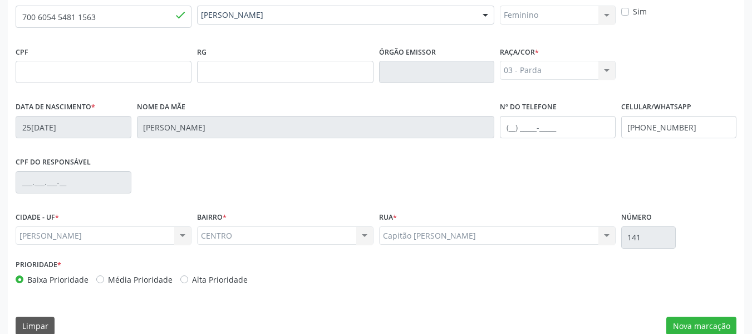
scroll to position [286, 0]
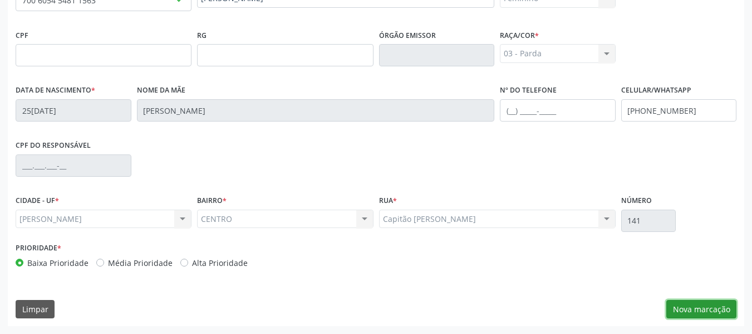
click at [700, 306] on button "Nova marcação" at bounding box center [702, 309] width 70 height 19
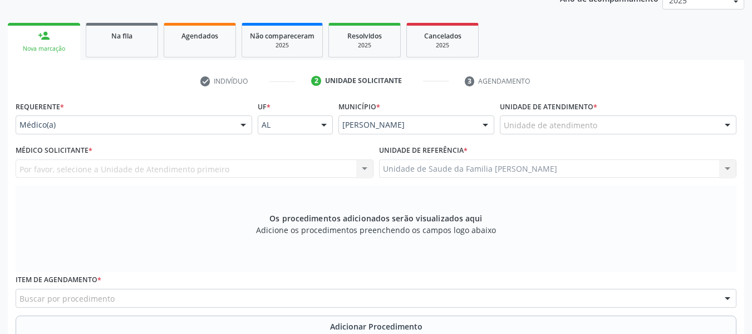
scroll to position [130, 0]
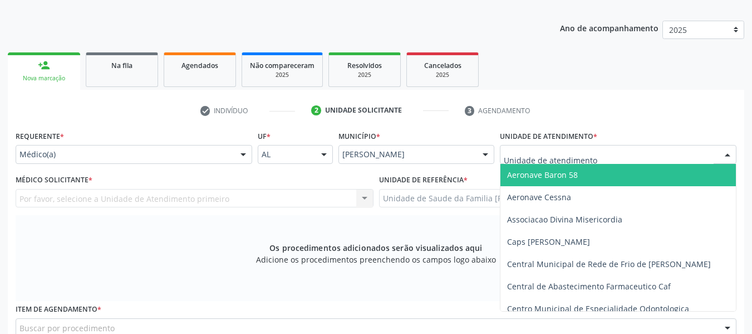
click at [728, 153] on div at bounding box center [727, 154] width 17 height 19
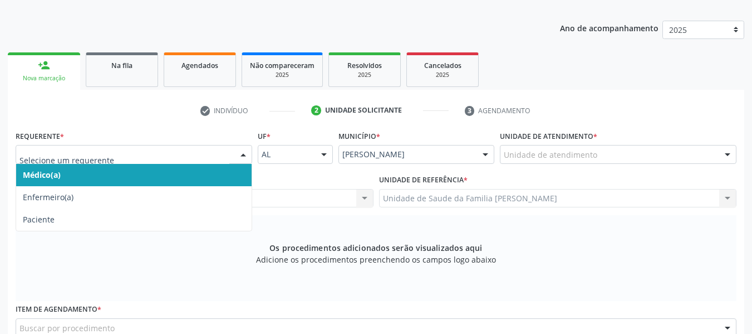
click at [243, 156] on div at bounding box center [243, 154] width 17 height 19
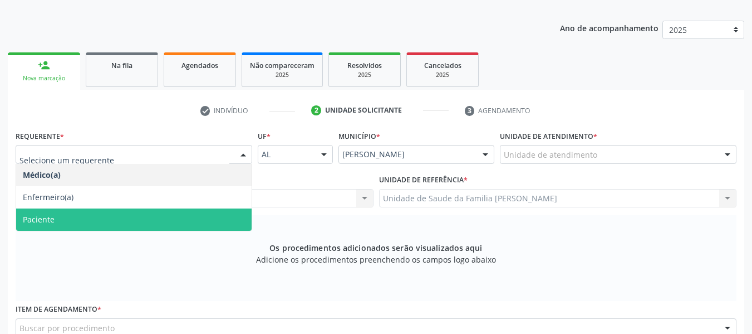
click at [60, 221] on span "Paciente" at bounding box center [134, 219] width 236 height 22
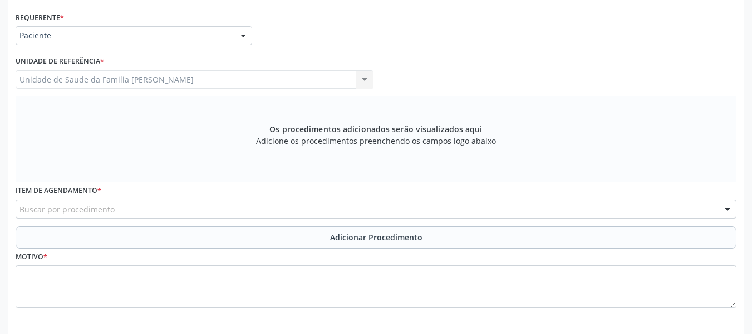
scroll to position [295, 0]
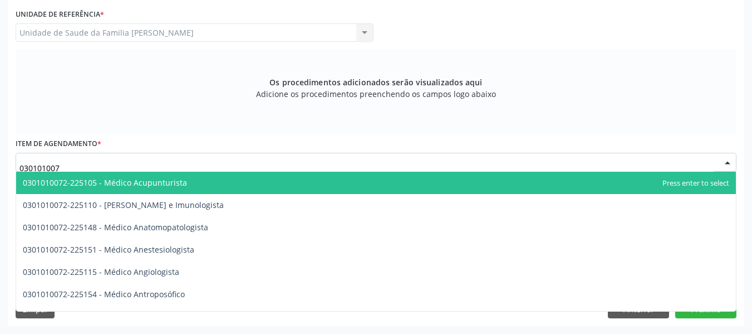
type input "0301010072"
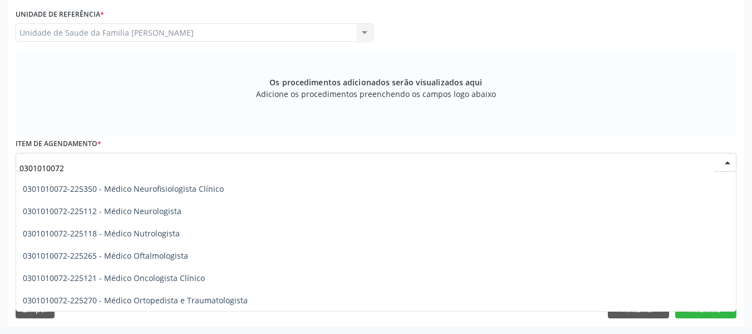
scroll to position [884, 0]
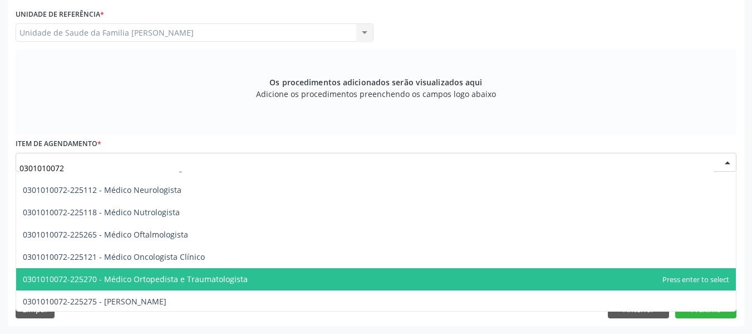
click at [227, 280] on span "0301010072-225270 - Médico Ortopedista e Traumatologista" at bounding box center [135, 278] width 225 height 11
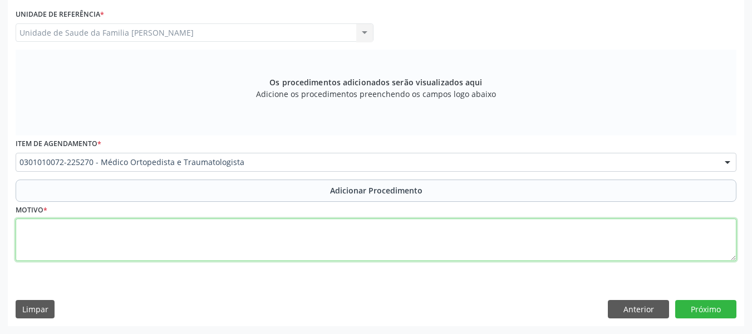
click at [79, 234] on textarea at bounding box center [376, 239] width 721 height 42
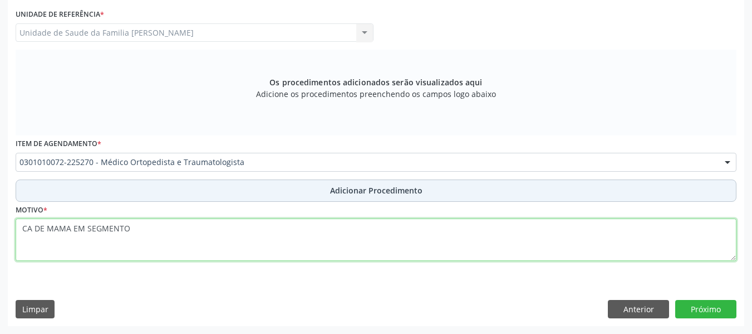
type textarea "CA DE MAMA EM SEGMENTO"
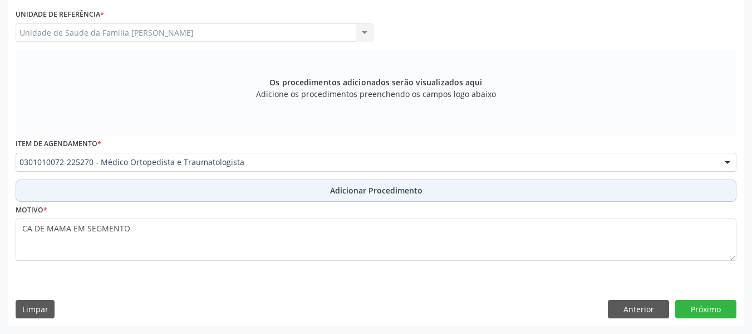
click at [371, 192] on span "Adicionar Procedimento" at bounding box center [376, 190] width 92 height 12
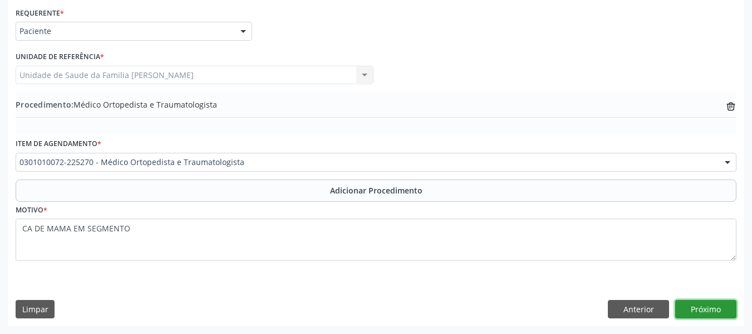
click at [700, 309] on button "Próximo" at bounding box center [705, 309] width 61 height 19
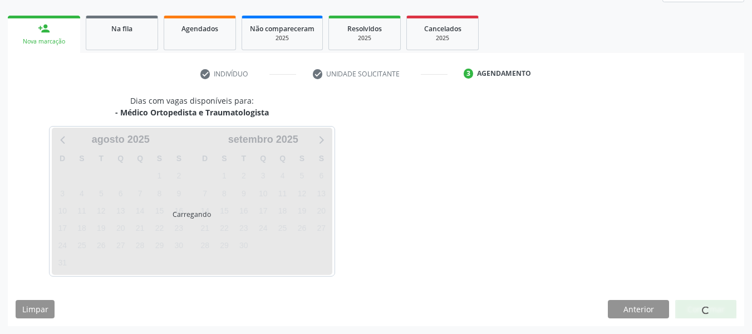
scroll to position [199, 0]
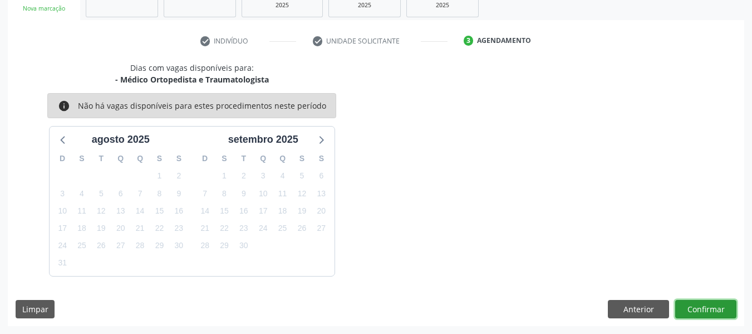
click at [704, 307] on button "Confirmar" at bounding box center [705, 309] width 61 height 19
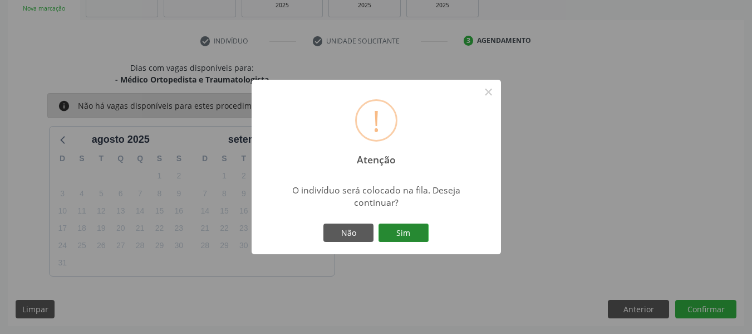
click at [414, 232] on button "Sim" at bounding box center [404, 232] width 50 height 19
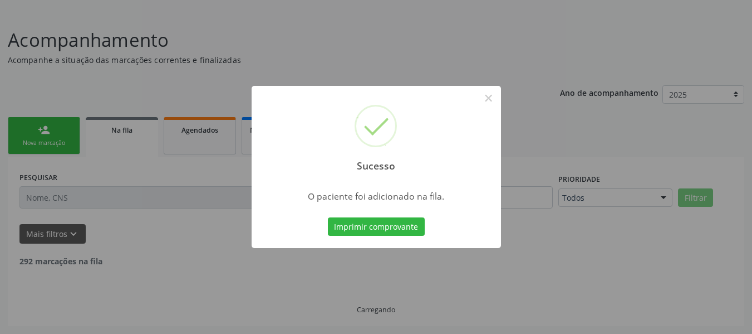
scroll to position [53, 0]
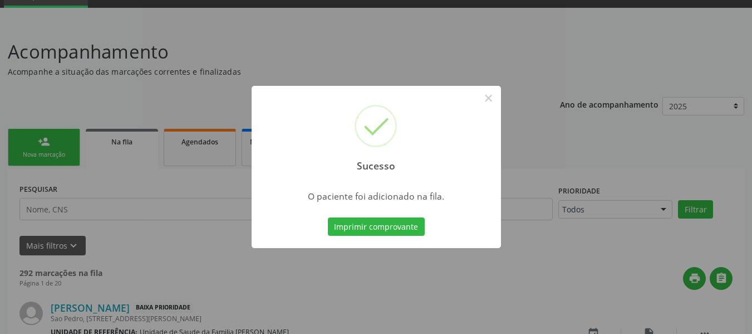
click at [25, 137] on div "Sucesso × O paciente foi adicionado na fila. Imprimir comprovante Cancel" at bounding box center [376, 167] width 752 height 334
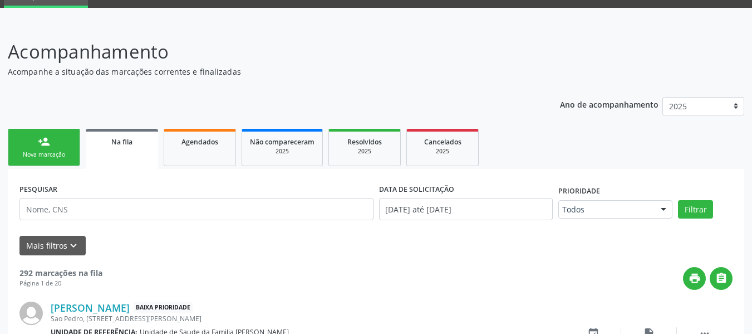
click at [25, 137] on link "person_add Nova marcação" at bounding box center [44, 147] width 72 height 37
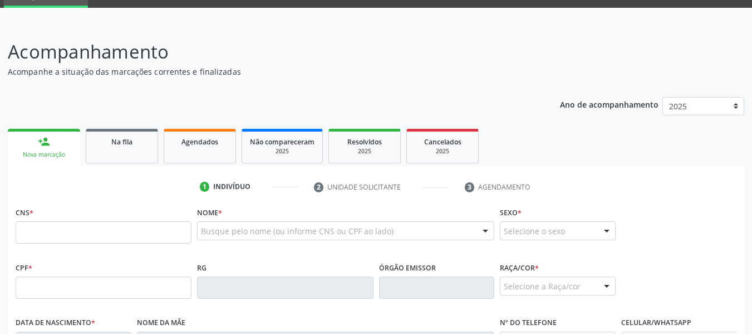
click at [25, 137] on link "person_add Nova marcação" at bounding box center [44, 147] width 72 height 37
click at [25, 236] on input "text" at bounding box center [104, 232] width 176 height 22
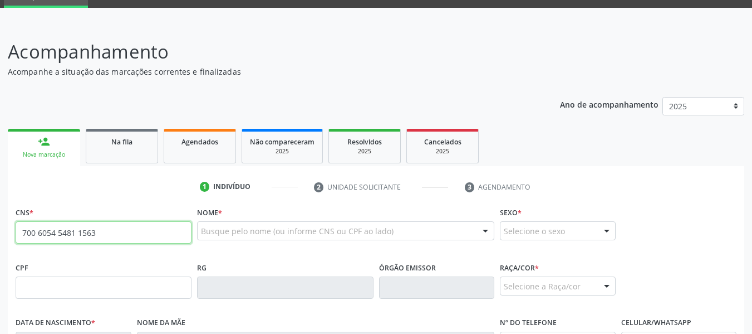
type input "700 6054 5481 1563"
type input "25[DATE]"
type input "[PERSON_NAME]"
type input "[PHONE_NUMBER]"
type input "141"
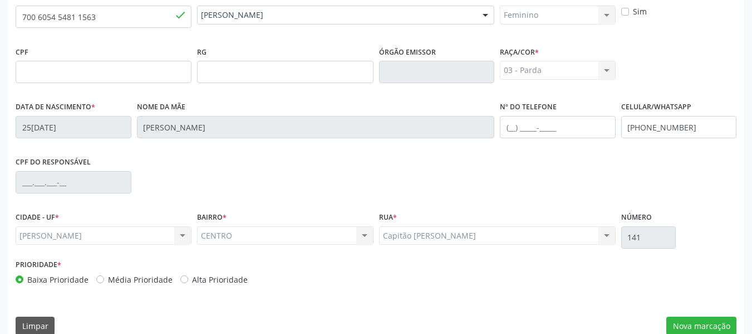
scroll to position [286, 0]
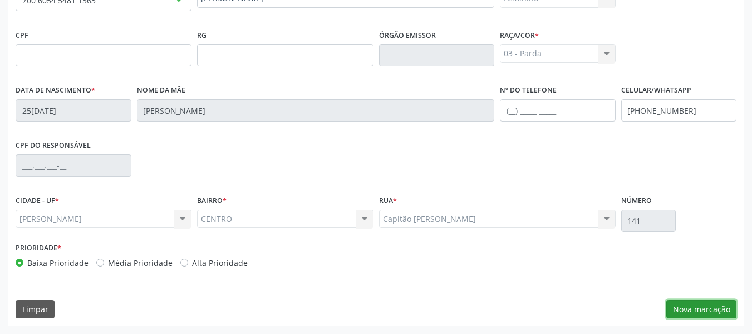
click at [700, 310] on button "Nova marcação" at bounding box center [702, 309] width 70 height 19
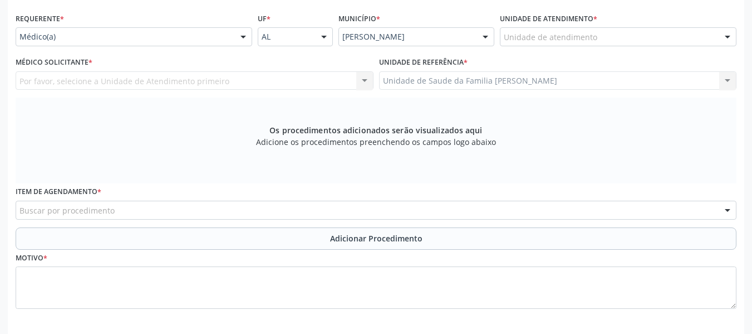
scroll to position [241, 0]
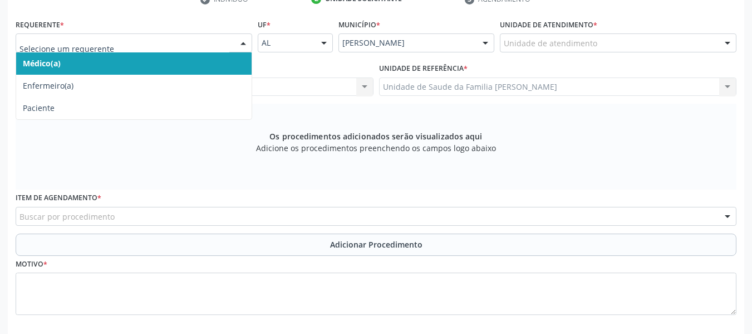
click at [244, 43] on div at bounding box center [243, 43] width 17 height 19
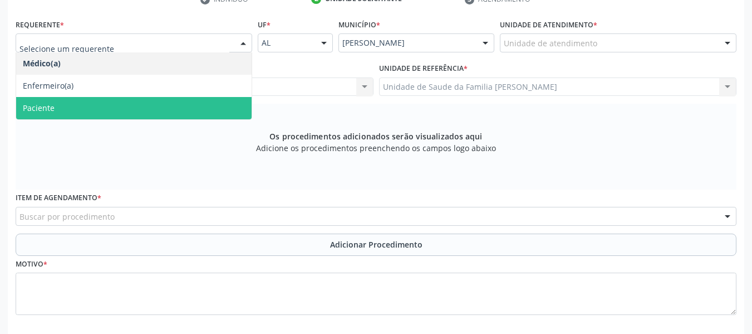
click at [51, 106] on span "Paciente" at bounding box center [39, 107] width 32 height 11
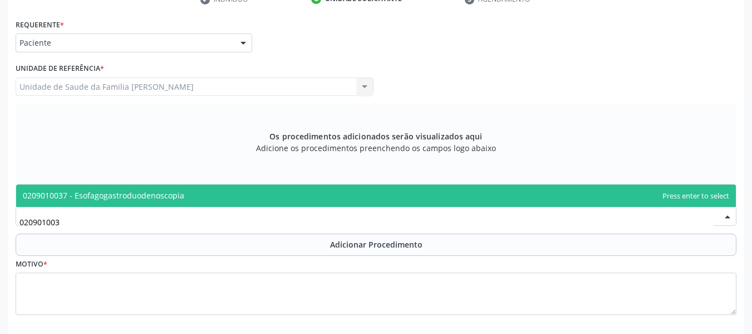
type input "0209010037"
click at [115, 195] on span "0209010037 - Esofagogastroduodenoscopia" at bounding box center [103, 195] width 161 height 11
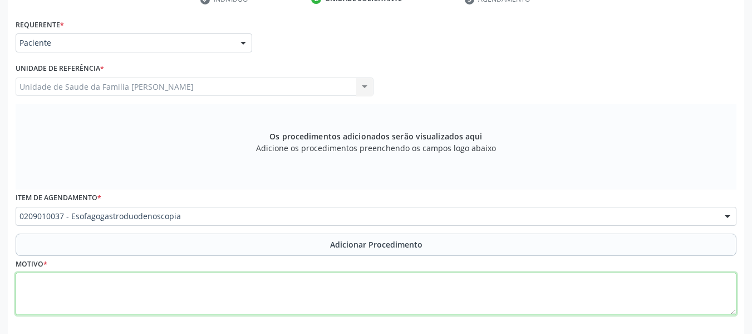
click at [56, 295] on textarea at bounding box center [376, 293] width 721 height 42
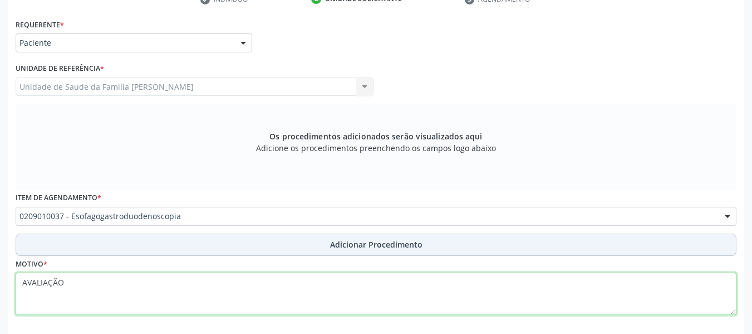
type textarea "AVALIAÇÃO"
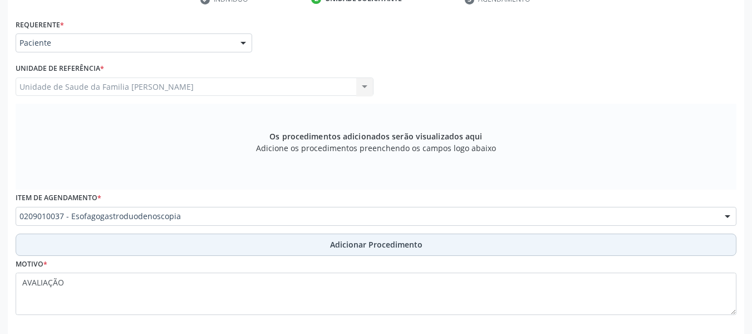
click at [352, 242] on span "Adicionar Procedimento" at bounding box center [376, 244] width 92 height 12
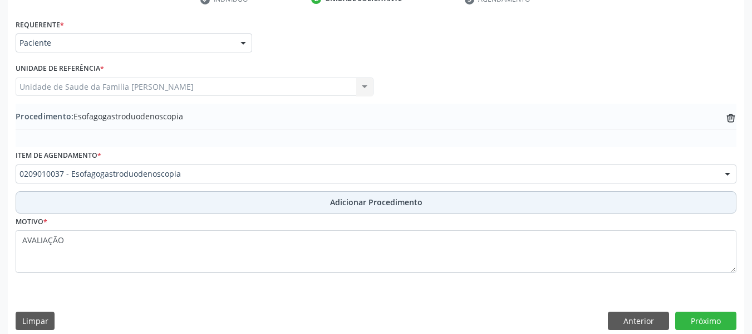
click at [376, 202] on span "Adicionar Procedimento" at bounding box center [376, 202] width 92 height 12
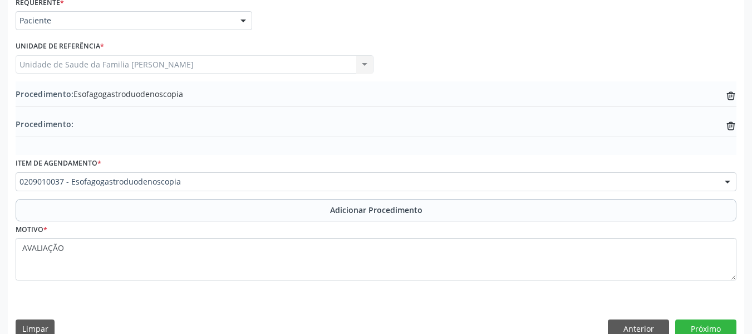
scroll to position [283, 0]
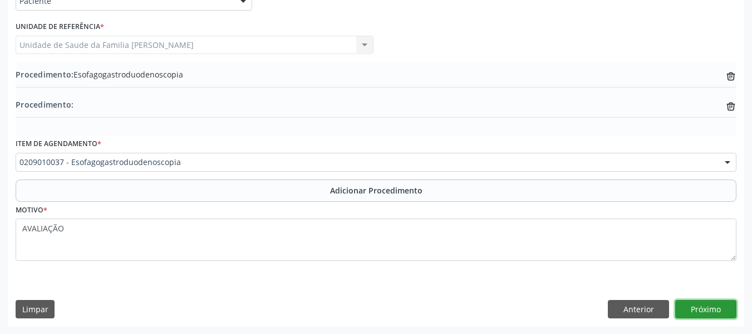
click at [704, 306] on button "Próximo" at bounding box center [705, 309] width 61 height 19
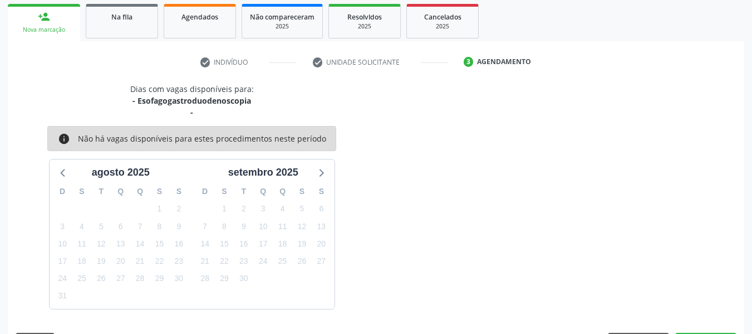
scroll to position [211, 0]
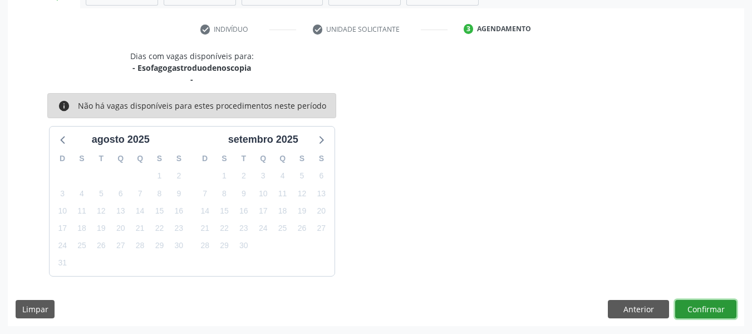
click at [704, 306] on button "Confirmar" at bounding box center [705, 309] width 61 height 19
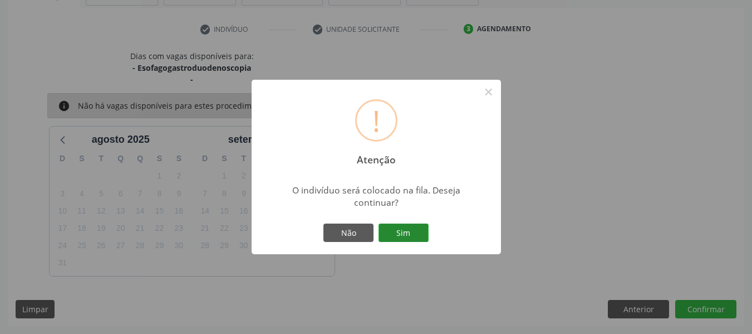
click at [407, 228] on button "Sim" at bounding box center [404, 232] width 50 height 19
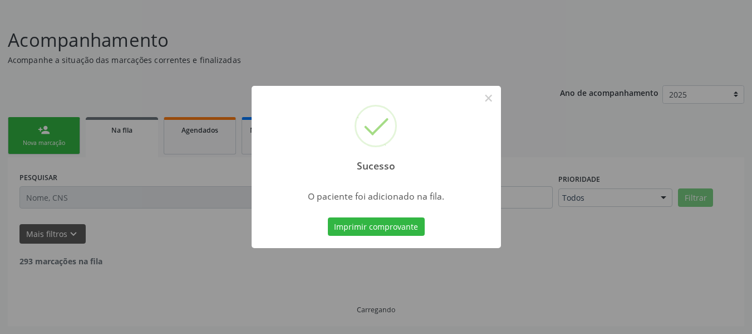
scroll to position [53, 0]
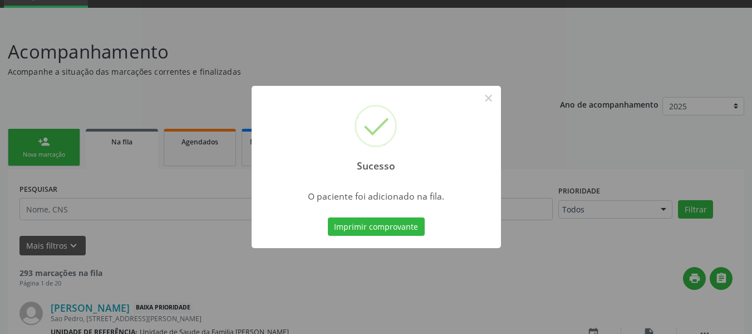
click at [27, 136] on div "Sucesso × O paciente foi adicionado na fila. Imprimir comprovante Cancel" at bounding box center [376, 167] width 752 height 334
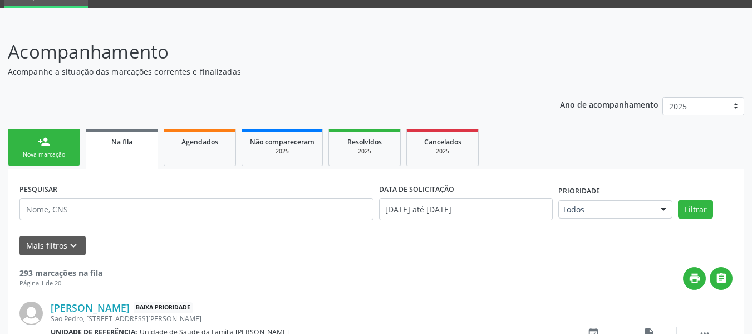
click at [21, 139] on link "person_add Nova marcação" at bounding box center [44, 147] width 72 height 37
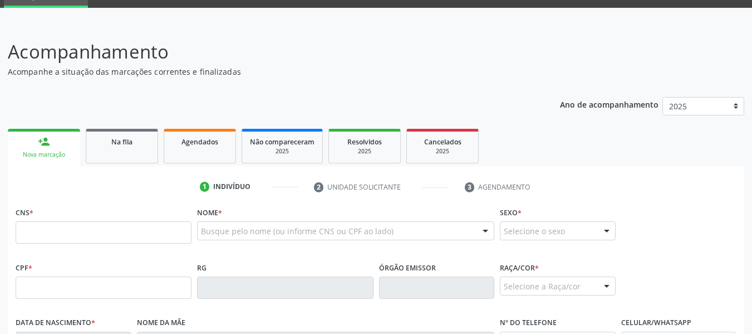
click at [21, 139] on link "person_add Nova marcação" at bounding box center [44, 147] width 72 height 37
click at [42, 235] on input "text" at bounding box center [104, 232] width 176 height 22
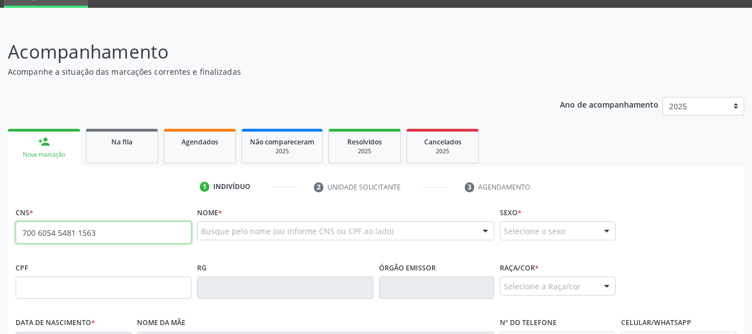
type input "700 6054 5481 1563"
type input "25[DATE]"
type input "[PERSON_NAME]"
type input "[PHONE_NUMBER]"
type input "141"
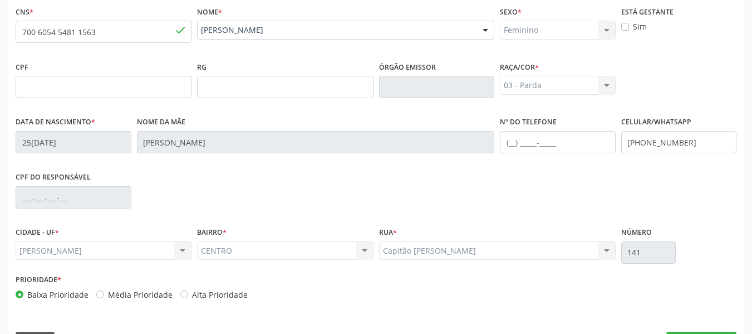
scroll to position [286, 0]
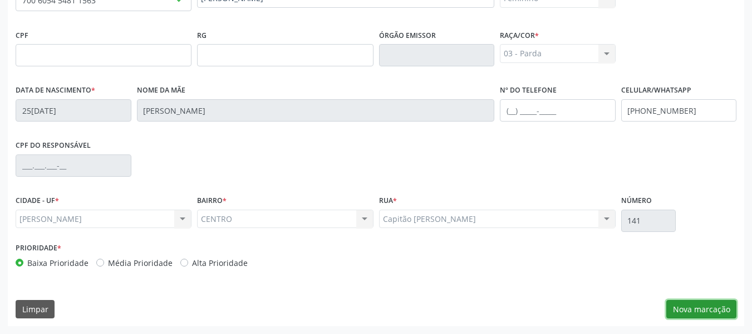
click at [705, 309] on button "Nova marcação" at bounding box center [702, 309] width 70 height 19
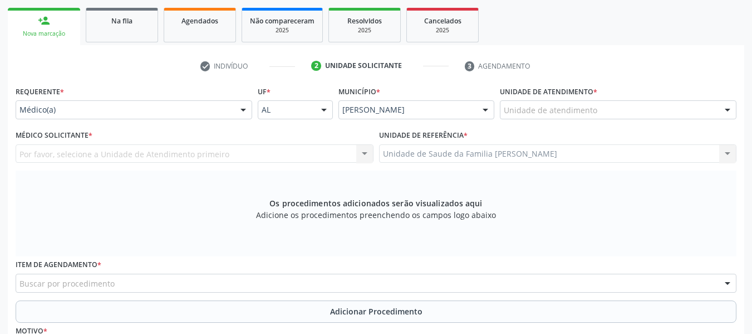
scroll to position [152, 0]
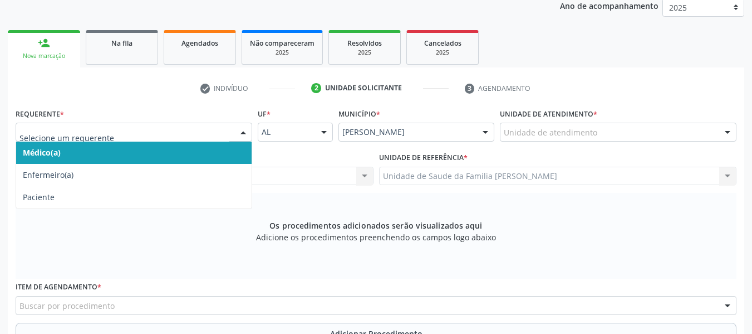
click at [243, 132] on div at bounding box center [243, 132] width 17 height 19
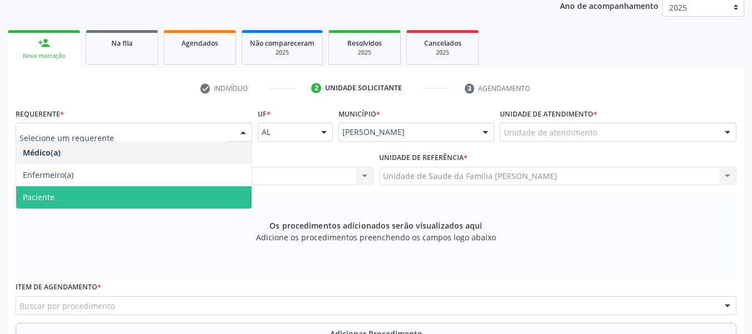
click at [60, 192] on span "Paciente" at bounding box center [134, 197] width 236 height 22
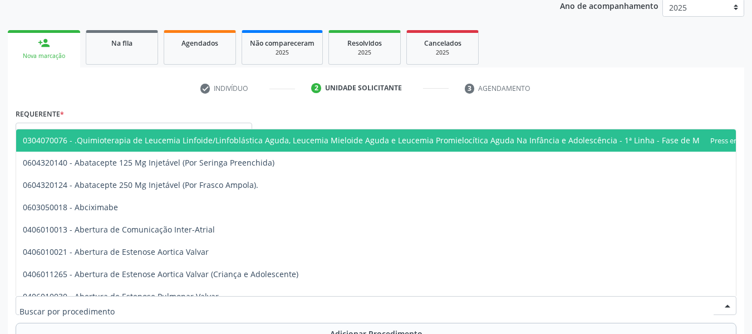
click at [727, 303] on div at bounding box center [727, 305] width 17 height 19
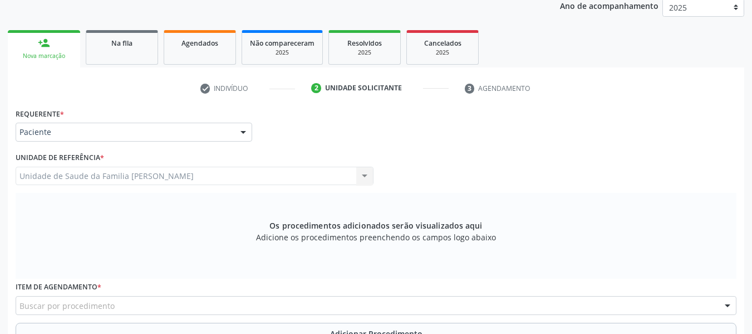
click at [727, 303] on div at bounding box center [727, 305] width 17 height 19
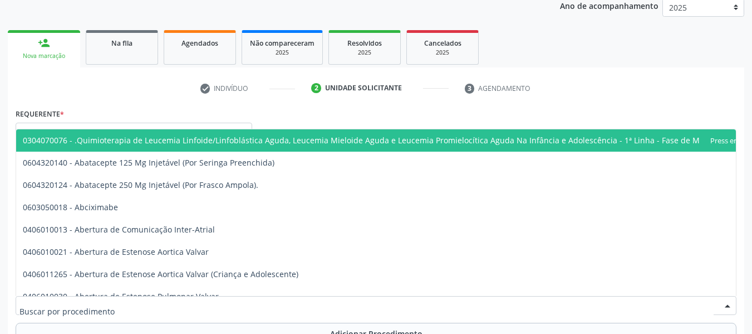
click at [727, 303] on div at bounding box center [727, 305] width 17 height 19
click at [119, 299] on div at bounding box center [376, 305] width 721 height 19
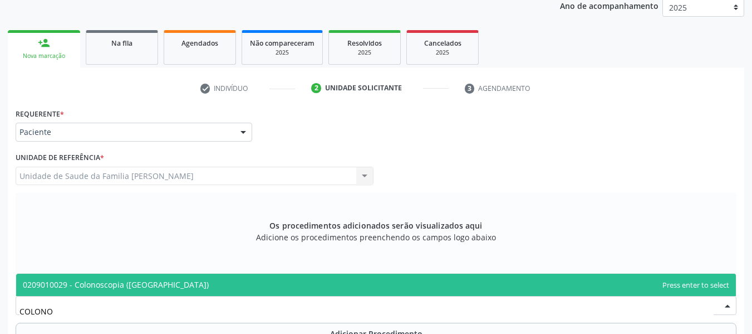
type input "COLONOS"
click at [119, 284] on span "0209010029 - Colonoscopia ([GEOGRAPHIC_DATA])" at bounding box center [116, 284] width 186 height 11
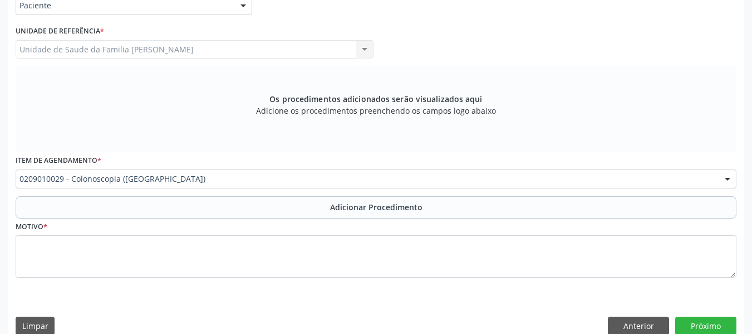
scroll to position [295, 0]
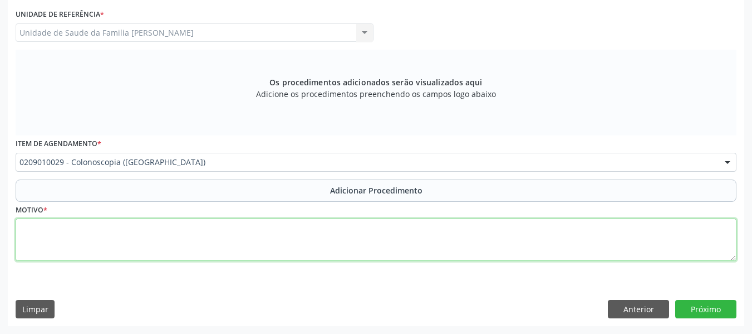
click at [66, 241] on textarea at bounding box center [376, 239] width 721 height 42
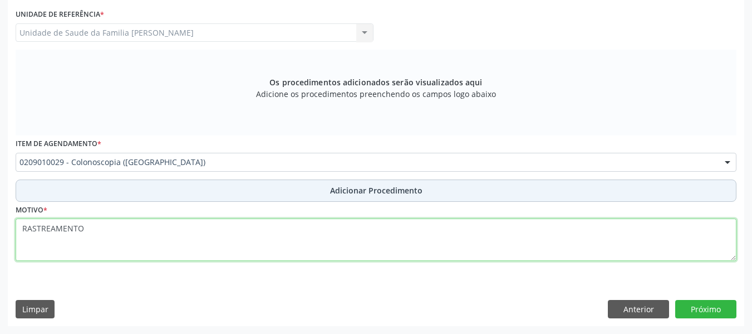
type textarea "RASTREAMENTO"
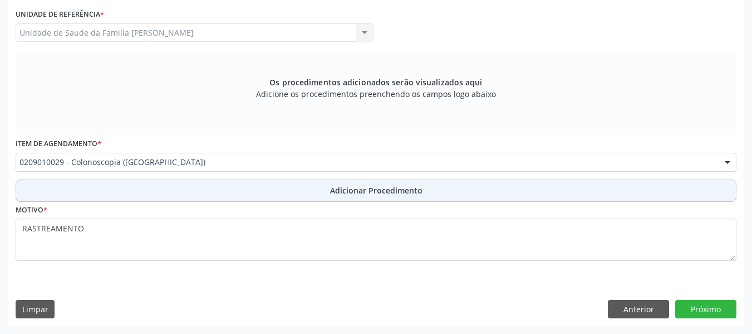
click at [398, 189] on span "Adicionar Procedimento" at bounding box center [376, 190] width 92 height 12
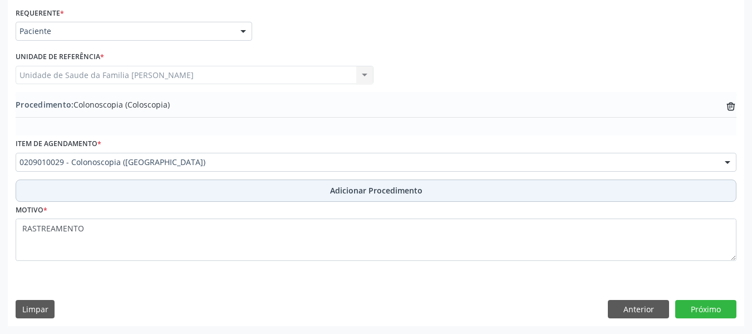
scroll to position [253, 0]
click at [398, 189] on span "Adicionar Procedimento" at bounding box center [376, 190] width 92 height 12
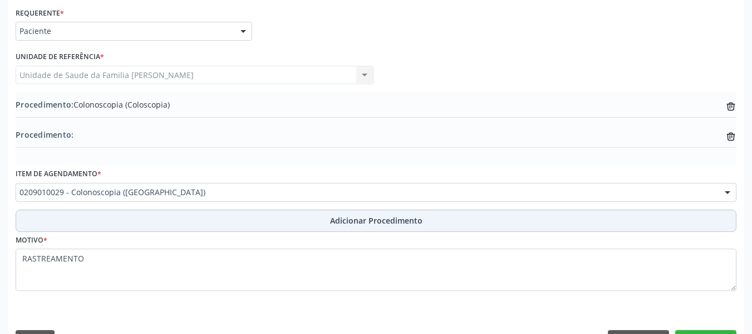
scroll to position [283, 0]
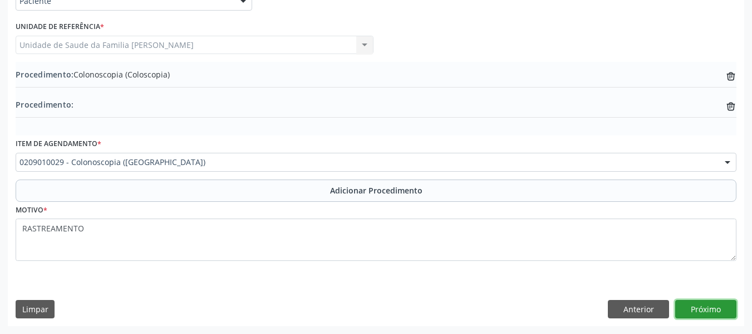
click at [694, 308] on button "Próximo" at bounding box center [705, 309] width 61 height 19
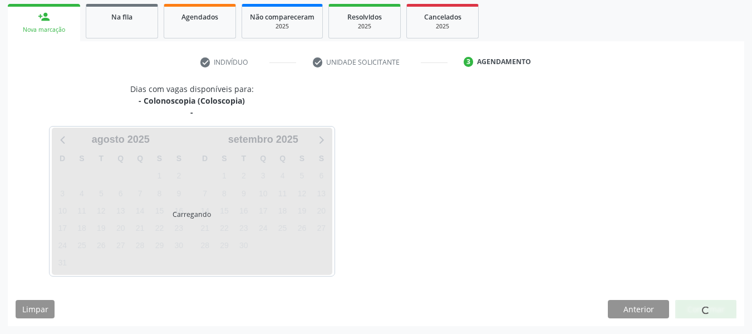
scroll to position [211, 0]
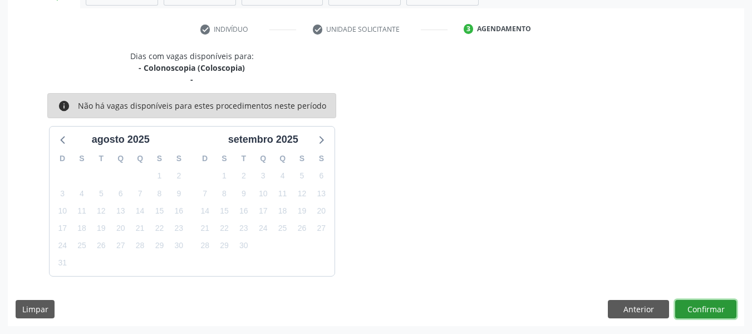
click at [700, 306] on button "Confirmar" at bounding box center [705, 309] width 61 height 19
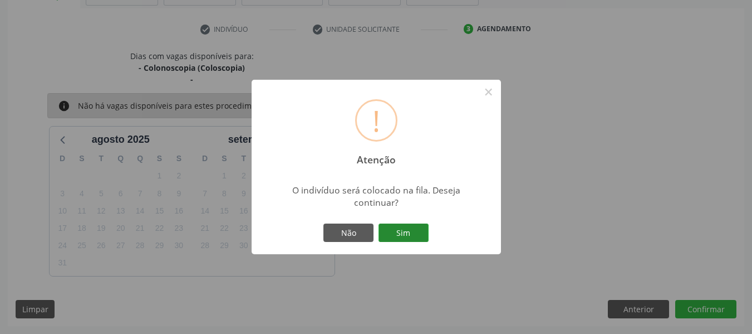
click at [411, 231] on button "Sim" at bounding box center [404, 232] width 50 height 19
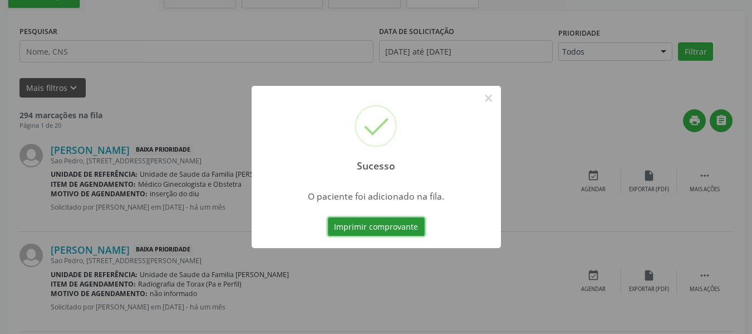
scroll to position [53, 0]
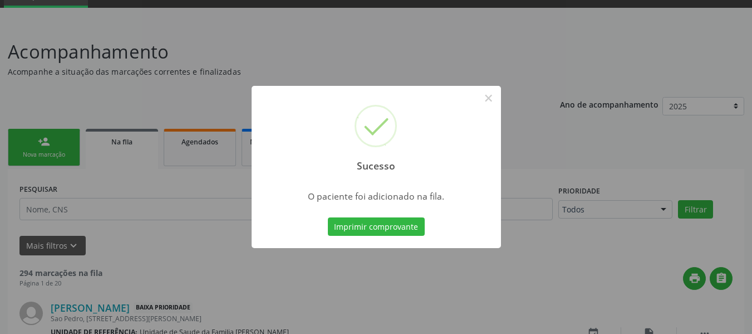
click at [31, 133] on div "Sucesso × O paciente foi adicionado na fila. Imprimir comprovante Cancel" at bounding box center [376, 167] width 752 height 334
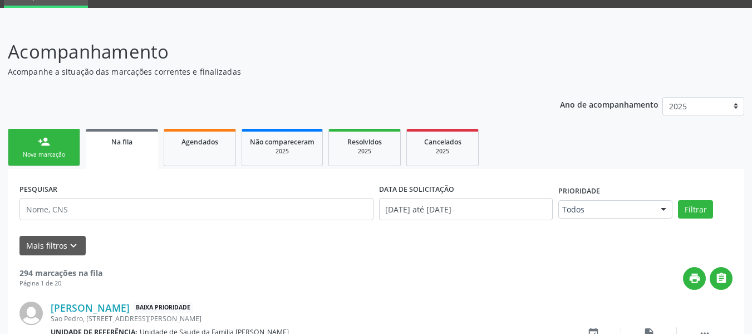
click at [27, 139] on link "person_add Nova marcação" at bounding box center [44, 147] width 72 height 37
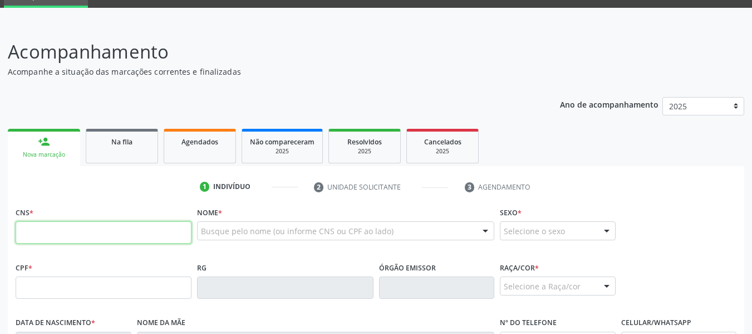
click at [36, 231] on input "text" at bounding box center [104, 232] width 176 height 22
type input "709 8000 0049 8395"
type input "28[DATE]"
type input "[PERSON_NAME]"
type input "[PHONE_NUMBER]"
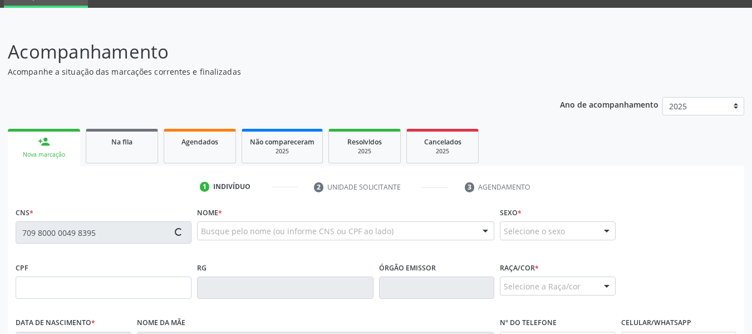
type input "S/N"
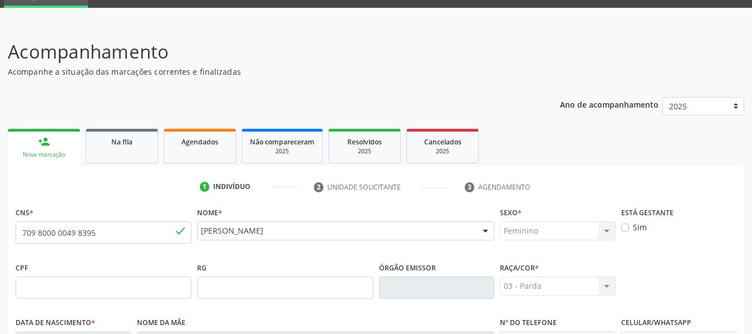
click at [171, 257] on div "CNS * 709 8000 0049 8395 done" at bounding box center [104, 231] width 182 height 55
click at [32, 136] on link "person_add Nova marcação" at bounding box center [44, 147] width 72 height 37
click at [32, 135] on link "person_add Nova marcação" at bounding box center [44, 147] width 72 height 37
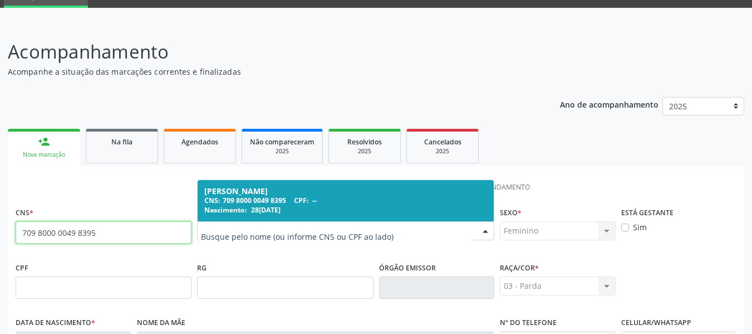
click at [99, 231] on input "709 8000 0049 8395" at bounding box center [104, 232] width 176 height 22
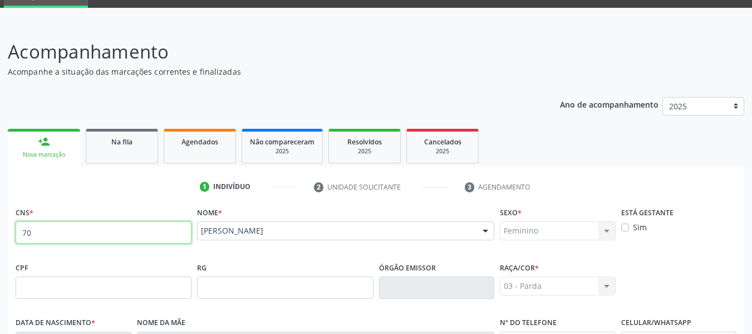
type input "7"
click at [25, 231] on input "text" at bounding box center [104, 232] width 176 height 22
type input "703 0078 2553 6273"
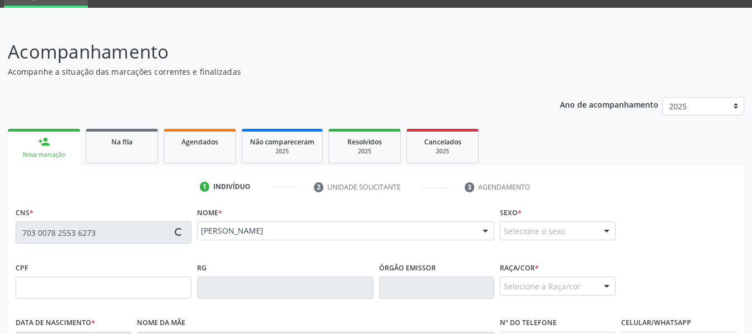
type input "117.381.354-38"
type input "09[DATE]"
type input "[PERSON_NAME]"
type input "[PHONE_NUMBER]"
type input "17"
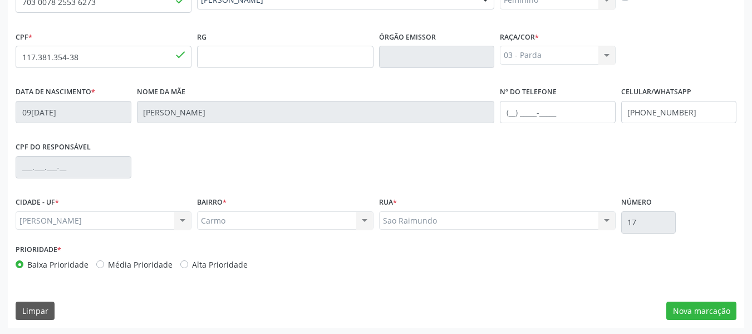
scroll to position [286, 0]
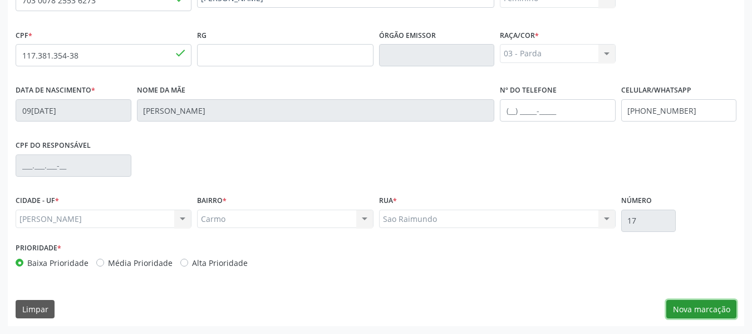
click at [699, 308] on button "Nova marcação" at bounding box center [702, 309] width 70 height 19
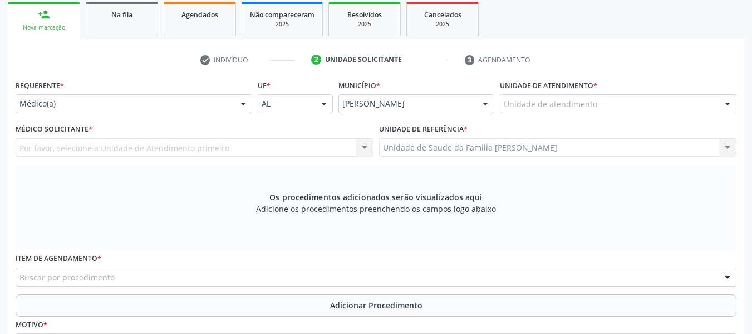
scroll to position [174, 0]
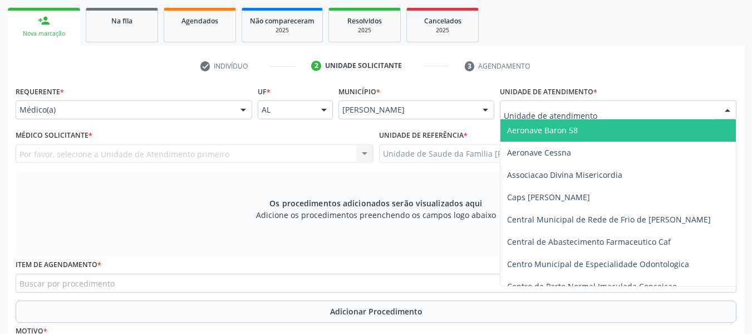
click at [728, 105] on div at bounding box center [727, 110] width 17 height 19
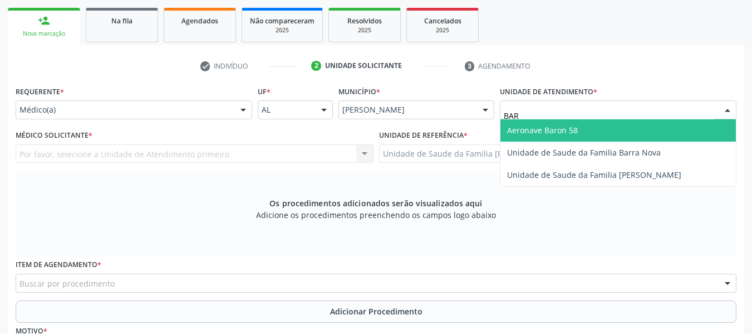
type input "BARR"
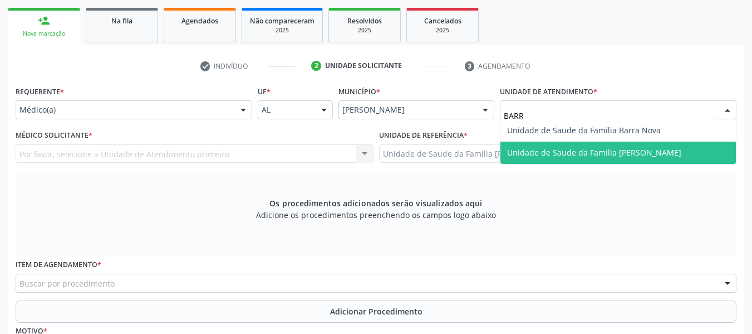
click at [604, 154] on span "Unidade de Saude da Familia [PERSON_NAME]" at bounding box center [594, 152] width 174 height 11
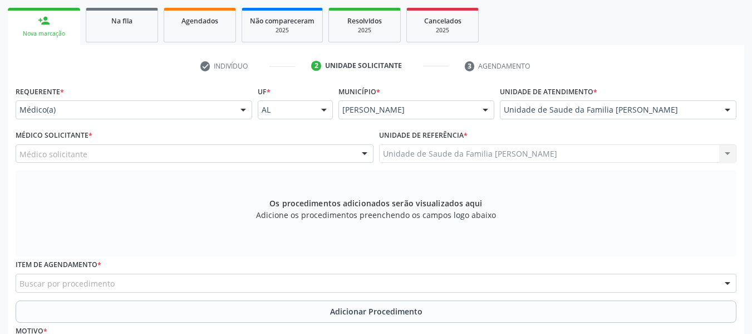
click at [364, 154] on div at bounding box center [364, 154] width 17 height 19
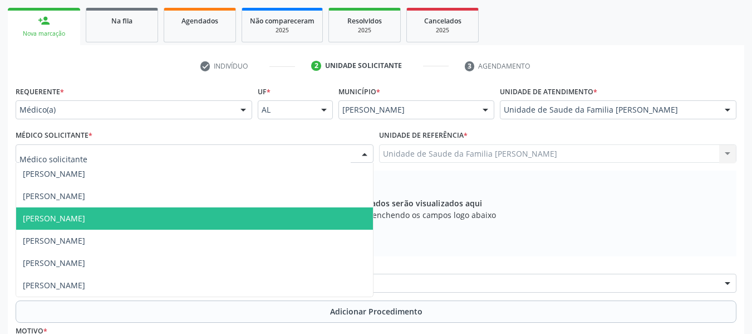
click at [85, 218] on span "[PERSON_NAME]" at bounding box center [54, 218] width 62 height 11
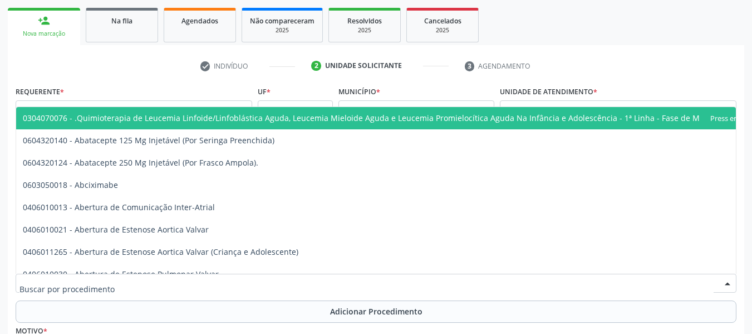
click at [137, 280] on div at bounding box center [376, 282] width 721 height 19
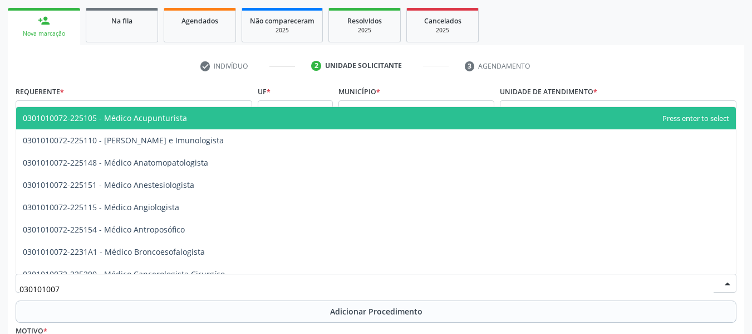
type input "0301010072"
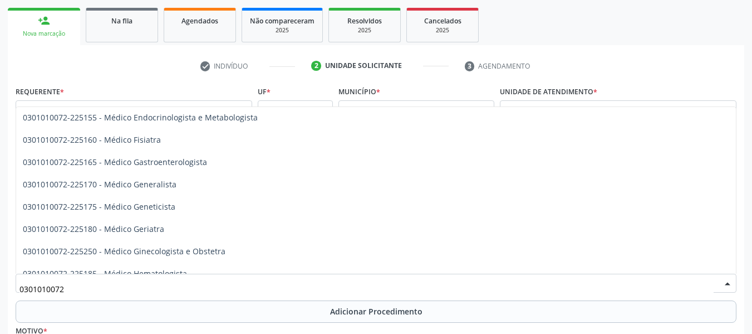
scroll to position [535, 0]
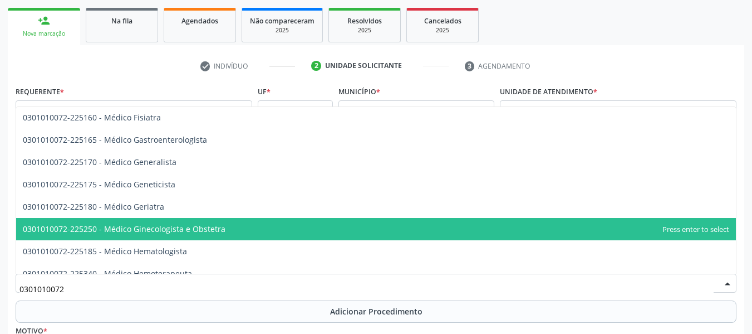
click at [228, 229] on span "0301010072-225250 - Médico Ginecologista e Obstetra" at bounding box center [376, 229] width 720 height 22
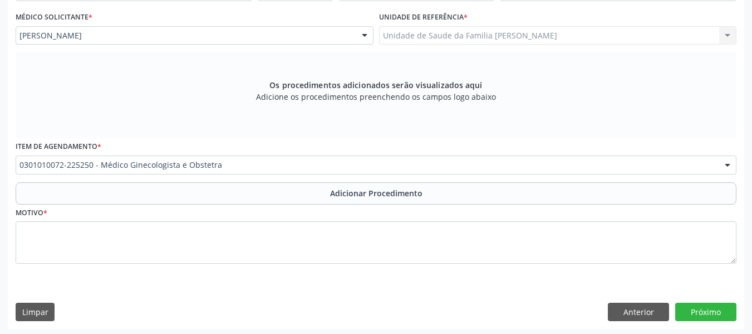
scroll to position [295, 0]
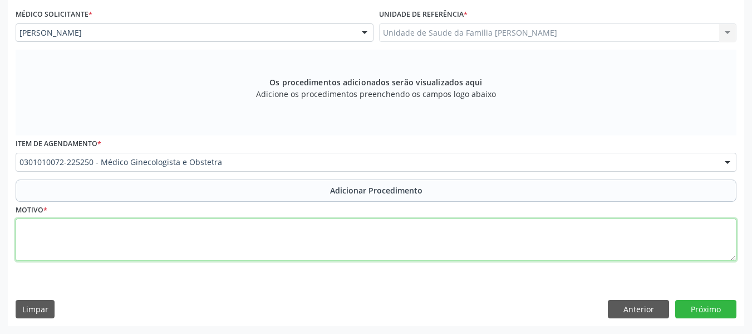
click at [94, 238] on textarea at bounding box center [376, 239] width 721 height 42
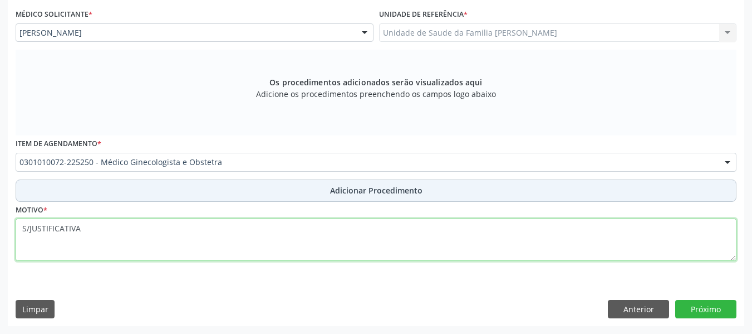
type textarea "S/JUSTIFICATIVA"
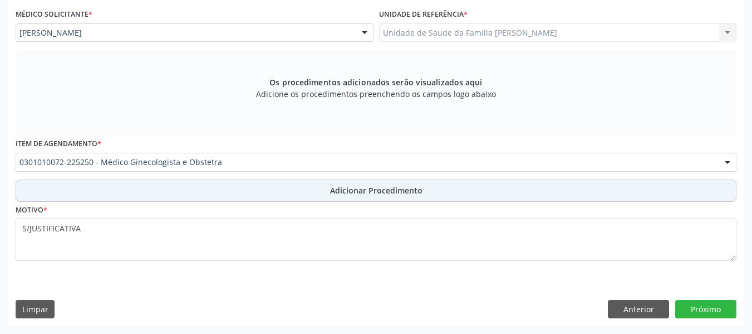
click at [376, 189] on span "Adicionar Procedimento" at bounding box center [376, 190] width 92 height 12
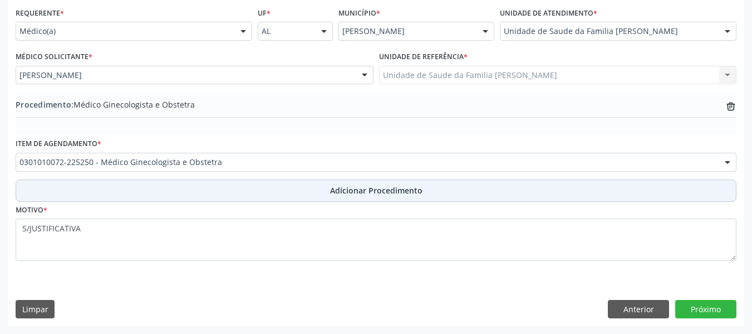
click at [376, 189] on span "Adicionar Procedimento" at bounding box center [376, 190] width 92 height 12
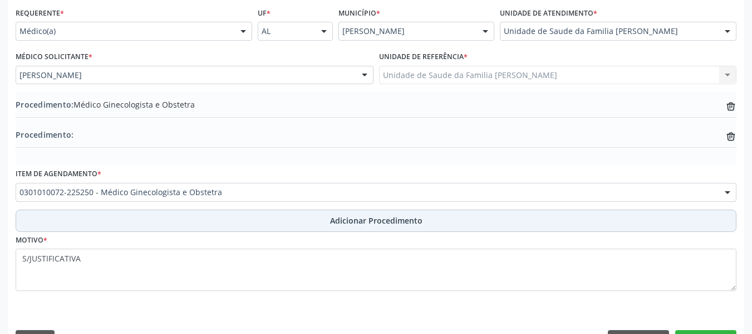
scroll to position [283, 0]
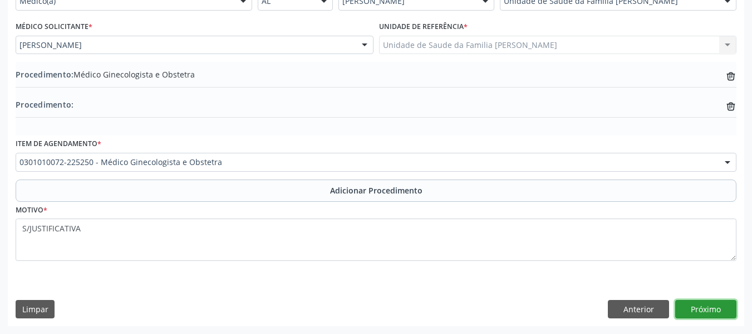
click at [704, 309] on button "Próximo" at bounding box center [705, 309] width 61 height 19
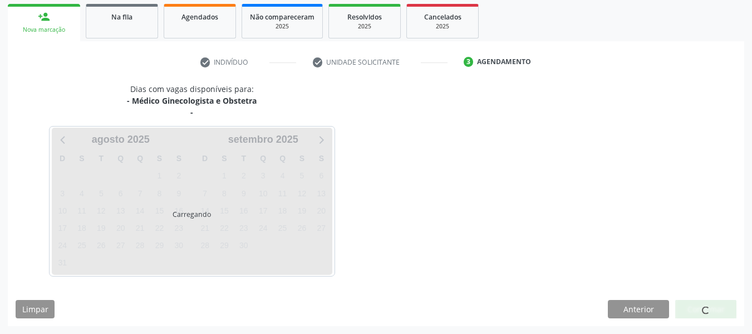
scroll to position [211, 0]
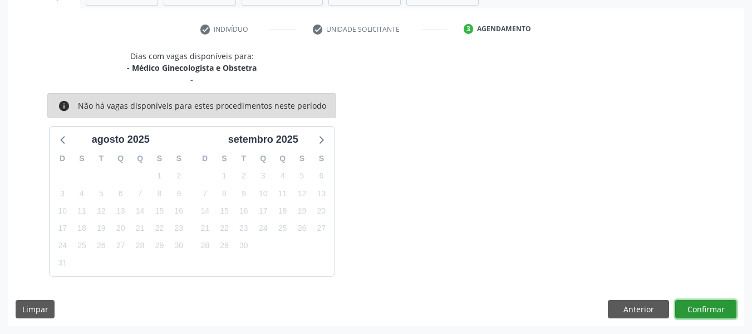
click at [702, 302] on button "Confirmar" at bounding box center [705, 309] width 61 height 19
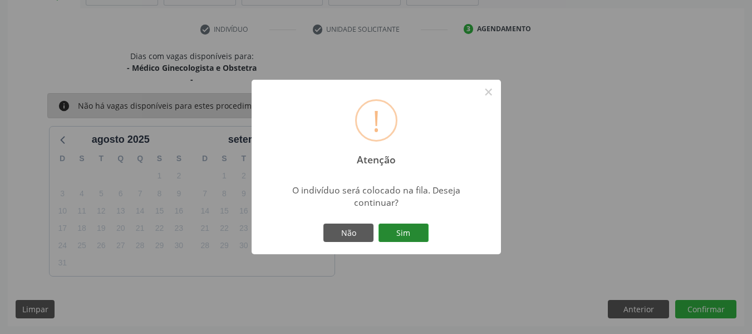
drag, startPoint x: 702, startPoint y: 302, endPoint x: 413, endPoint y: 231, distance: 298.3
click at [413, 231] on div "! Atenção × O indivíduo será colocado na fila. Deseja continuar? Não Sim" at bounding box center [376, 167] width 752 height 334
click at [413, 231] on button "Sim" at bounding box center [404, 232] width 50 height 19
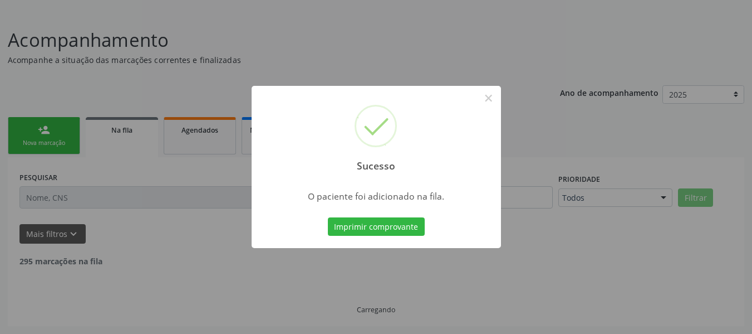
scroll to position [53, 0]
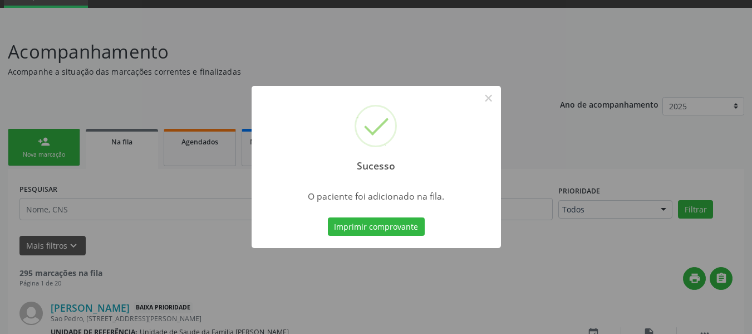
click at [25, 134] on div "Sucesso × O paciente foi adicionado na fila. Imprimir comprovante Cancel" at bounding box center [376, 167] width 752 height 334
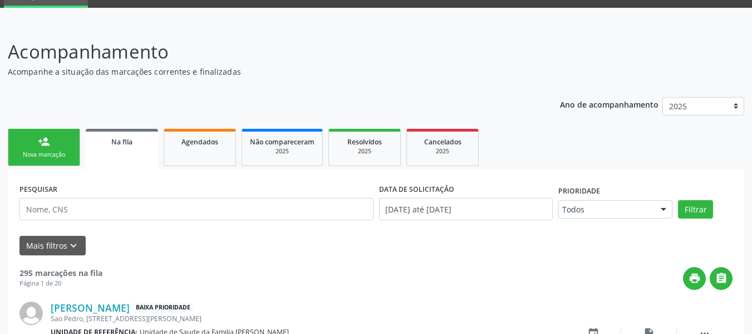
click at [25, 134] on link "person_add Nova marcação" at bounding box center [44, 147] width 72 height 37
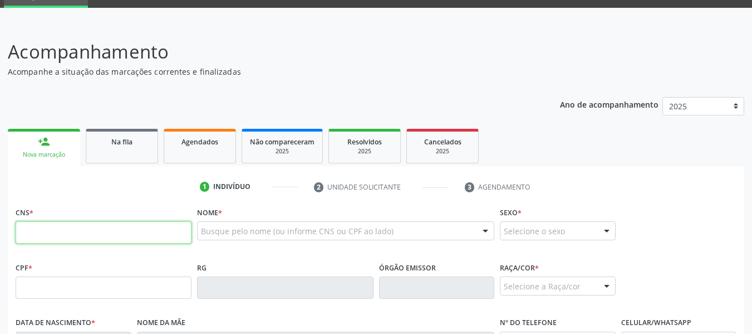
click at [47, 231] on input "text" at bounding box center [104, 232] width 176 height 22
type input "709 7010 7074 2890"
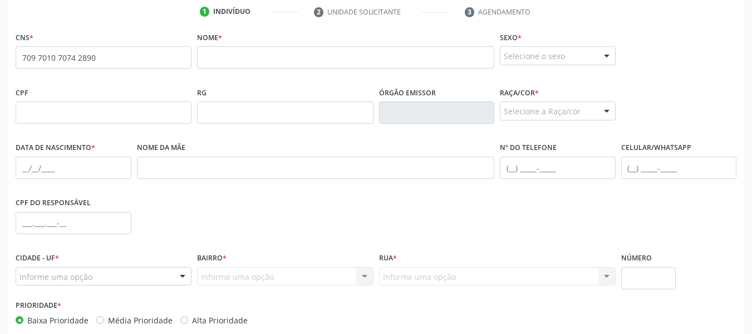
scroll to position [219, 0]
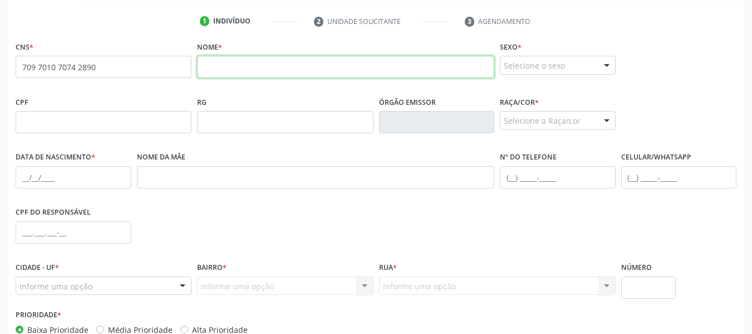
click at [210, 71] on input "text" at bounding box center [345, 67] width 297 height 22
type input "[PERSON_NAME]"
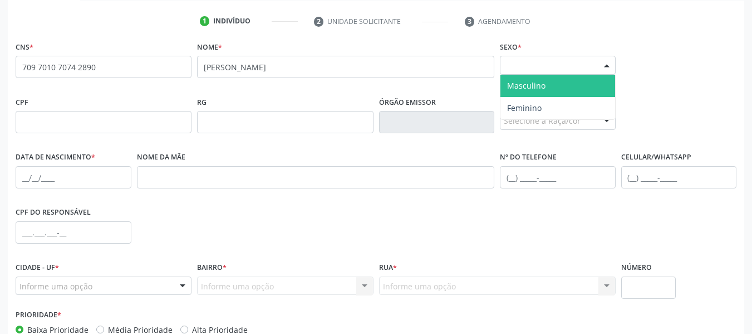
click at [606, 63] on div at bounding box center [607, 65] width 17 height 19
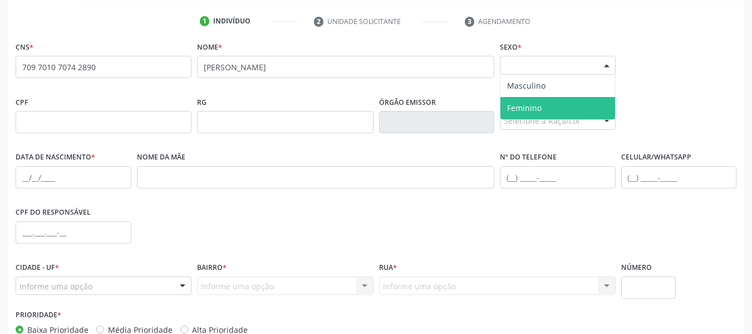
click at [541, 105] on span "Feminino" at bounding box center [558, 108] width 115 height 22
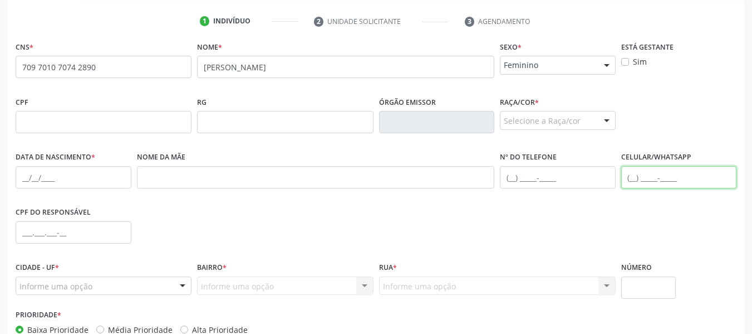
click at [636, 175] on input "text" at bounding box center [679, 177] width 116 height 22
type input "[PHONE_NUMBER]"
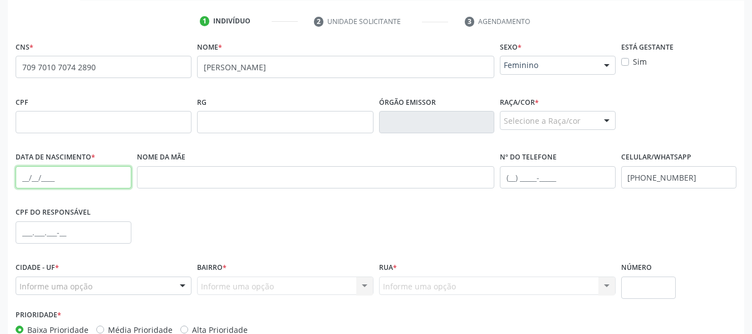
click at [21, 181] on input "text" at bounding box center [74, 177] width 116 height 22
type input "12[DATE]"
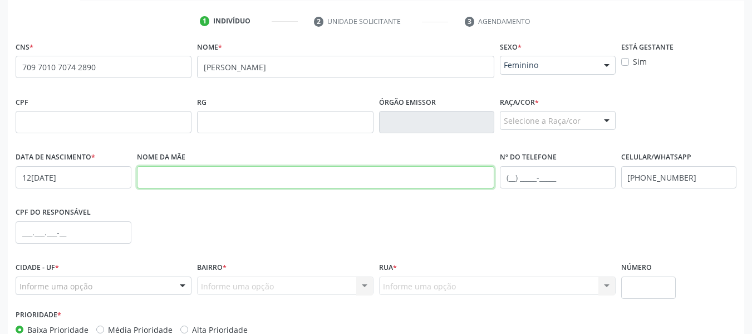
click at [177, 178] on input "text" at bounding box center [316, 177] width 358 height 22
type input "[PERSON_NAME]"
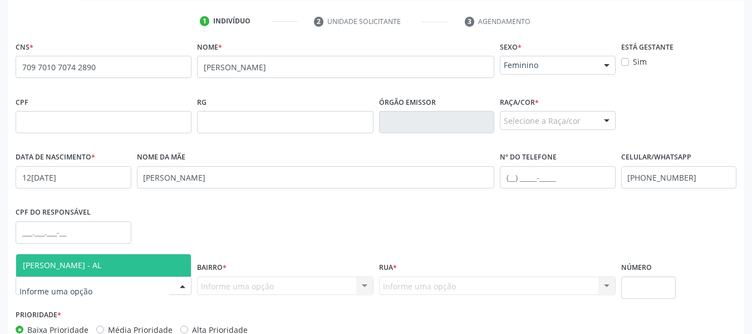
click at [184, 282] on div at bounding box center [182, 286] width 17 height 19
click at [107, 259] on span "[PERSON_NAME] - AL" at bounding box center [103, 265] width 175 height 22
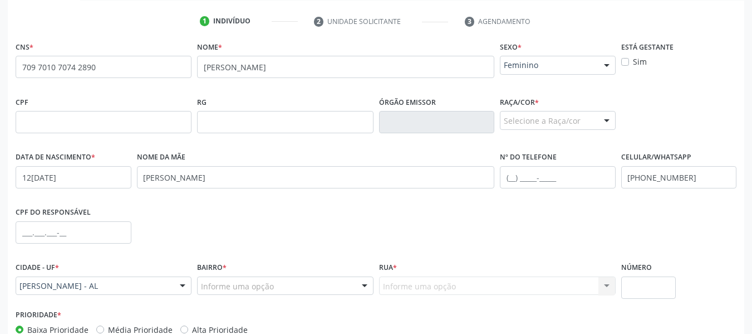
click at [365, 285] on div at bounding box center [364, 286] width 17 height 19
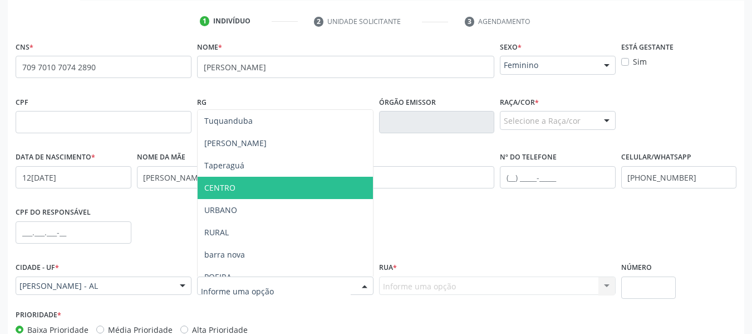
click at [234, 188] on span "CENTRO" at bounding box center [219, 187] width 31 height 11
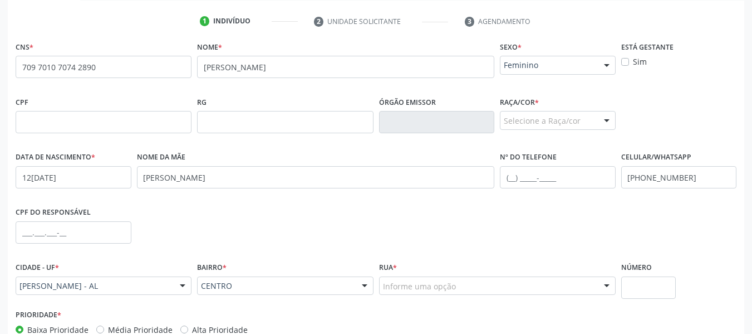
click at [606, 285] on div at bounding box center [607, 286] width 17 height 19
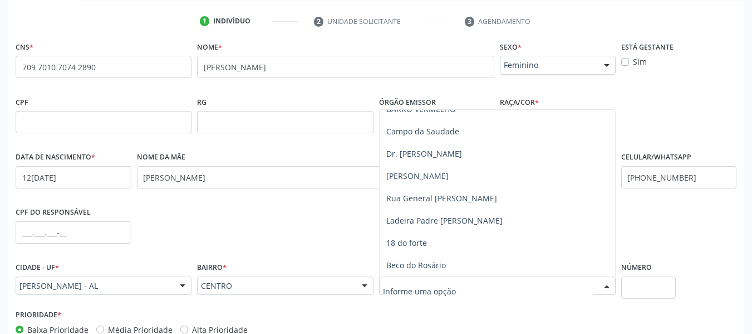
scroll to position [0, 0]
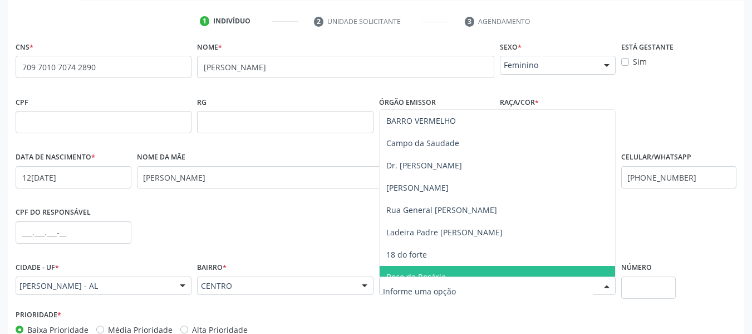
click at [422, 294] on input "text" at bounding box center [488, 291] width 210 height 22
type input "r"
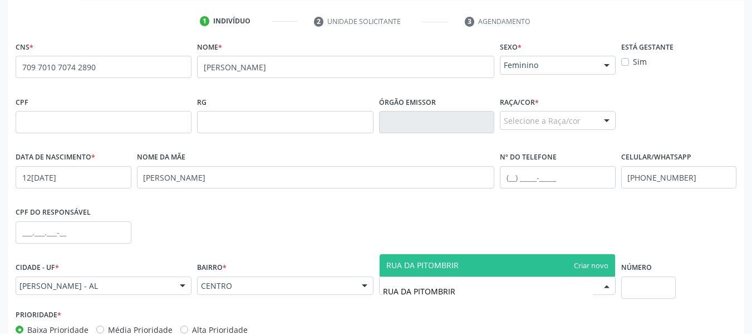
type input "RUA DA PITOMBRIRA"
click at [517, 261] on span "RUA DA PITOMBRIRA" at bounding box center [498, 265] width 236 height 22
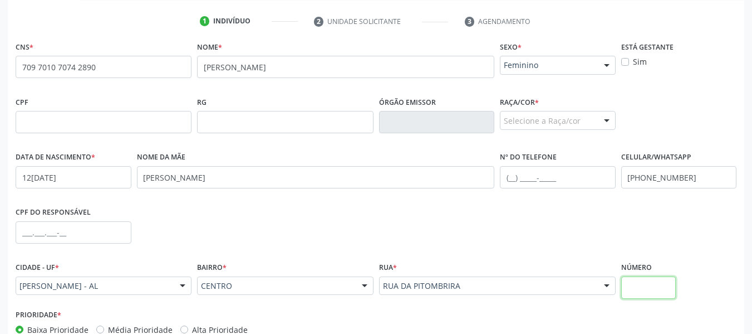
click at [647, 288] on input "text" at bounding box center [648, 287] width 55 height 22
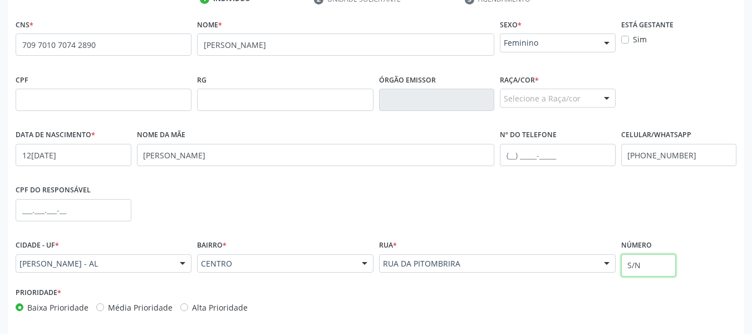
scroll to position [286, 0]
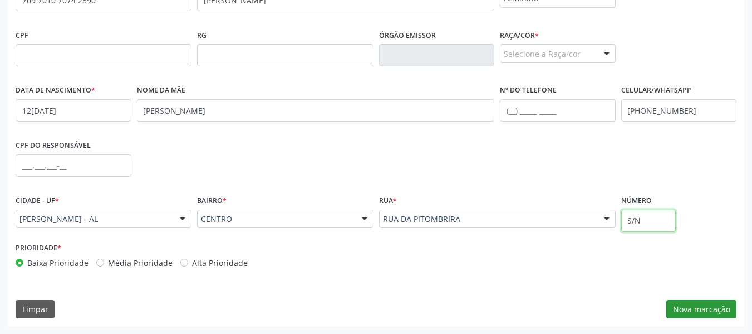
type input "S/N"
click at [709, 308] on button "Nova marcação" at bounding box center [702, 309] width 70 height 19
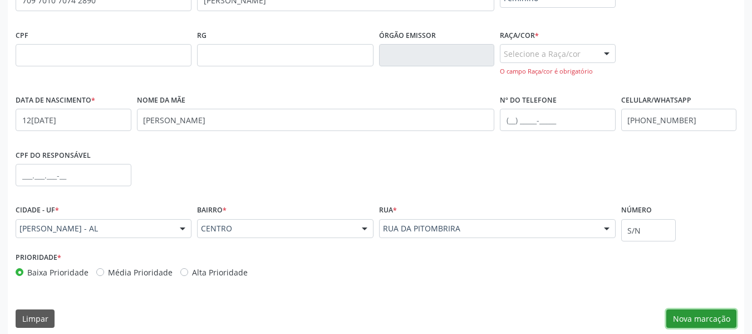
click at [704, 319] on button "Nova marcação" at bounding box center [702, 318] width 70 height 19
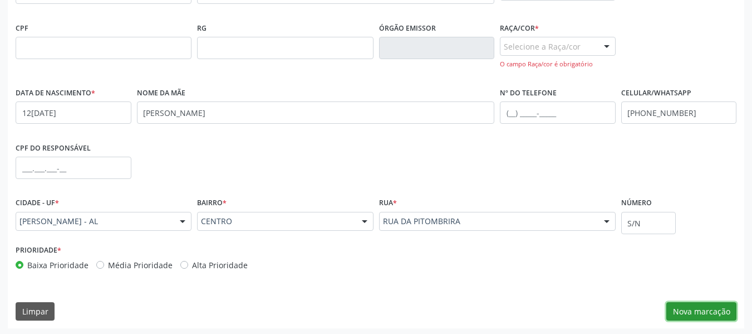
scroll to position [295, 0]
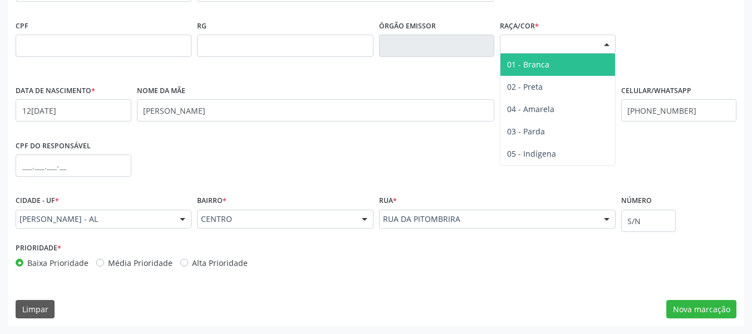
click at [604, 44] on div at bounding box center [607, 44] width 17 height 19
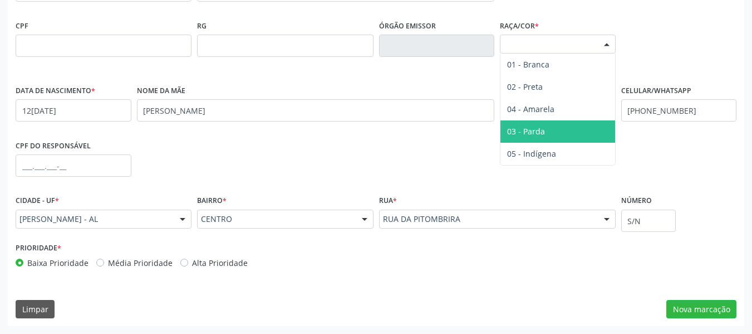
click at [538, 132] on span "03 - Parda" at bounding box center [526, 131] width 38 height 11
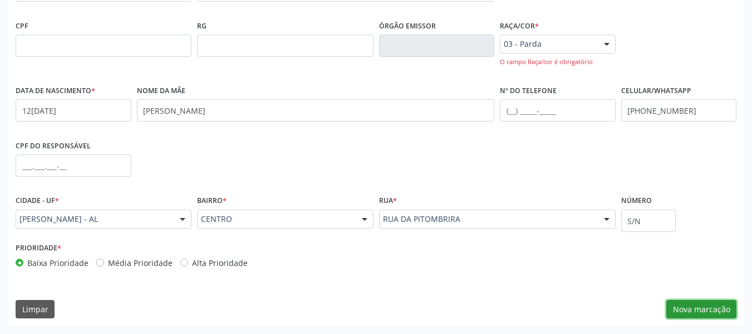
click at [697, 308] on button "Nova marcação" at bounding box center [702, 309] width 70 height 19
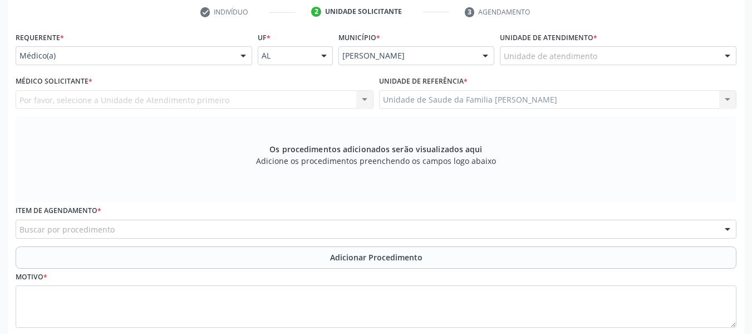
scroll to position [206, 0]
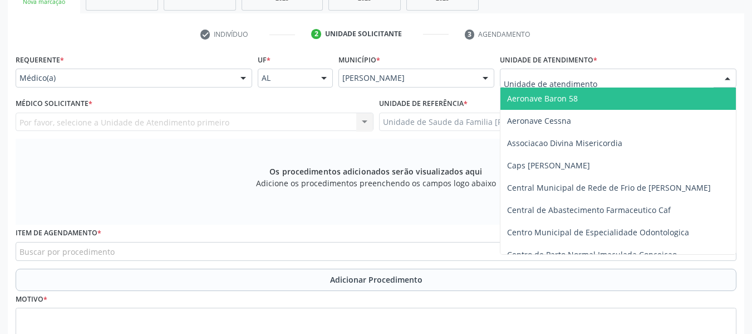
click at [729, 75] on div at bounding box center [727, 78] width 17 height 19
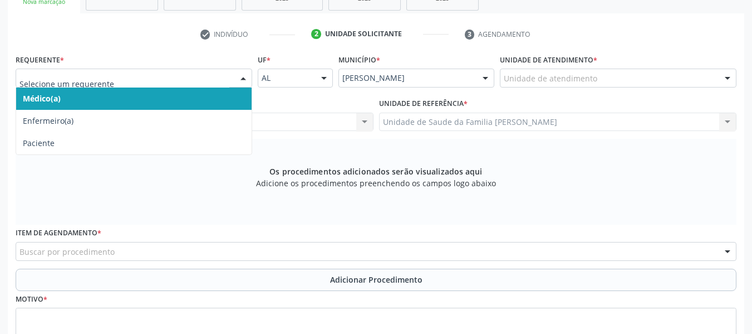
click at [243, 80] on div at bounding box center [243, 78] width 17 height 19
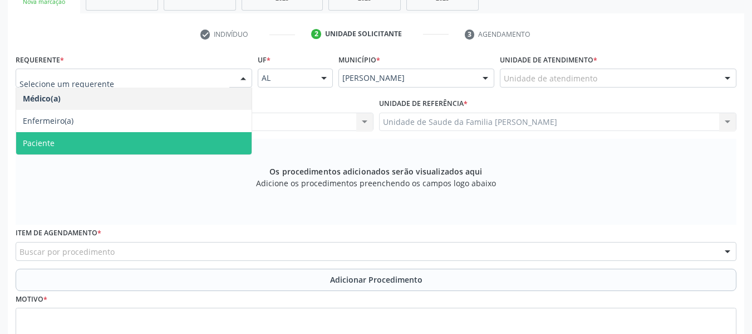
click at [64, 144] on span "Paciente" at bounding box center [134, 143] width 236 height 22
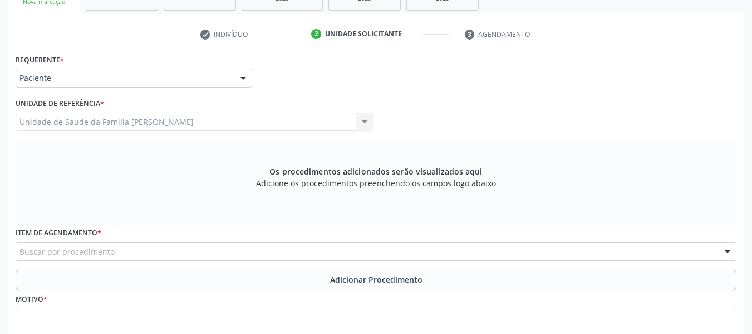
click at [144, 254] on div "Buscar por procedimento" at bounding box center [376, 251] width 721 height 19
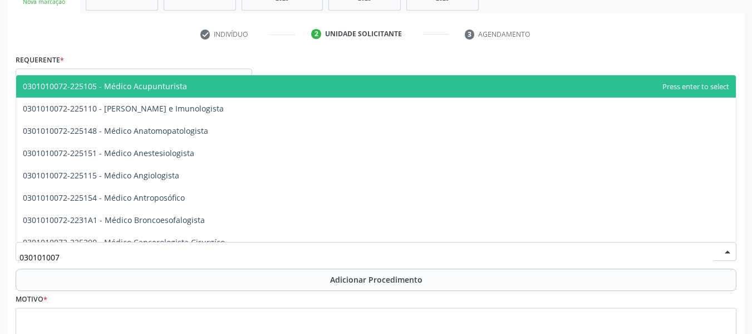
type input "0301010072"
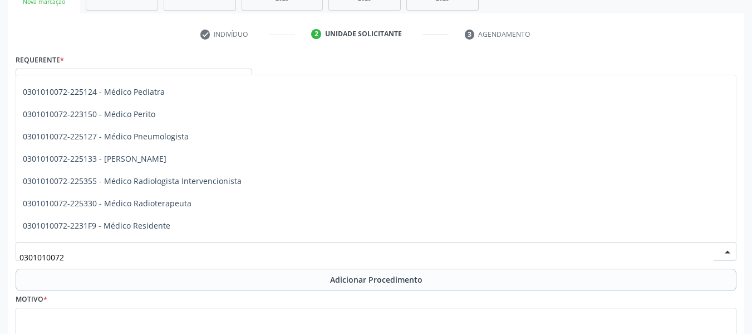
scroll to position [1069, 0]
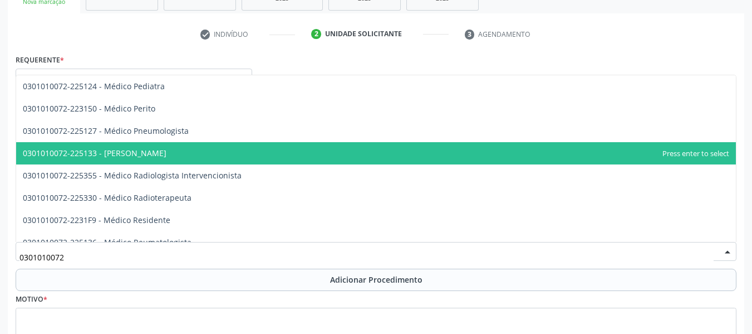
click at [177, 152] on span "0301010072-225133 - [PERSON_NAME]" at bounding box center [376, 153] width 720 height 22
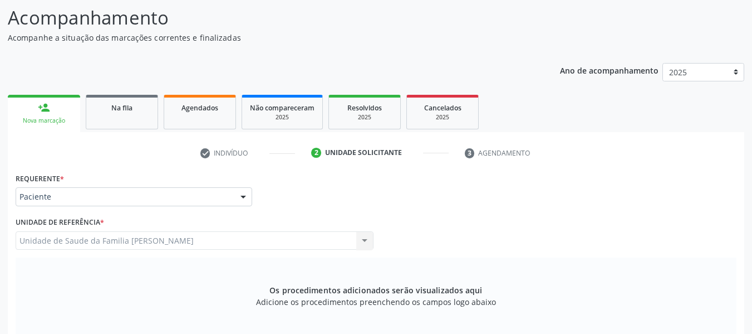
scroll to position [20, 0]
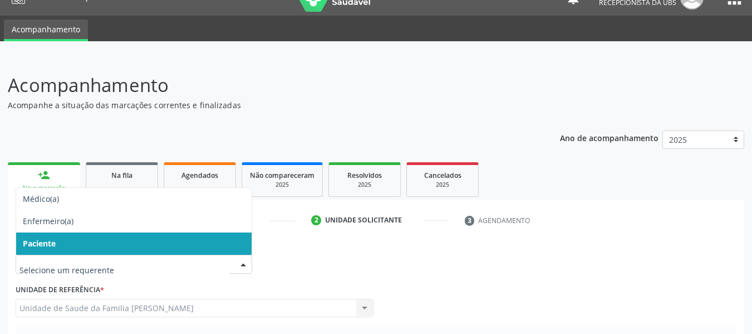
click at [242, 261] on div at bounding box center [243, 264] width 17 height 19
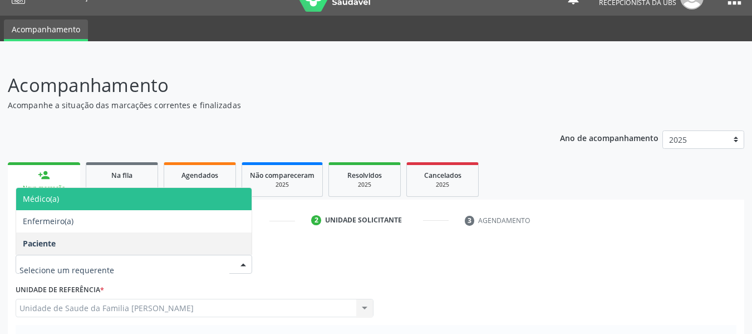
click at [71, 198] on span "Médico(a)" at bounding box center [134, 199] width 236 height 22
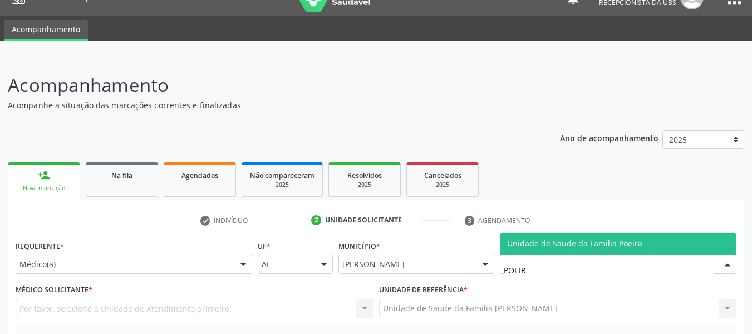
type input "POEIRA"
click at [560, 244] on span "Unidade de Saude da Familia Poeira" at bounding box center [574, 243] width 135 height 11
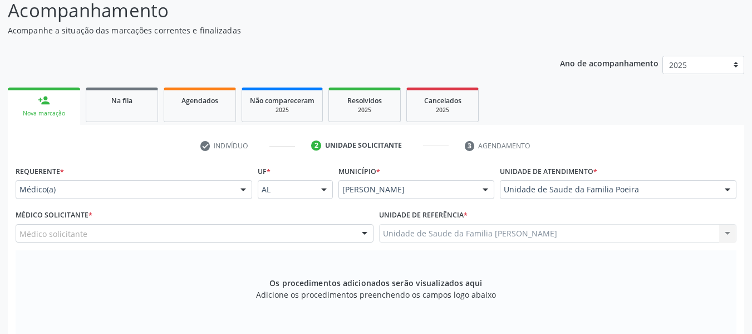
scroll to position [184, 0]
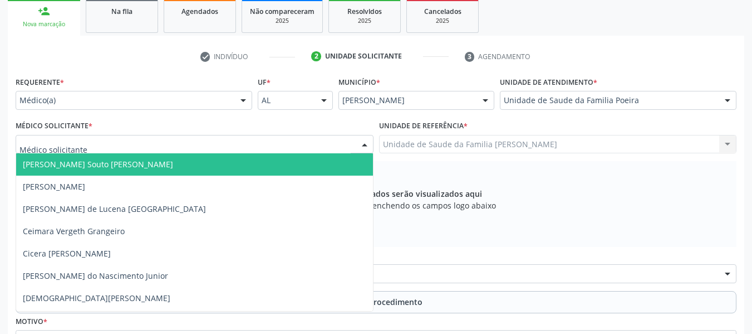
click at [364, 143] on div at bounding box center [364, 144] width 17 height 19
click at [161, 166] on span "[PERSON_NAME] Souto [PERSON_NAME]" at bounding box center [98, 164] width 150 height 11
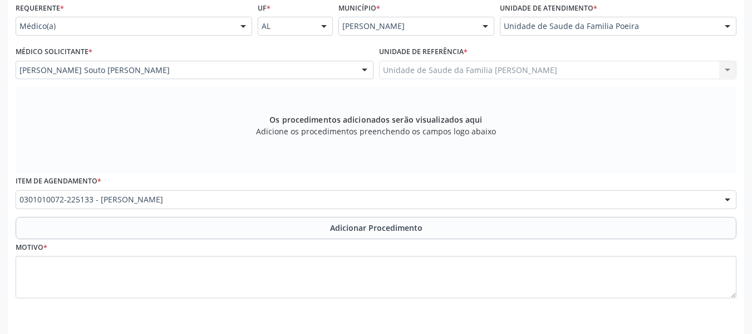
scroll to position [273, 0]
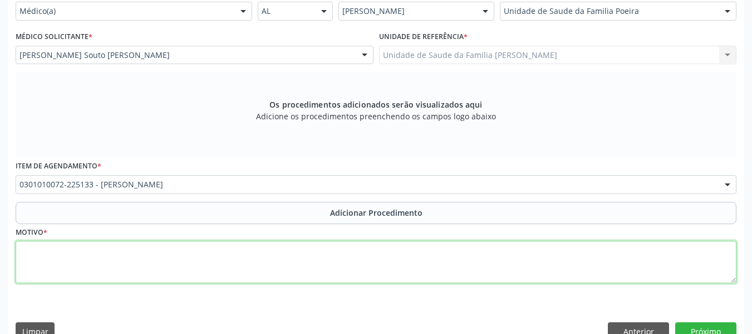
click at [63, 266] on textarea at bounding box center [376, 262] width 721 height 42
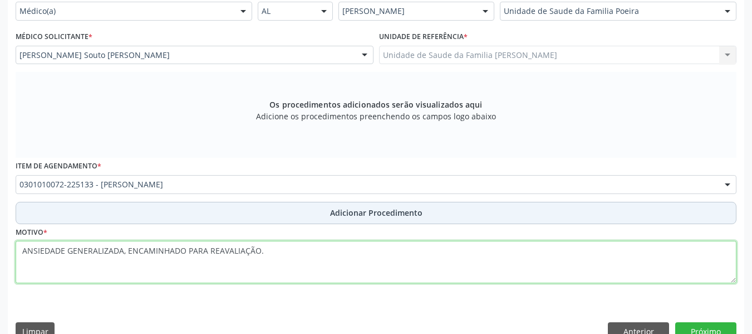
type textarea "ANSIEDADE GENERALIZADA, ENCAMINHADO PARA REAVALIAÇÃO."
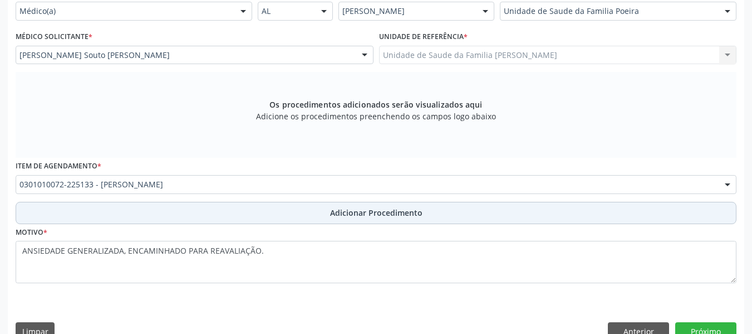
click at [374, 212] on span "Adicionar Procedimento" at bounding box center [376, 213] width 92 height 12
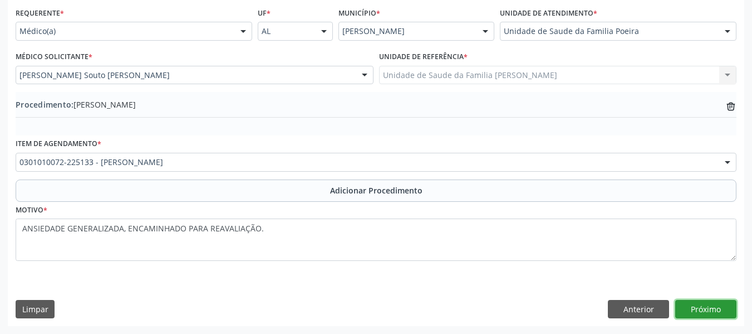
click at [697, 303] on button "Próximo" at bounding box center [705, 309] width 61 height 19
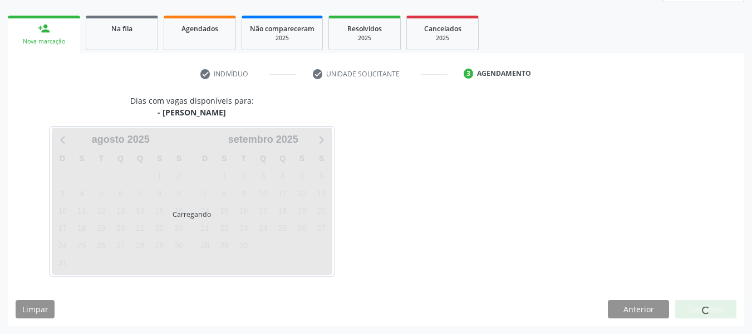
scroll to position [199, 0]
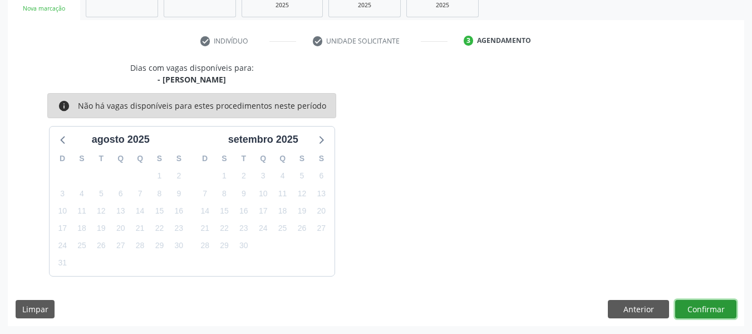
click at [705, 308] on button "Confirmar" at bounding box center [705, 309] width 61 height 19
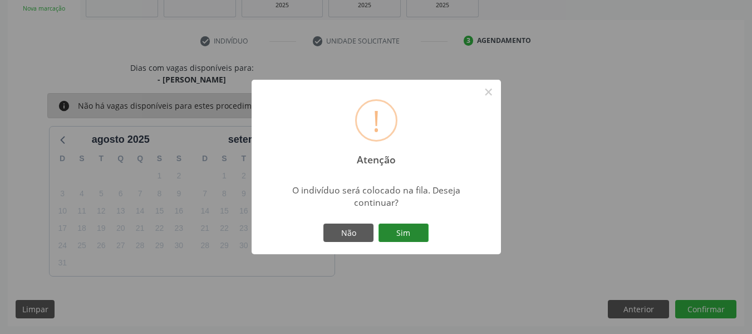
click at [403, 232] on button "Sim" at bounding box center [404, 232] width 50 height 19
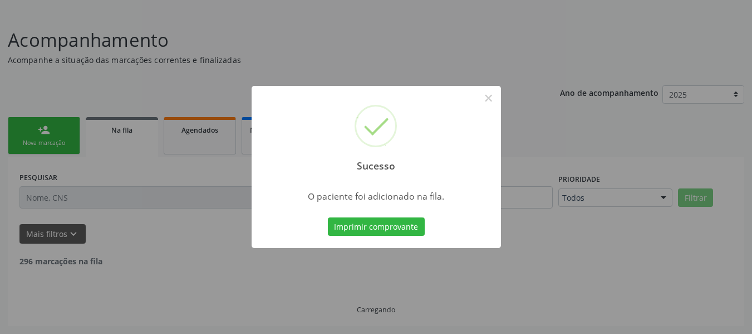
scroll to position [53, 0]
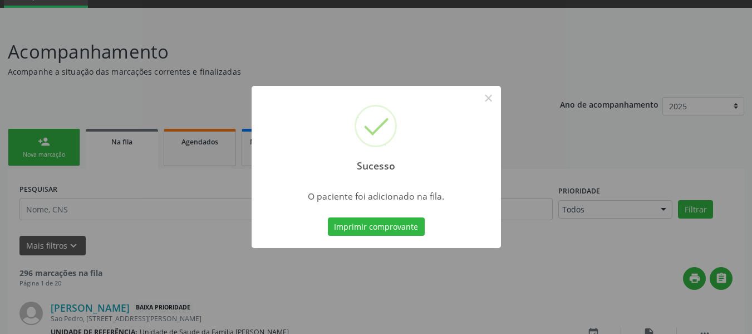
click at [33, 143] on div "Sucesso × O paciente foi adicionado na fila. Imprimir comprovante Cancel" at bounding box center [376, 167] width 752 height 334
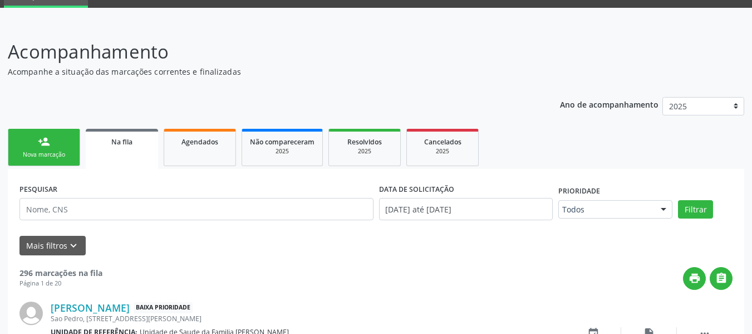
click at [33, 143] on link "person_add Nova marcação" at bounding box center [44, 147] width 72 height 37
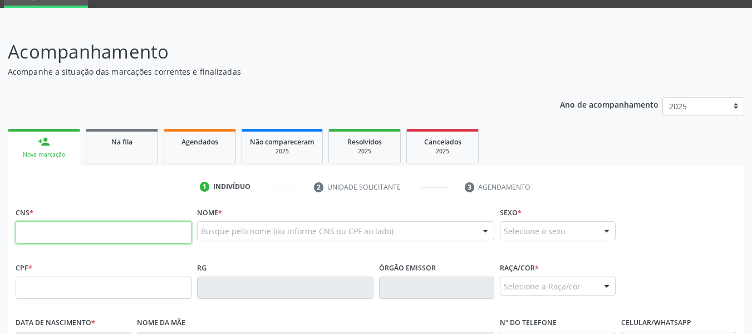
click at [48, 233] on input "text" at bounding box center [104, 232] width 176 height 22
type input "700 5001 5996 0150"
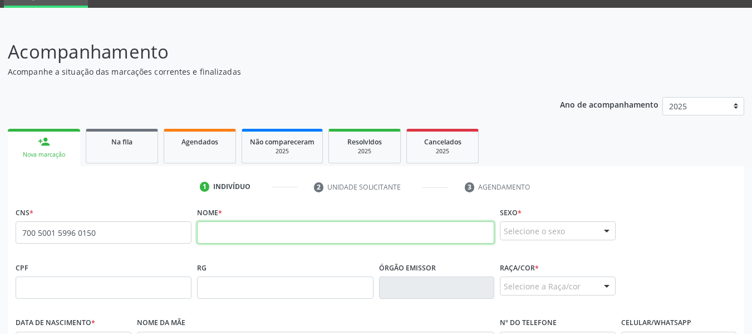
click at [227, 233] on input "text" at bounding box center [345, 232] width 297 height 22
type input "[PERSON_NAME]"
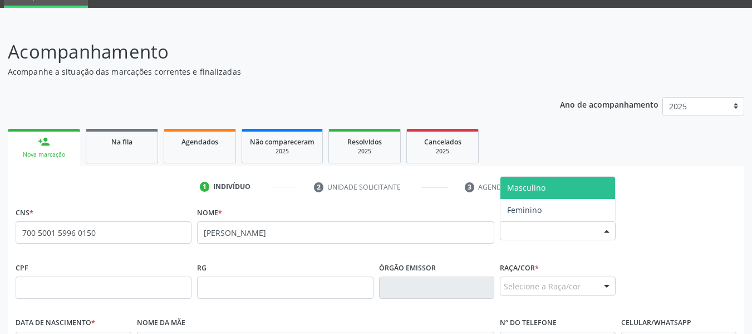
click at [611, 227] on div at bounding box center [607, 231] width 17 height 19
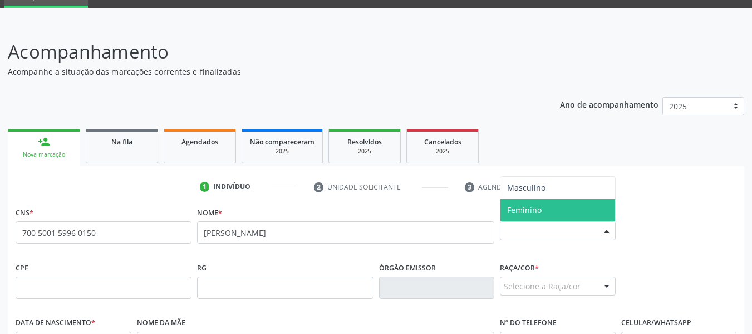
click at [530, 210] on span "Feminino" at bounding box center [524, 209] width 35 height 11
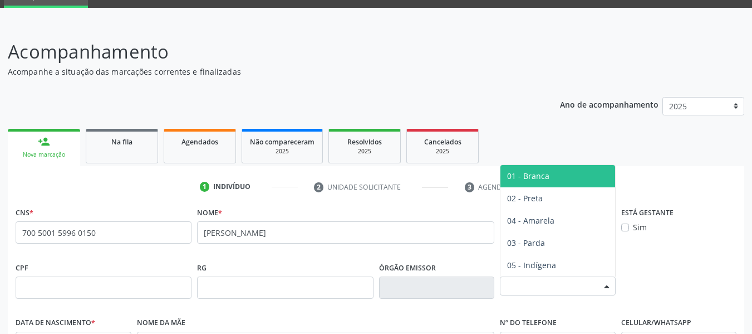
click at [605, 283] on div at bounding box center [607, 286] width 17 height 19
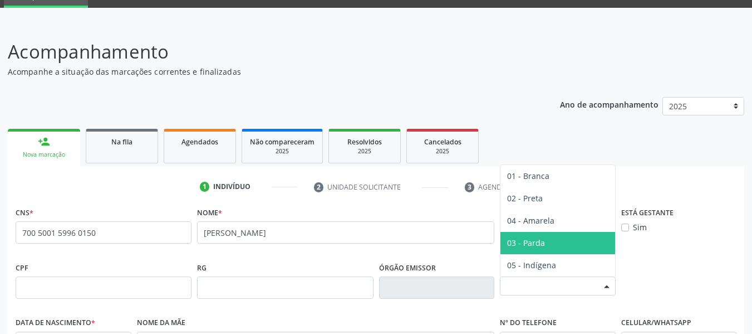
click at [566, 243] on span "03 - Parda" at bounding box center [558, 243] width 115 height 22
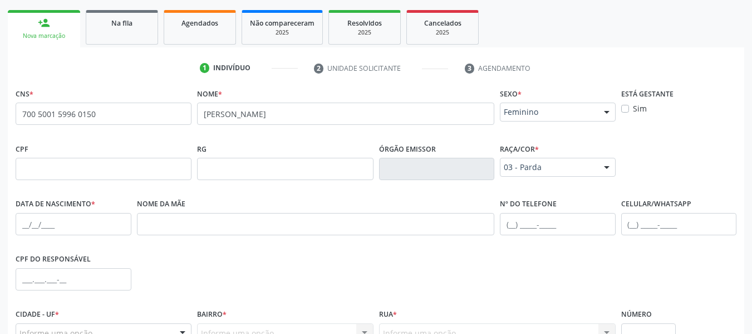
scroll to position [232, 0]
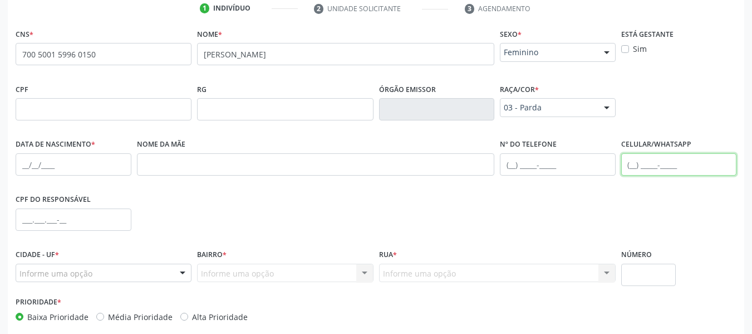
click at [629, 164] on input "text" at bounding box center [679, 164] width 116 height 22
type input "[PHONE_NUMBER]"
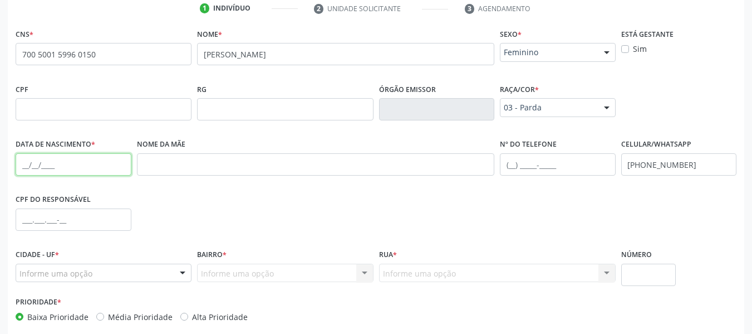
click at [36, 166] on input "text" at bounding box center [74, 164] width 116 height 22
type input "17[DATE]"
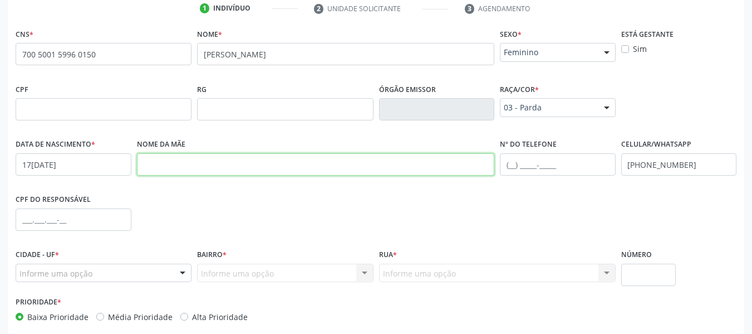
click at [173, 160] on input "text" at bounding box center [316, 164] width 358 height 22
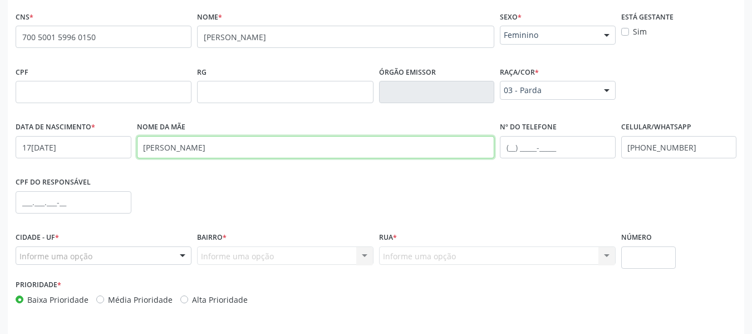
scroll to position [286, 0]
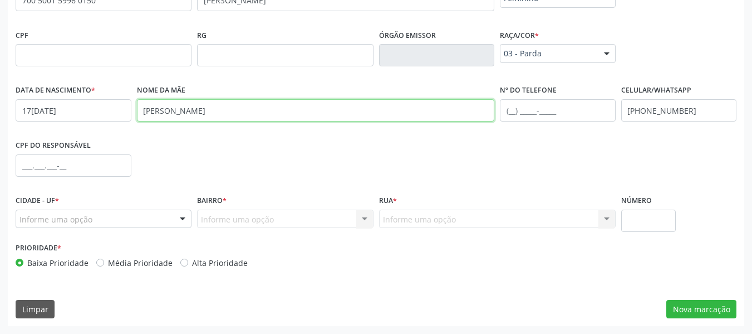
type input "[PERSON_NAME]"
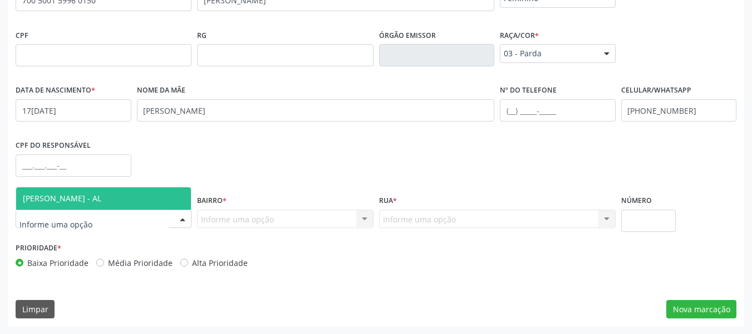
click at [183, 218] on div at bounding box center [182, 219] width 17 height 19
click at [114, 199] on span "[PERSON_NAME] - AL" at bounding box center [103, 198] width 175 height 22
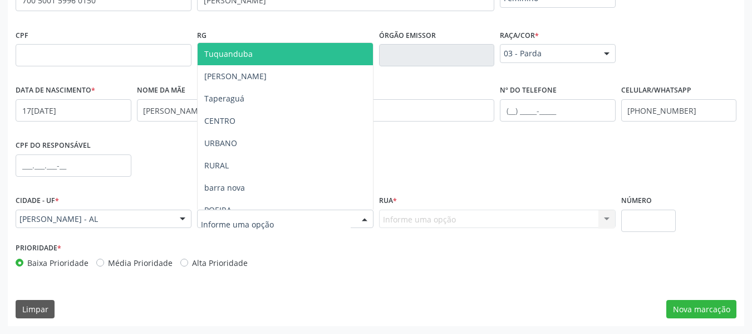
click at [365, 216] on div at bounding box center [364, 219] width 17 height 19
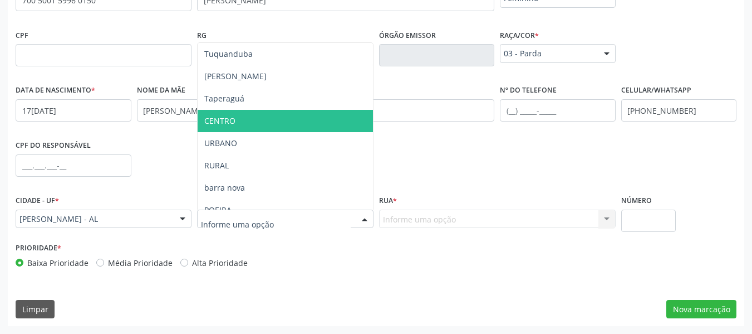
click at [219, 117] on span "CENTRO" at bounding box center [219, 120] width 31 height 11
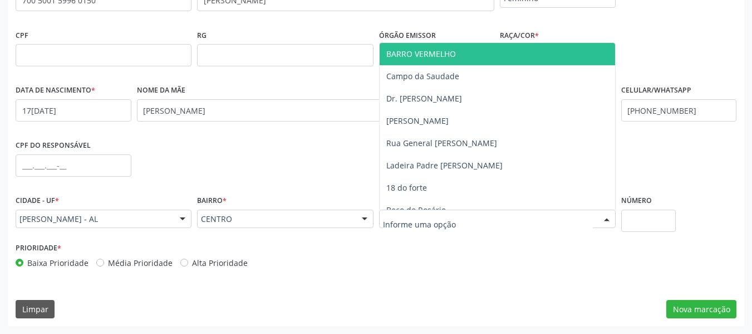
click at [493, 219] on div at bounding box center [497, 218] width 237 height 19
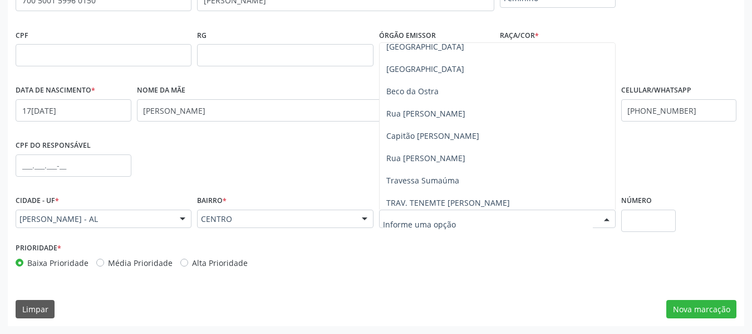
scroll to position [252, 0]
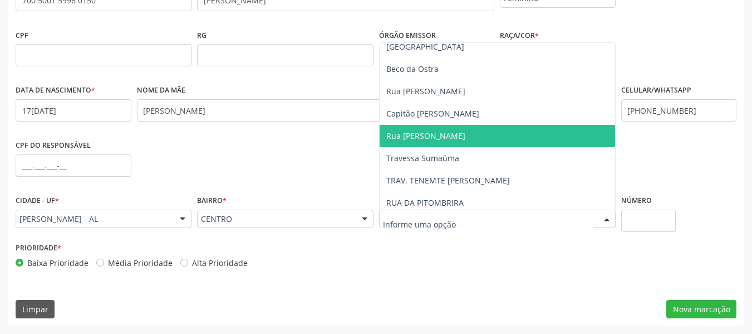
click at [447, 136] on span "Rua [PERSON_NAME]" at bounding box center [425, 135] width 79 height 11
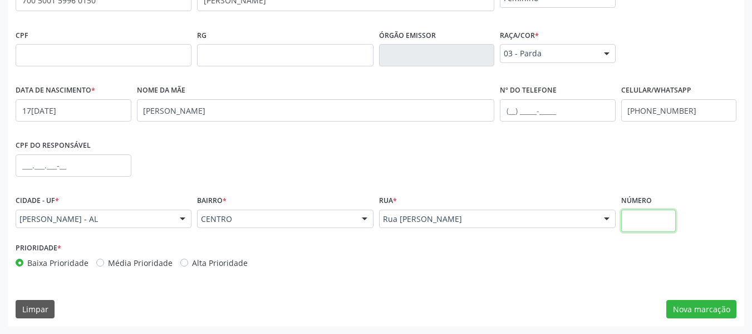
click at [632, 221] on input "text" at bounding box center [648, 220] width 55 height 22
type input "S/N"
click at [692, 308] on button "Nova marcação" at bounding box center [702, 309] width 70 height 19
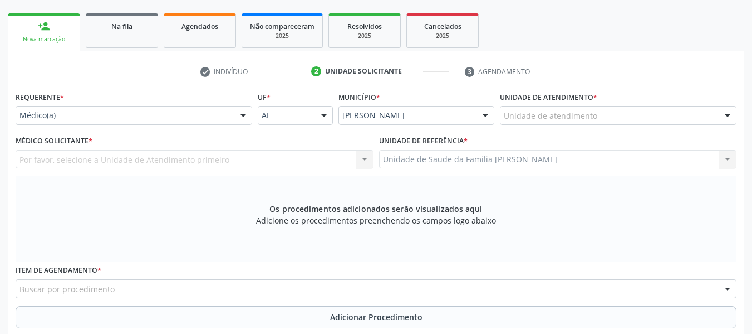
scroll to position [152, 0]
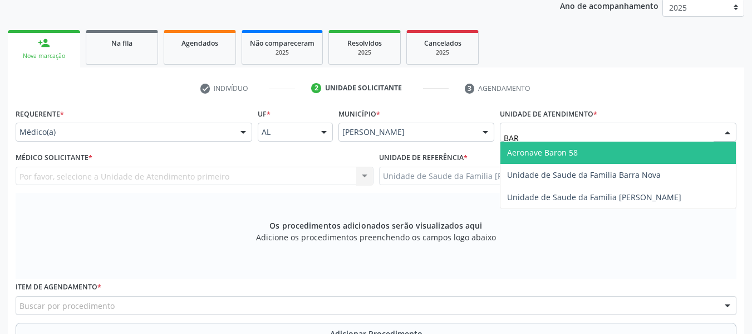
type input "BARR"
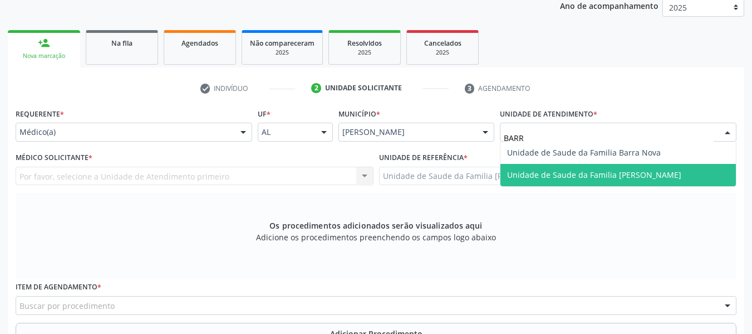
click at [578, 174] on span "Unidade de Saude da Familia [PERSON_NAME]" at bounding box center [594, 174] width 174 height 11
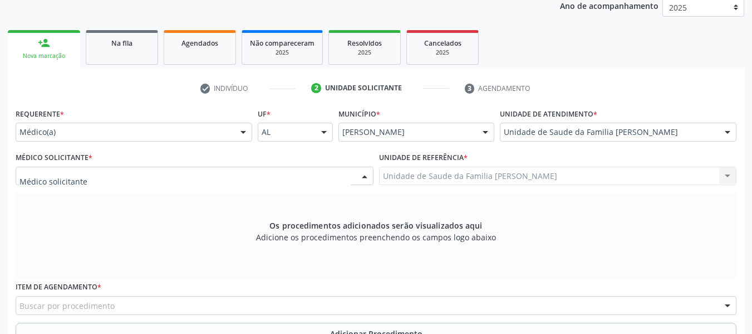
click at [364, 176] on div at bounding box center [364, 176] width 17 height 19
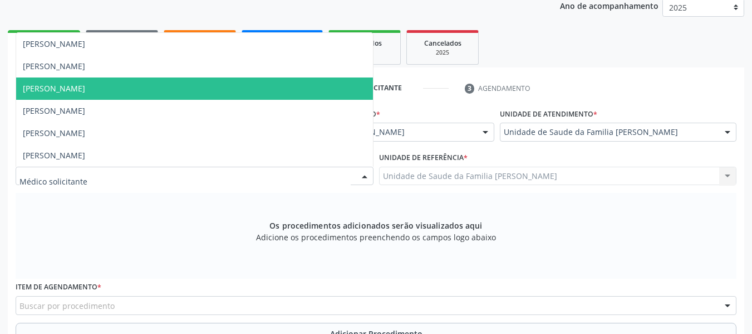
click at [85, 89] on span "[PERSON_NAME]" at bounding box center [54, 88] width 62 height 11
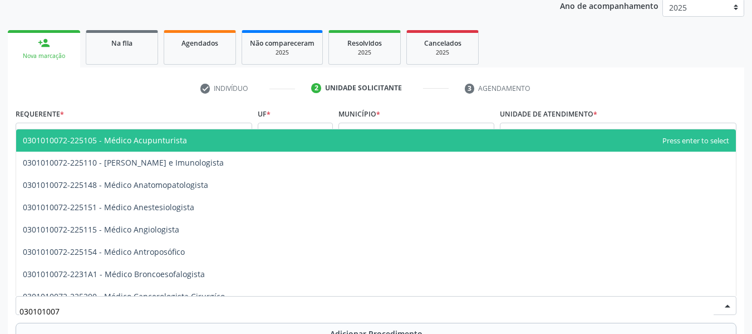
type input "0301010072"
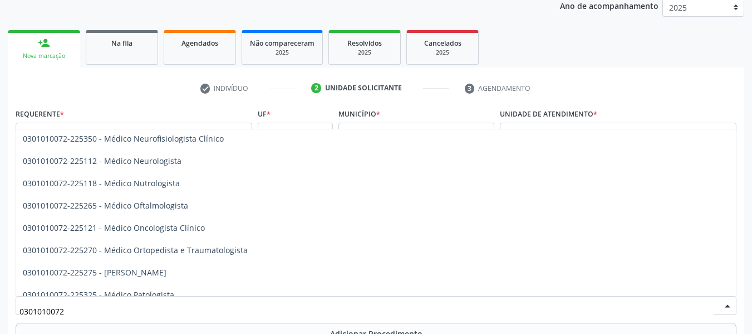
scroll to position [876, 0]
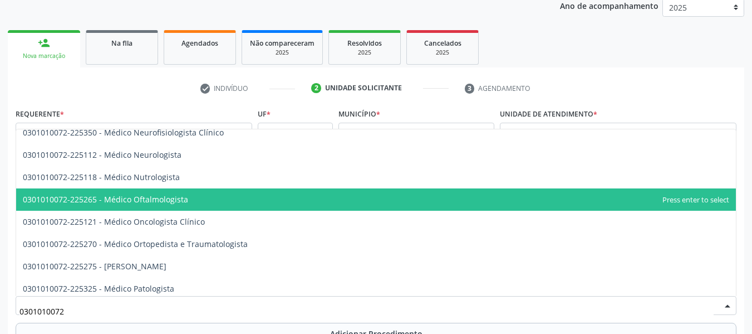
click at [182, 194] on span "0301010072-225265 - Médico Oftalmologista" at bounding box center [105, 199] width 165 height 11
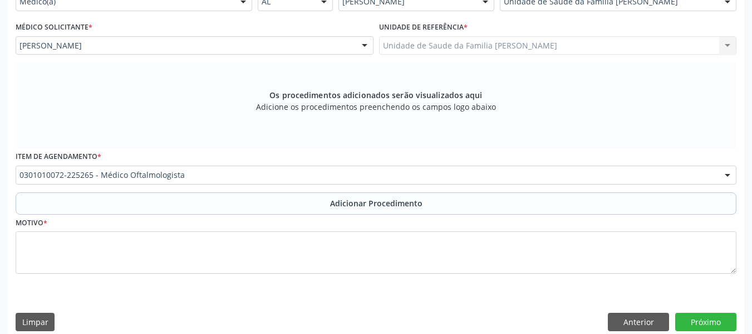
scroll to position [286, 0]
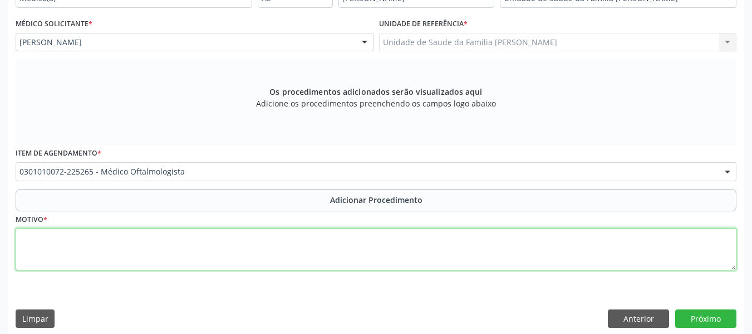
click at [50, 257] on textarea at bounding box center [376, 249] width 721 height 42
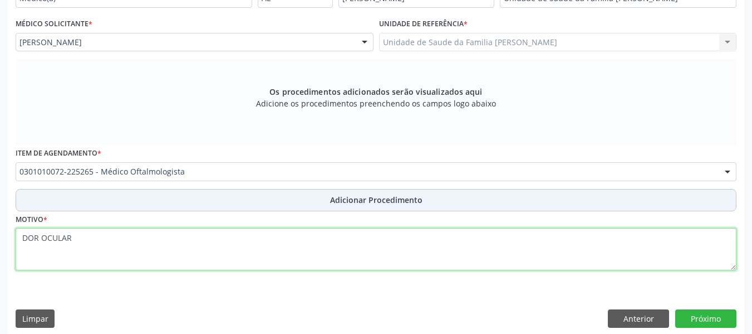
type textarea "DOR OCULAR"
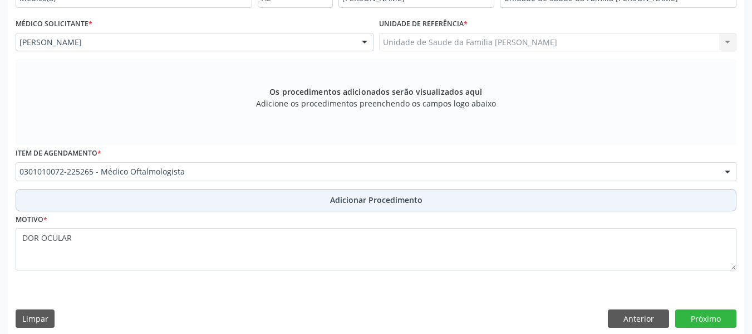
click at [397, 198] on span "Adicionar Procedimento" at bounding box center [376, 200] width 92 height 12
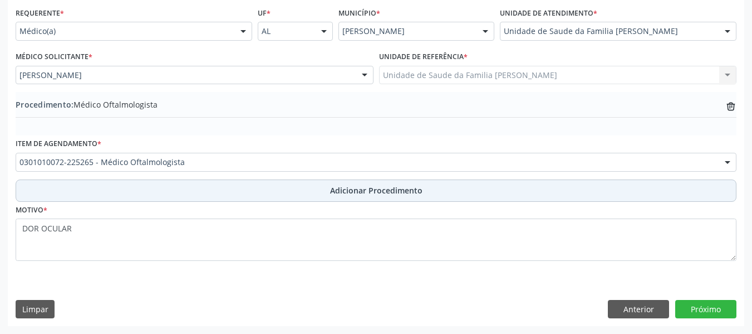
scroll to position [253, 0]
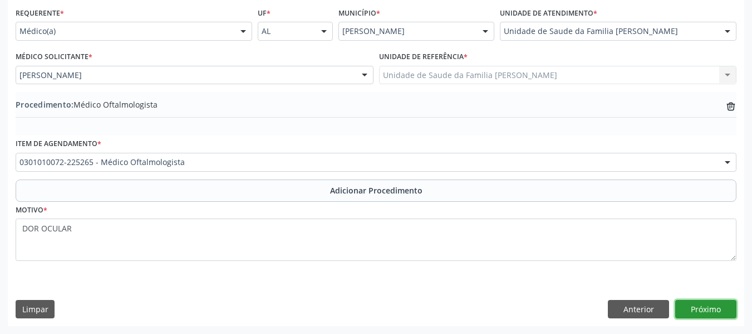
click at [702, 311] on button "Próximo" at bounding box center [705, 309] width 61 height 19
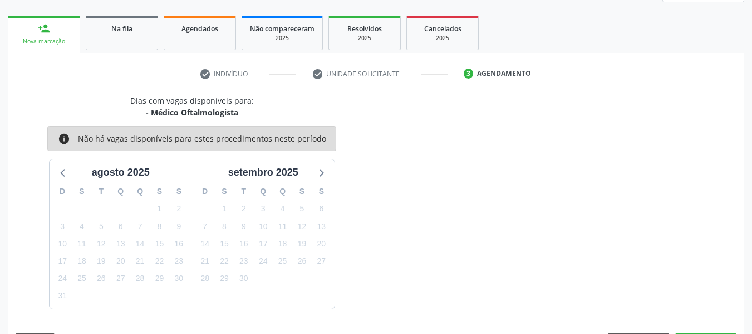
scroll to position [199, 0]
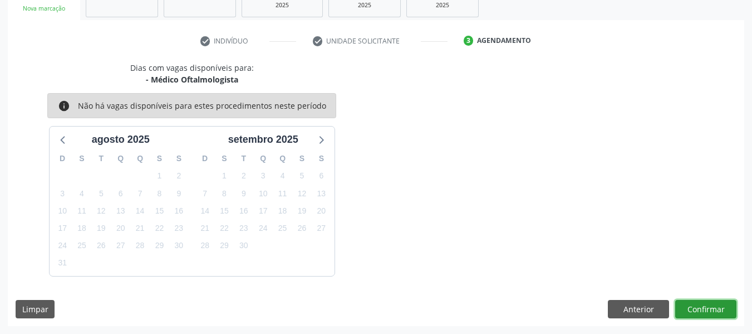
click at [698, 308] on button "Confirmar" at bounding box center [705, 309] width 61 height 19
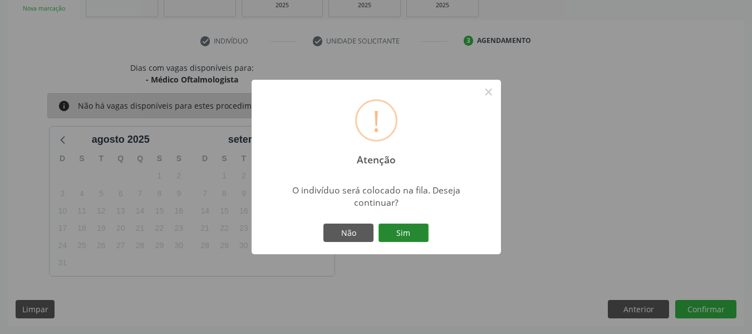
click at [399, 229] on button "Sim" at bounding box center [404, 232] width 50 height 19
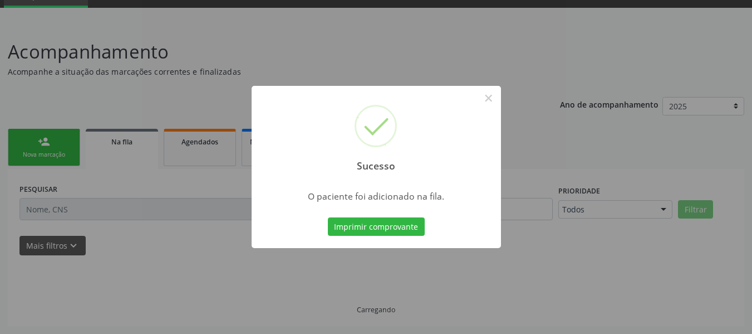
scroll to position [53, 0]
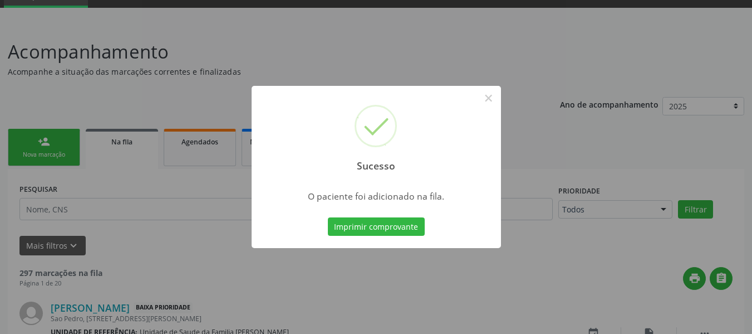
click at [399, 229] on button "Imprimir comprovante" at bounding box center [376, 226] width 97 height 19
